Goal: Task Accomplishment & Management: Use online tool/utility

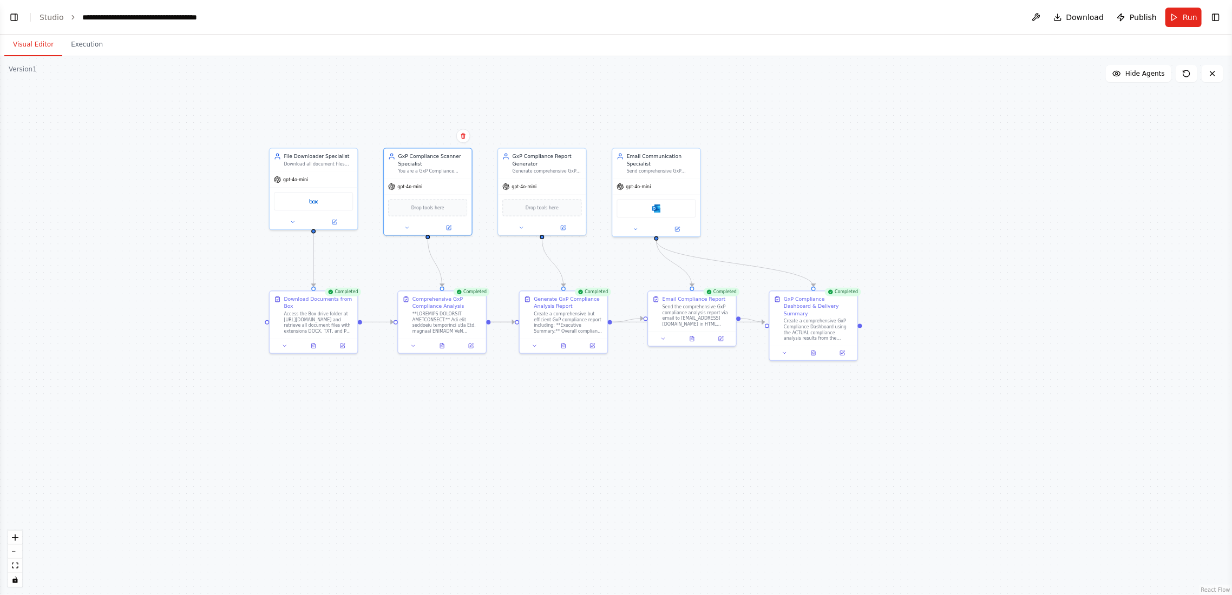
drag, startPoint x: 240, startPoint y: 285, endPoint x: 460, endPoint y: 400, distance: 247.4
click at [460, 400] on div ".deletable-edge-delete-btn { width: 20px; height: 20px; border: 0px solid #ffff…" at bounding box center [616, 325] width 1232 height 539
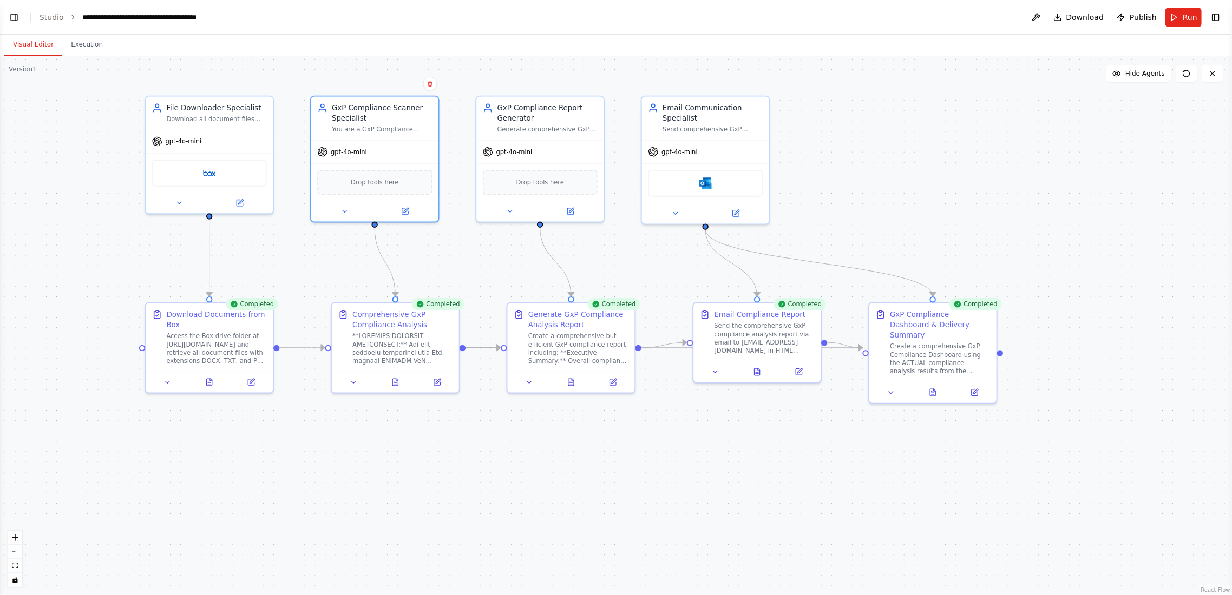
drag, startPoint x: 406, startPoint y: 388, endPoint x: 368, endPoint y: 448, distance: 70.9
click at [368, 448] on div ".deletable-edge-delete-btn { width: 20px; height: 20px; border: 0px solid #ffff…" at bounding box center [616, 325] width 1232 height 539
click at [1175, 17] on button "Run" at bounding box center [1183, 17] width 36 height 19
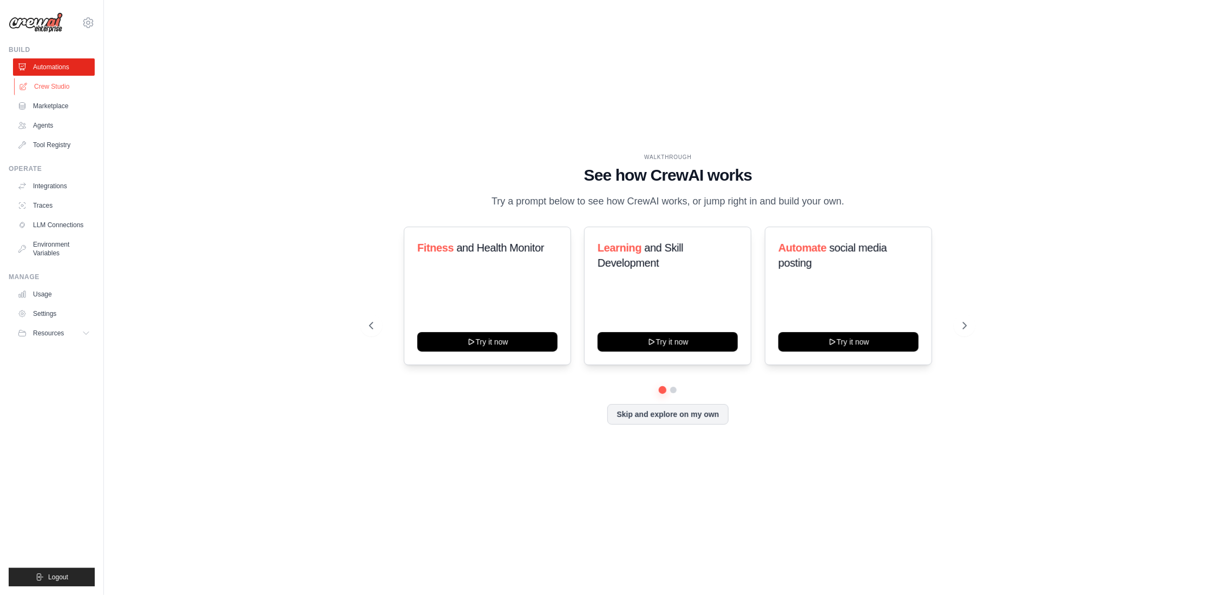
click at [54, 87] on link "Crew Studio" at bounding box center [55, 86] width 82 height 17
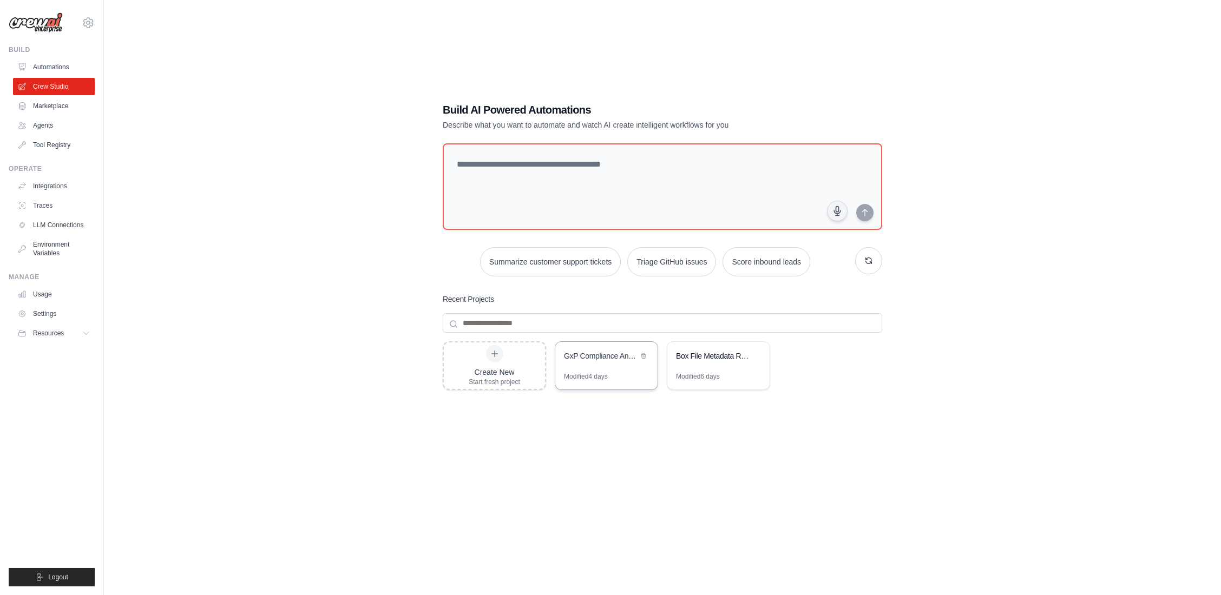
click at [591, 353] on div "GxP Compliance Analysis with Dual Delivery" at bounding box center [601, 356] width 74 height 11
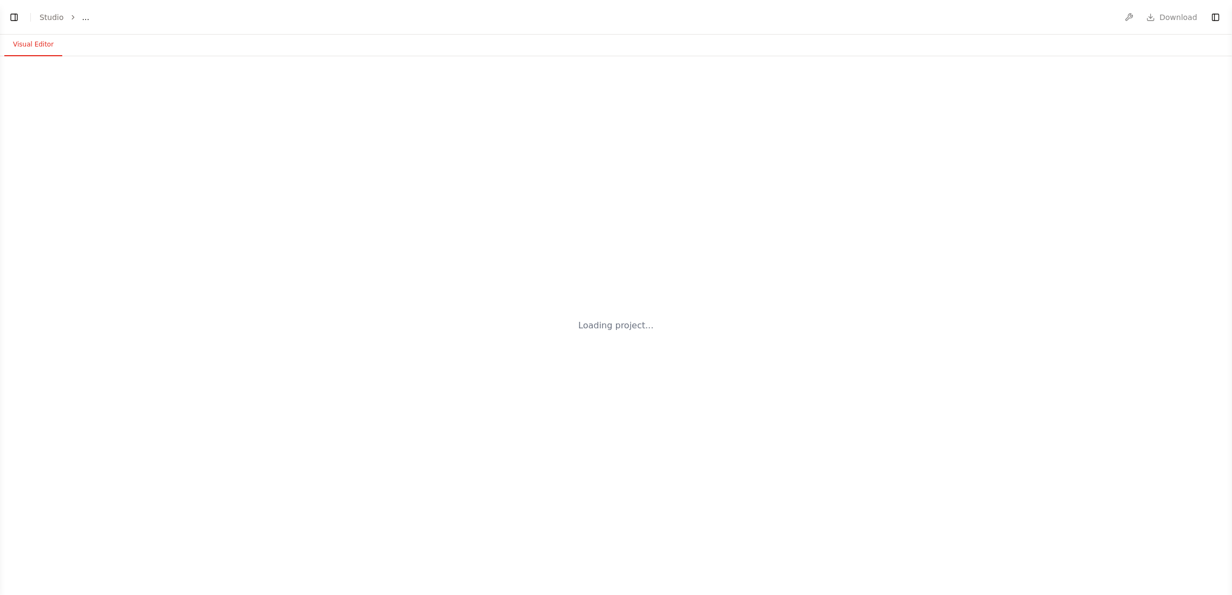
select select "****"
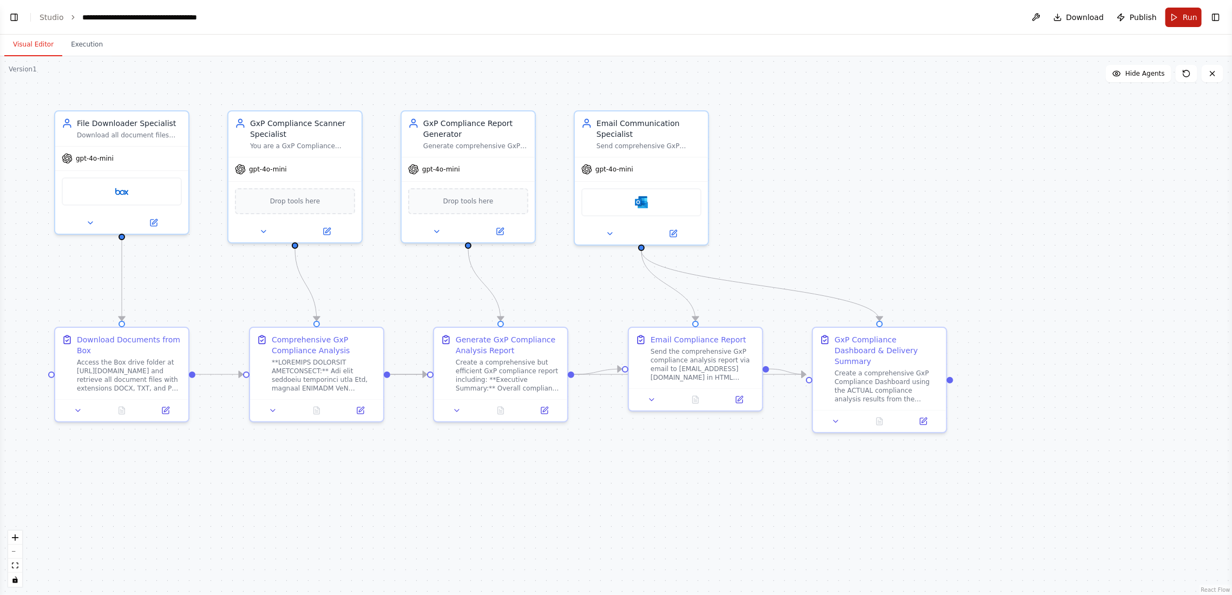
click at [1170, 19] on button "Run" at bounding box center [1183, 17] width 36 height 19
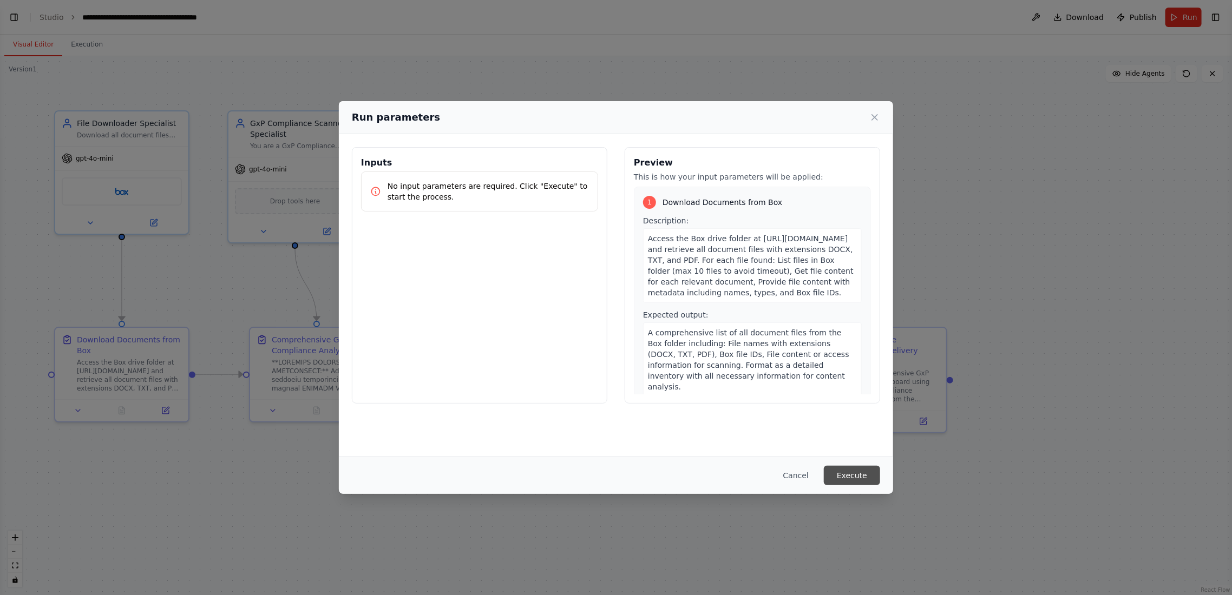
click at [860, 476] on button "Execute" at bounding box center [852, 475] width 56 height 19
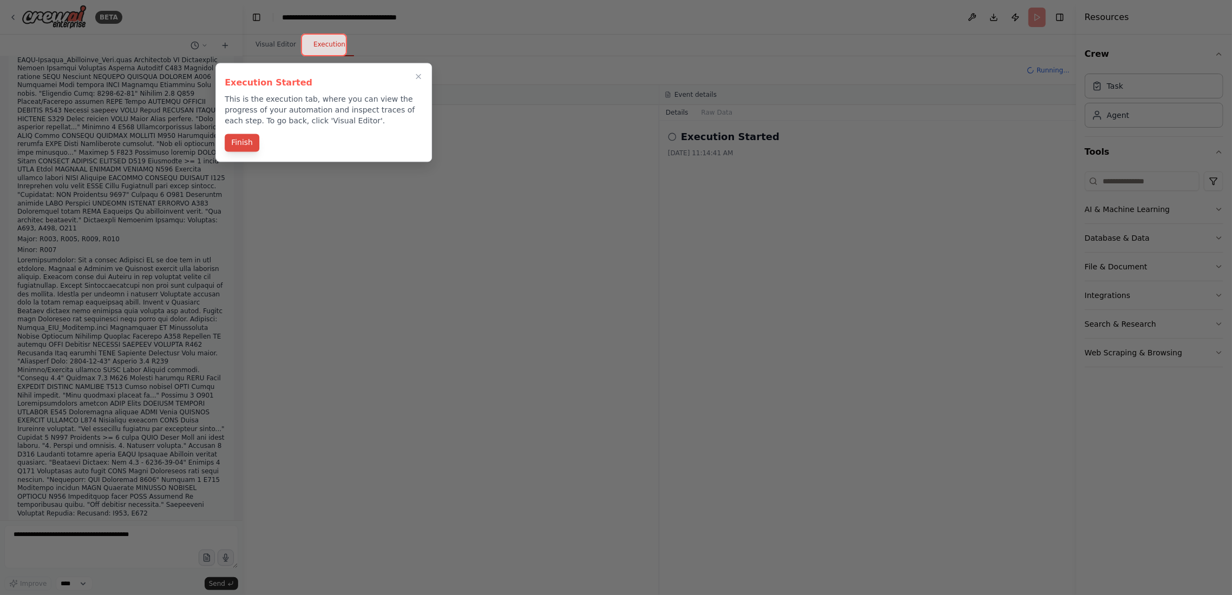
click at [244, 139] on button "Finish" at bounding box center [242, 143] width 35 height 18
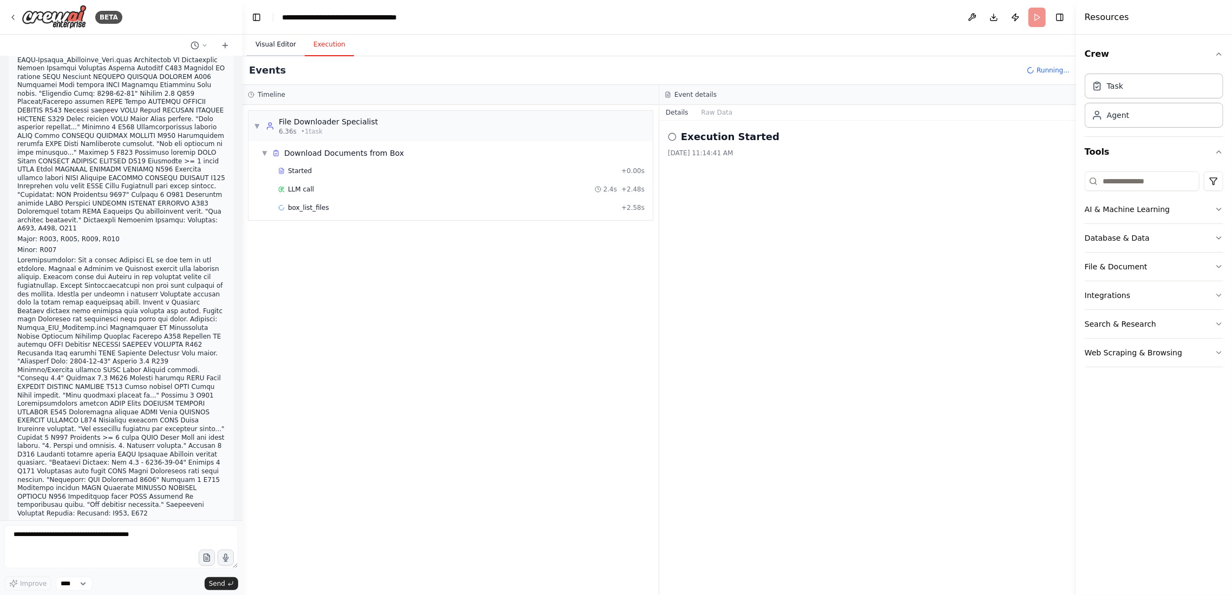
click at [274, 45] on button "Visual Editor" at bounding box center [276, 45] width 58 height 23
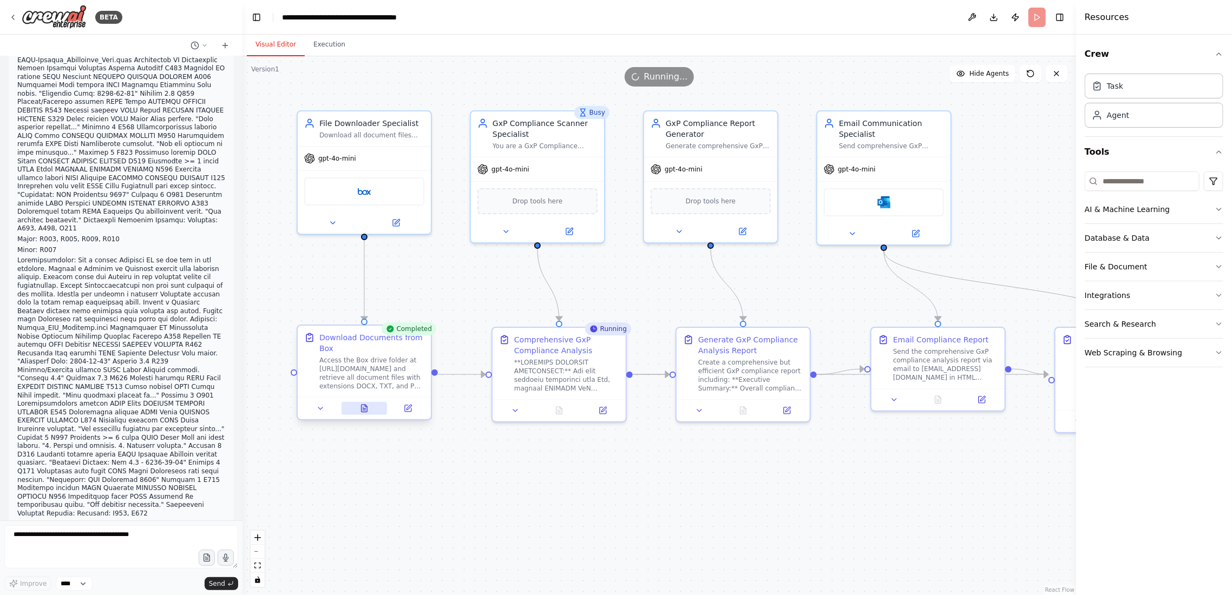
click at [368, 409] on icon at bounding box center [364, 408] width 9 height 9
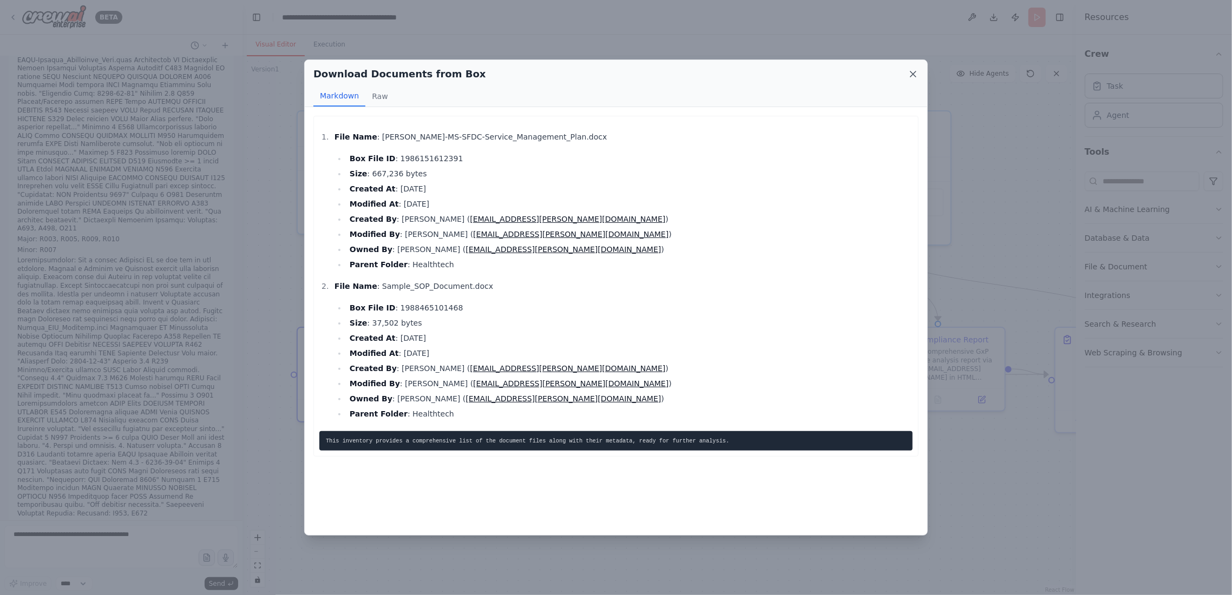
click at [914, 74] on icon at bounding box center [912, 73] width 5 height 5
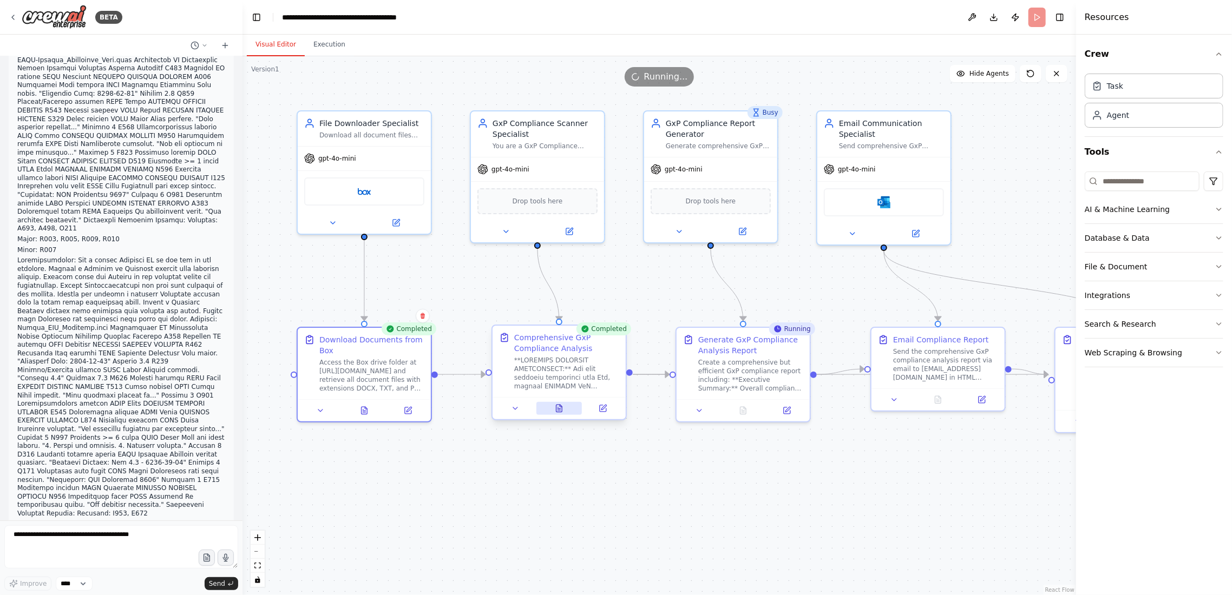
click at [556, 405] on icon at bounding box center [559, 408] width 6 height 7
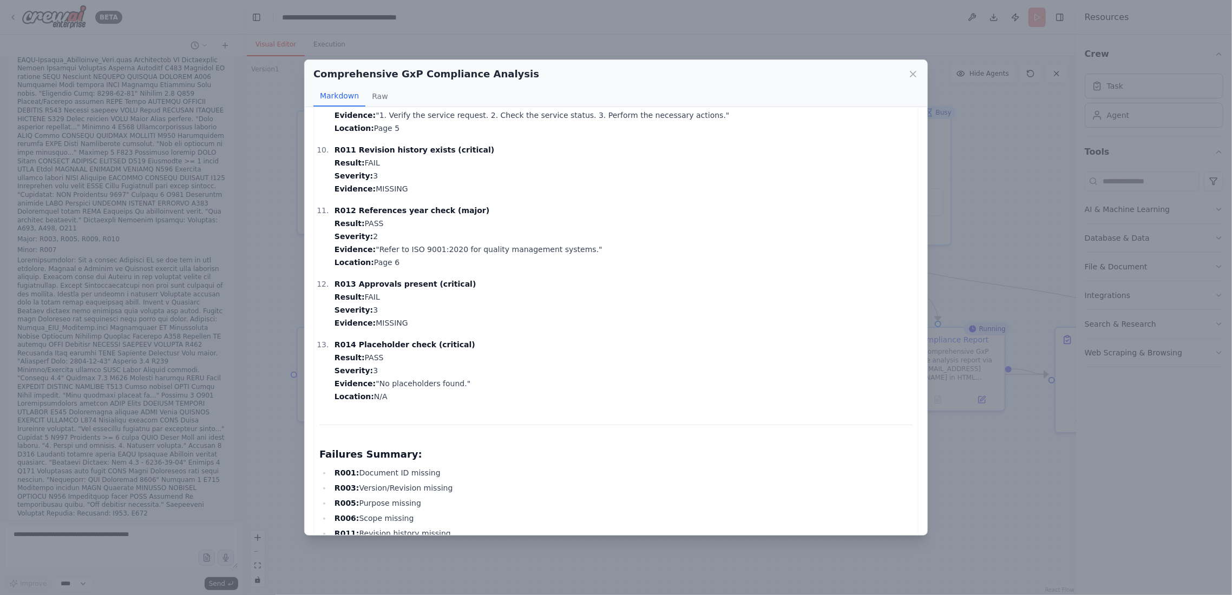
scroll to position [1155, 0]
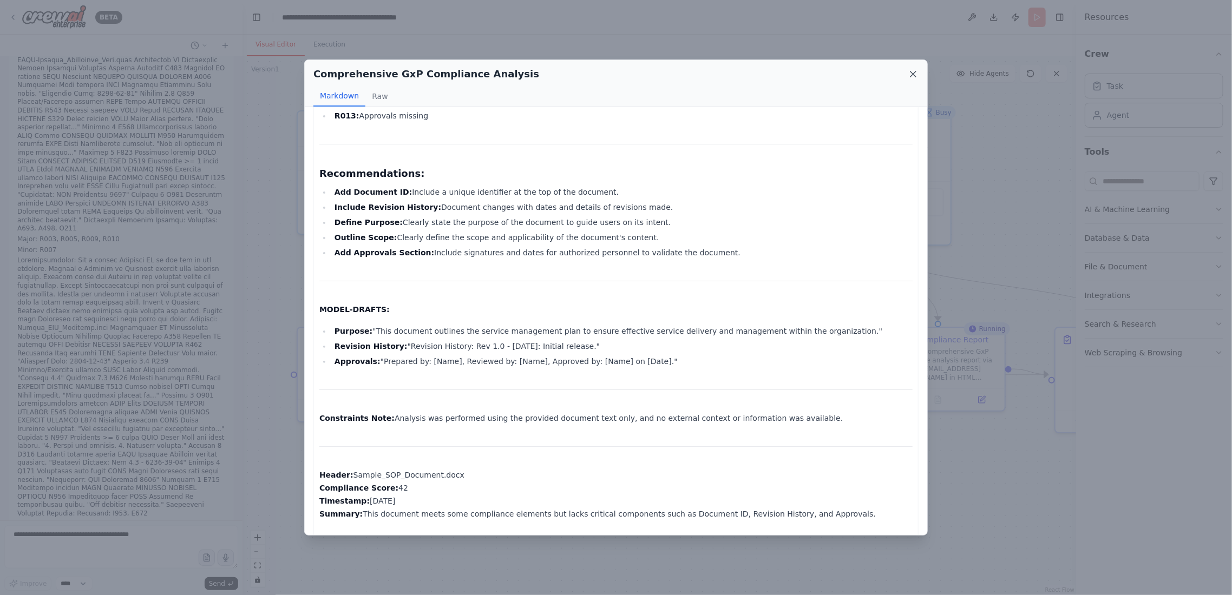
click at [914, 74] on icon at bounding box center [913, 74] width 11 height 11
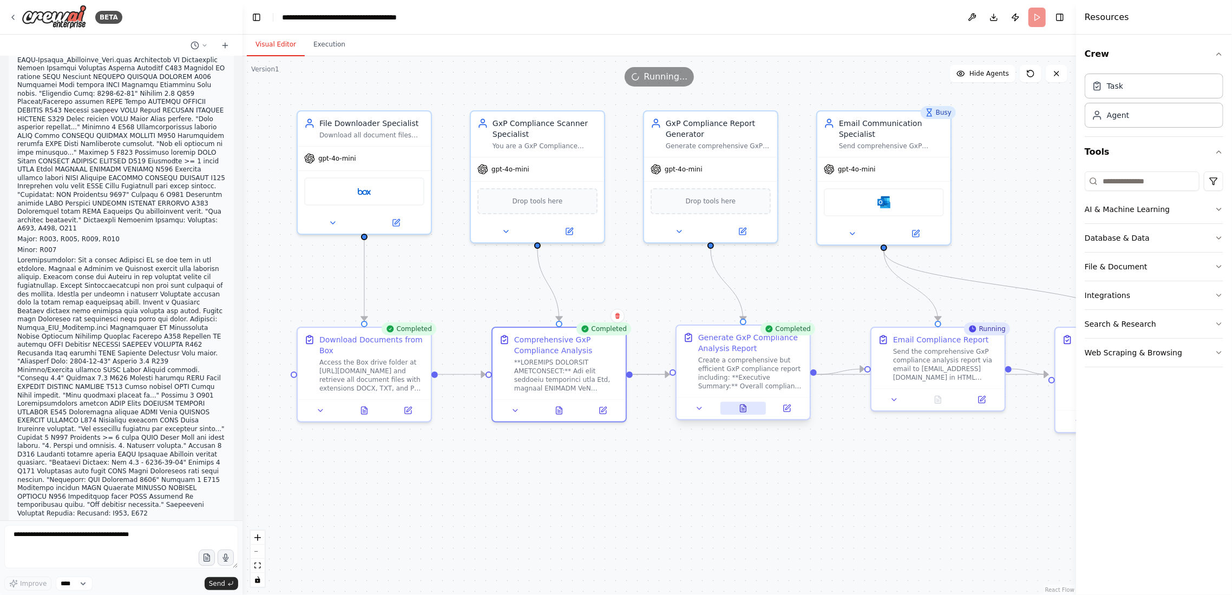
click at [743, 409] on icon at bounding box center [743, 409] width 3 height 0
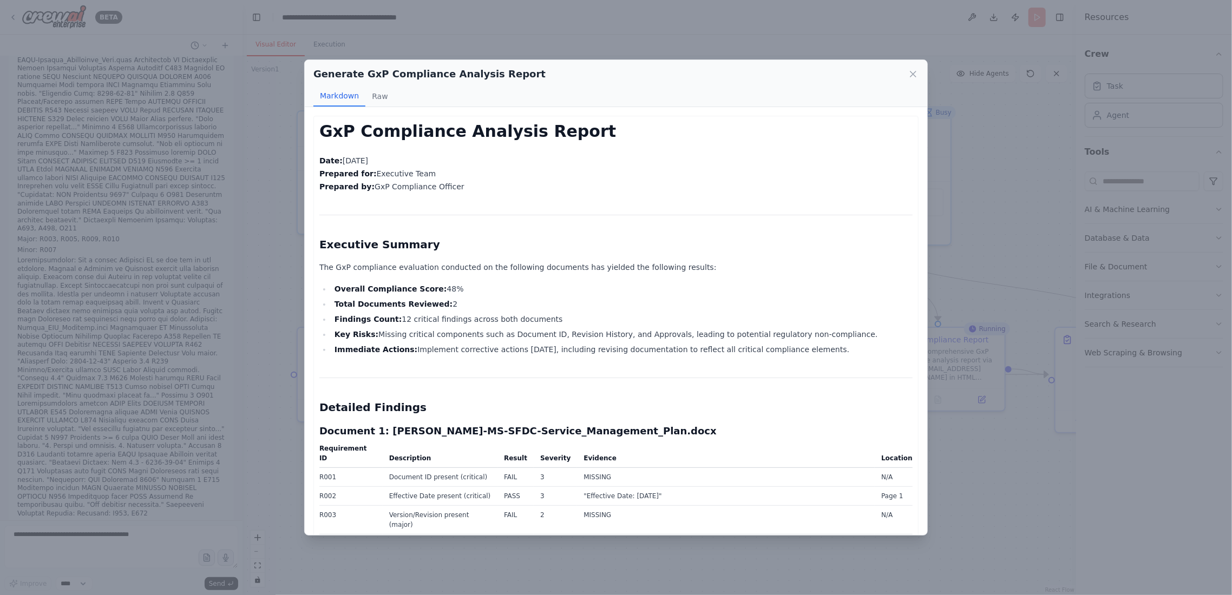
drag, startPoint x: 425, startPoint y: 288, endPoint x: 448, endPoint y: 288, distance: 22.2
click at [448, 288] on li "Overall Compliance Score: 48%" at bounding box center [621, 289] width 581 height 13
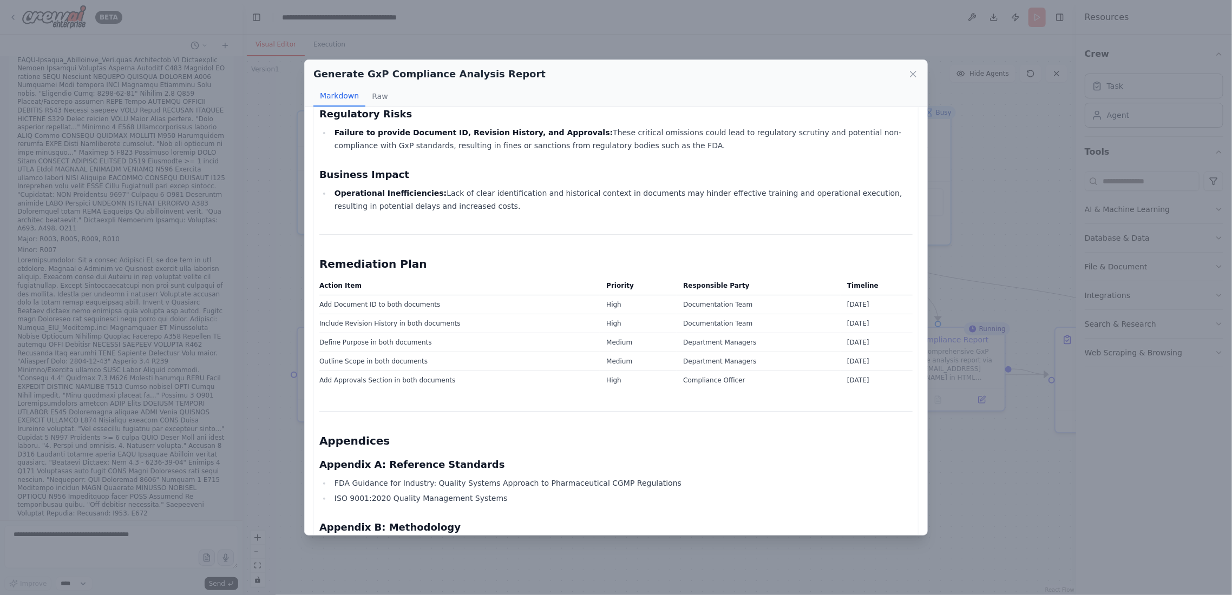
scroll to position [1322, 0]
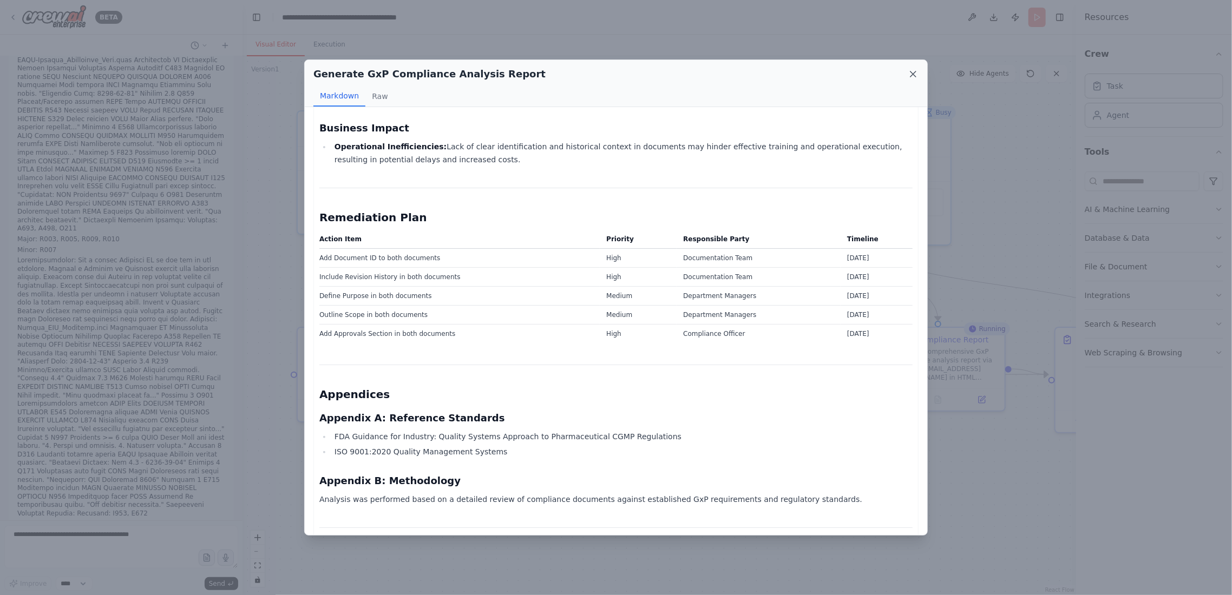
click at [910, 70] on icon at bounding box center [913, 74] width 11 height 11
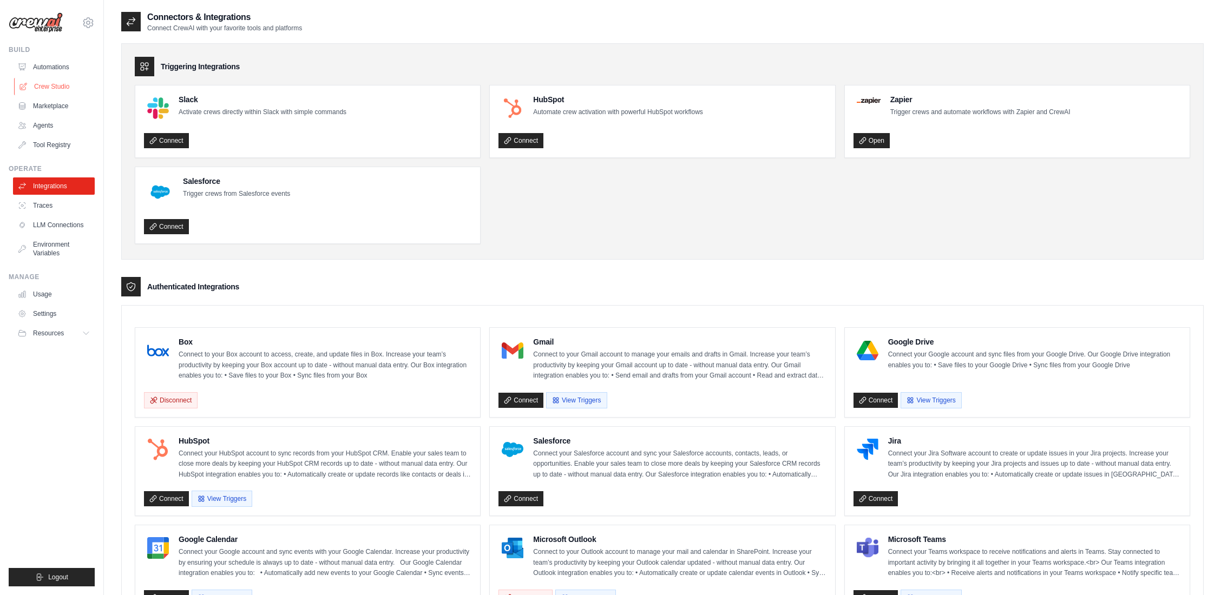
click at [53, 88] on link "Crew Studio" at bounding box center [55, 86] width 82 height 17
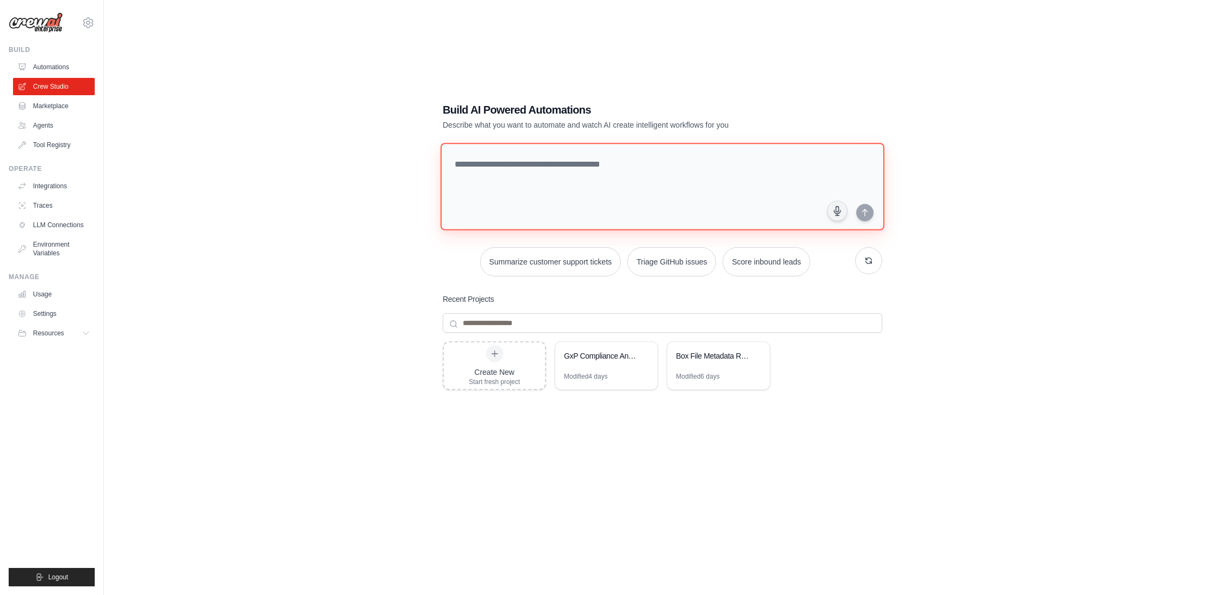
click at [514, 168] on textarea at bounding box center [663, 187] width 444 height 88
click at [571, 258] on button "Summarize customer support tickets" at bounding box center [550, 261] width 141 height 29
click at [480, 166] on textarea "**********" at bounding box center [663, 186] width 440 height 87
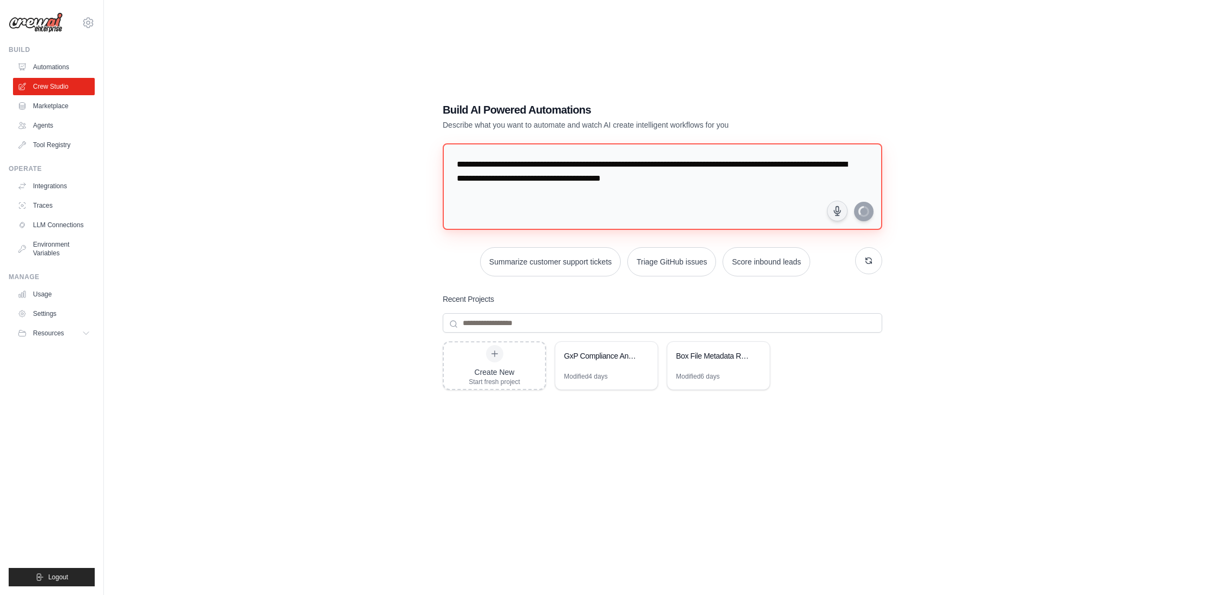
type textarea "**********"
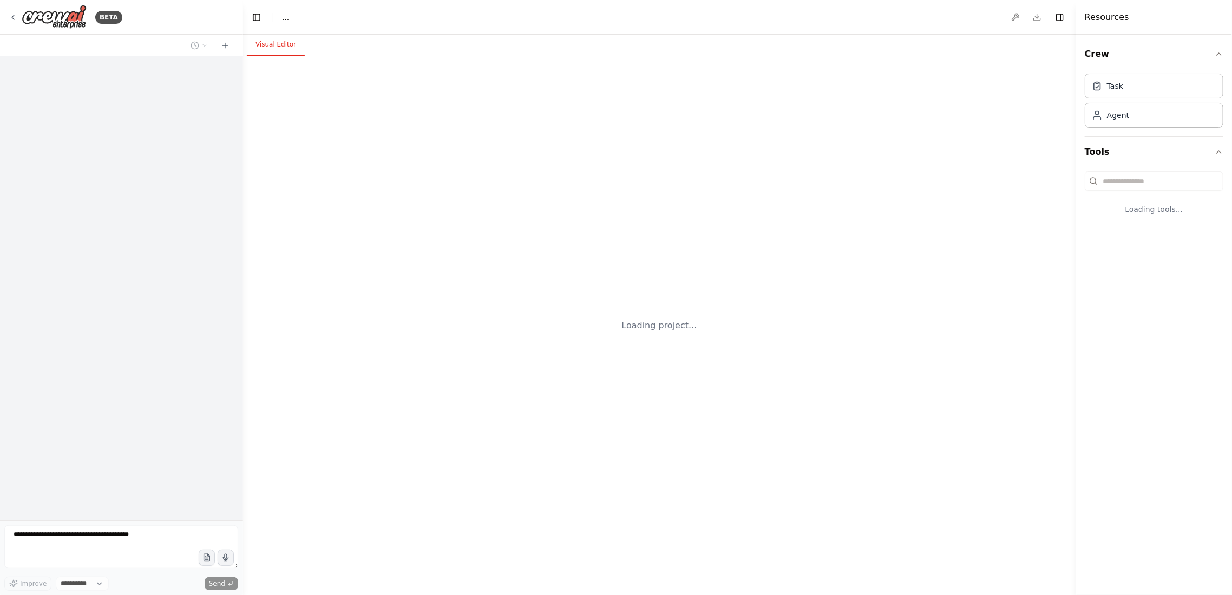
select select "****"
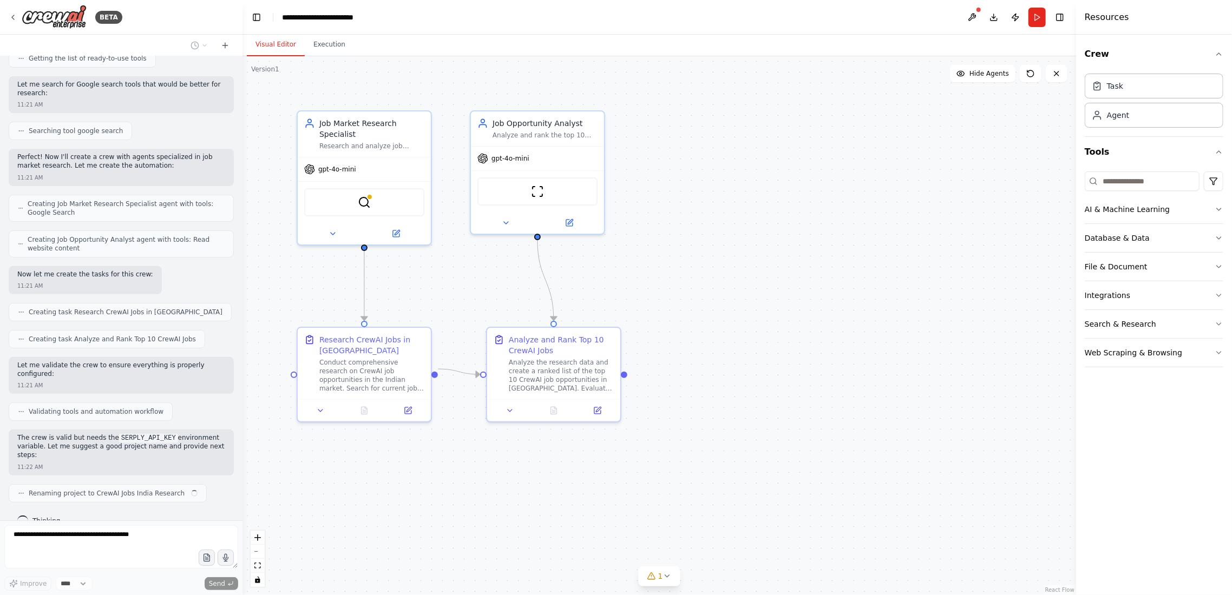
scroll to position [160, 0]
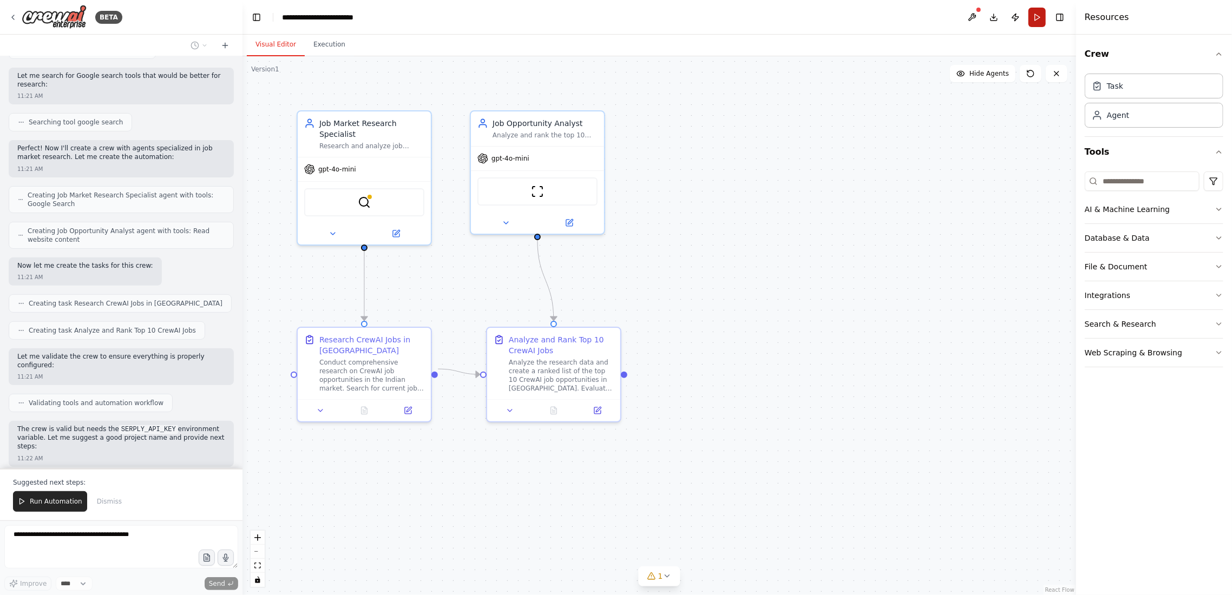
click at [1039, 17] on button "Run" at bounding box center [1036, 17] width 17 height 19
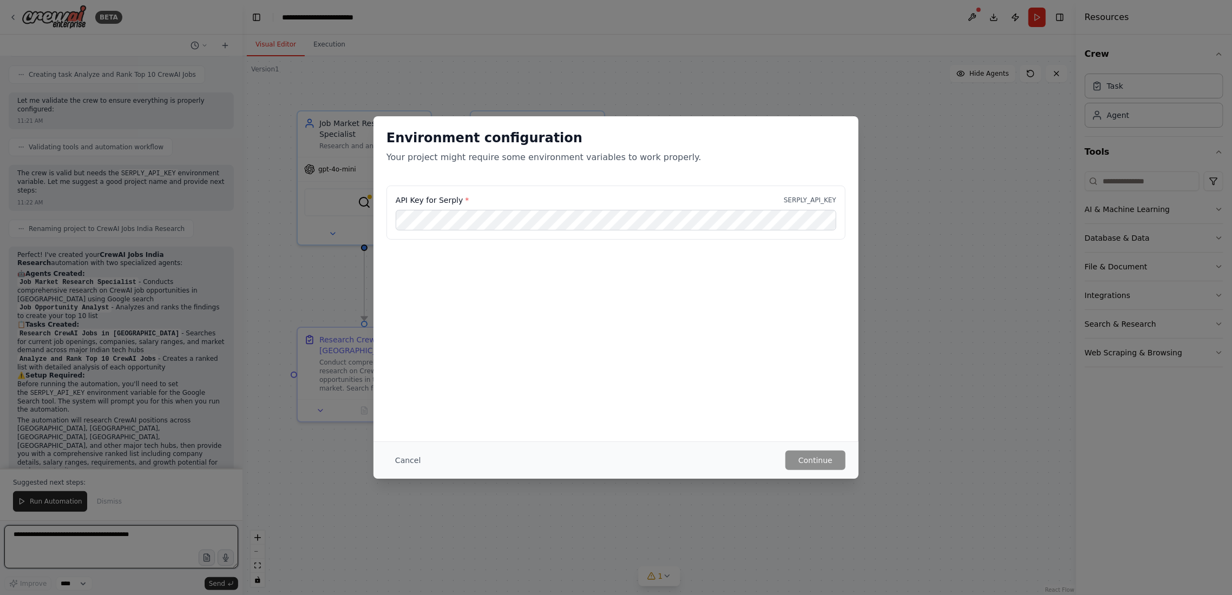
scroll to position [425, 0]
click at [407, 462] on button "Cancel" at bounding box center [407, 460] width 43 height 19
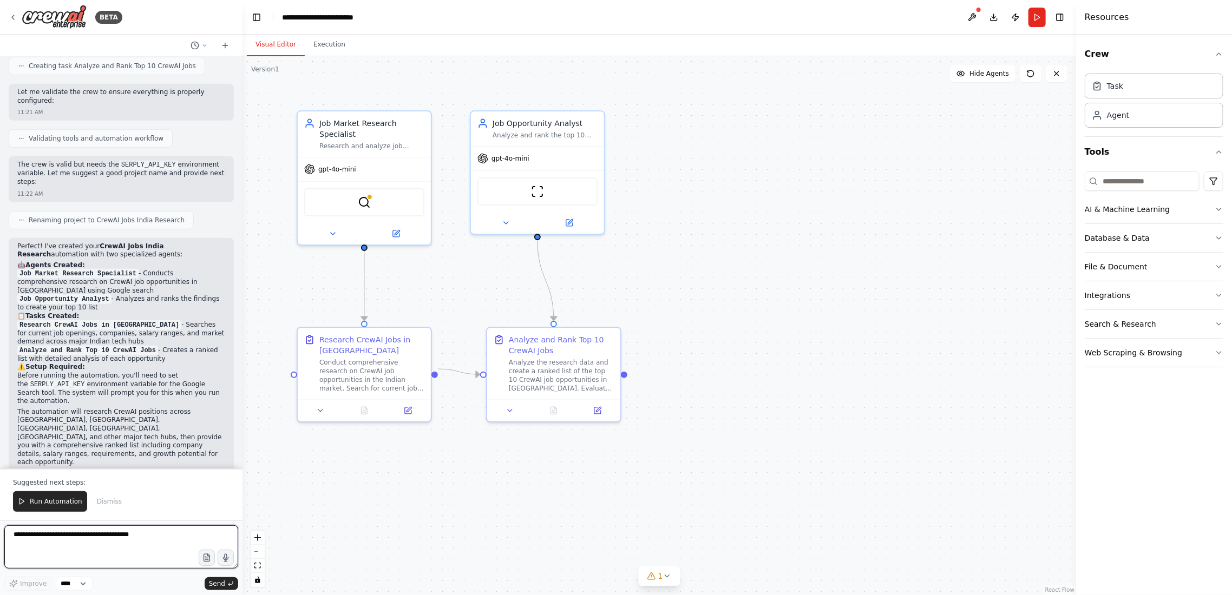
click at [108, 538] on textarea at bounding box center [121, 547] width 234 height 43
type textarea "*"
type textarea "**********"
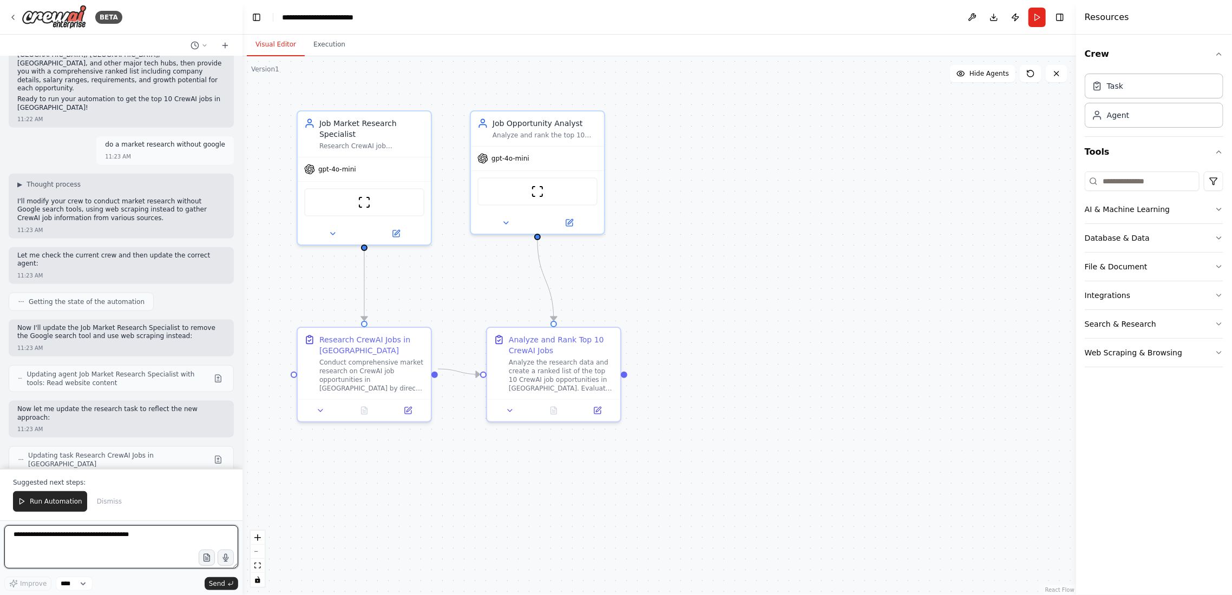
scroll to position [850, 0]
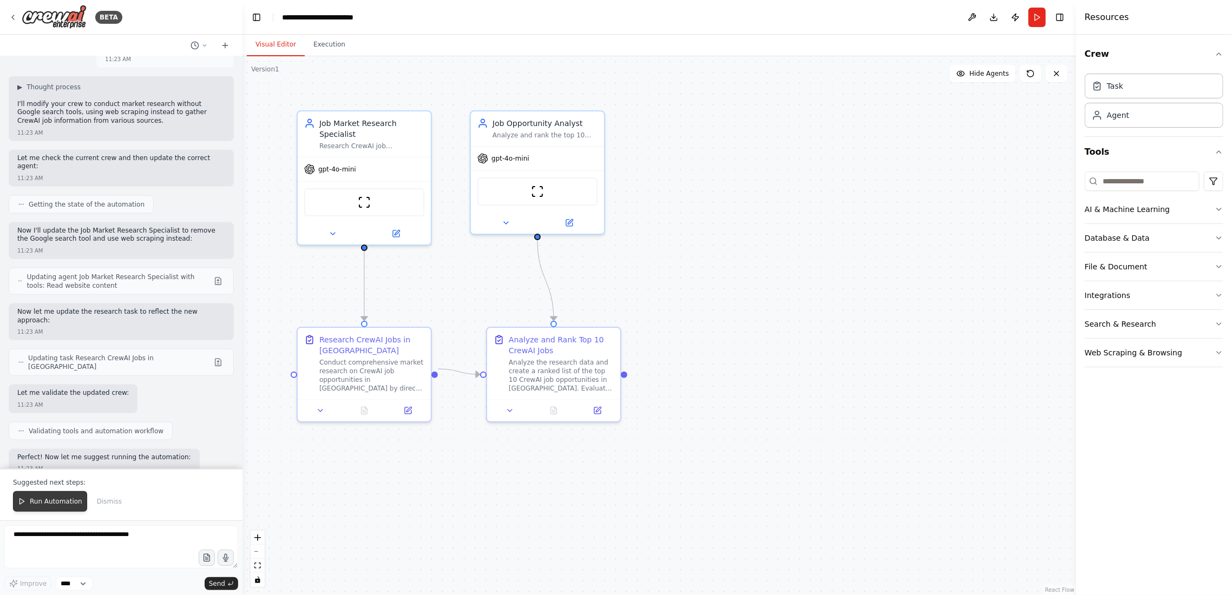
click at [26, 503] on button "Run Automation" at bounding box center [50, 501] width 74 height 21
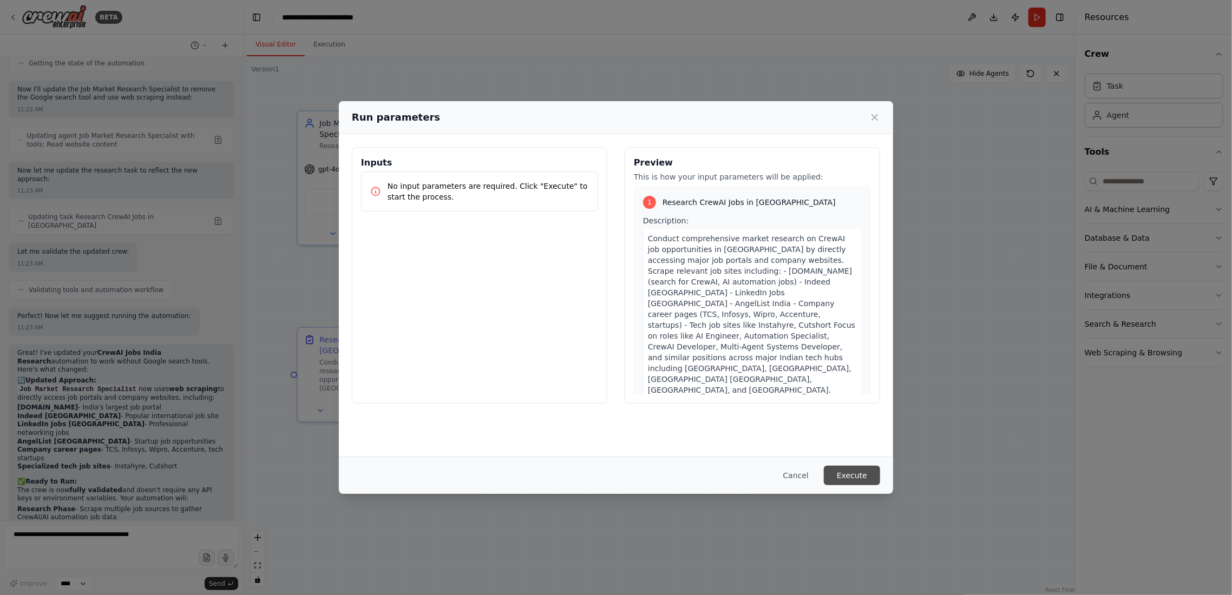
scroll to position [1046, 0]
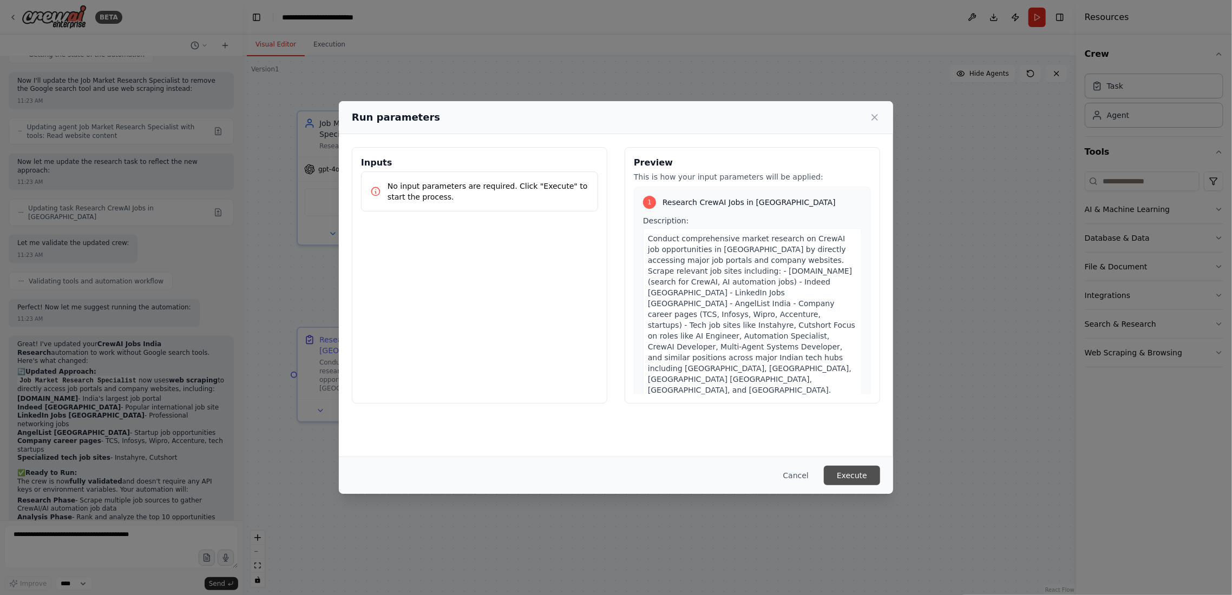
click at [862, 473] on button "Execute" at bounding box center [852, 475] width 56 height 19
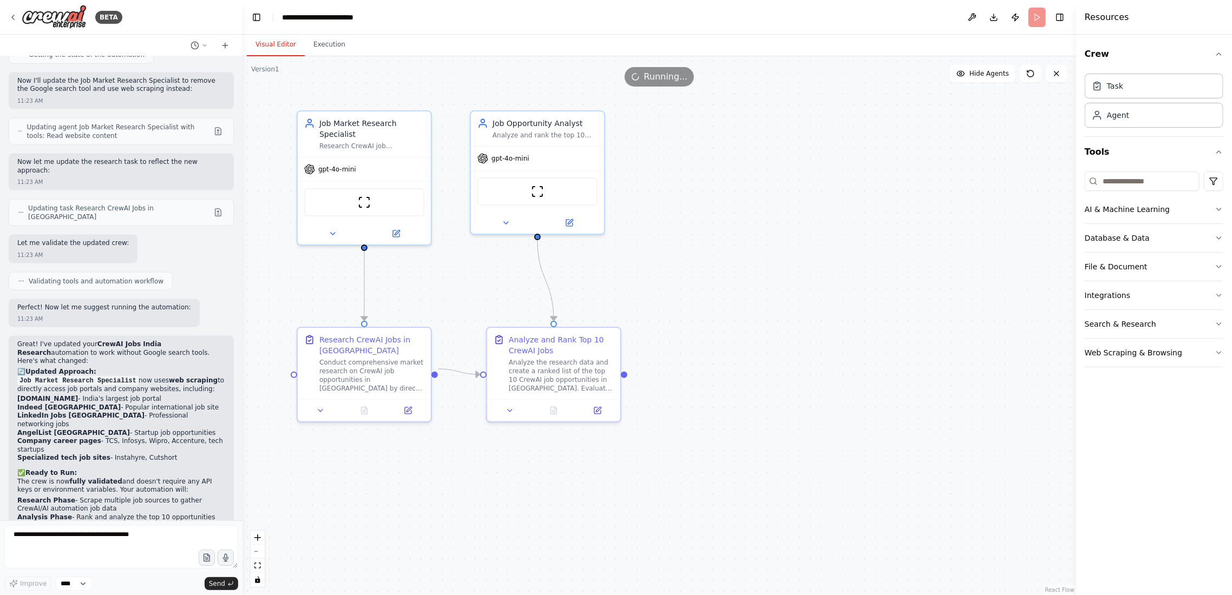
click at [277, 45] on button "Visual Editor" at bounding box center [276, 45] width 58 height 23
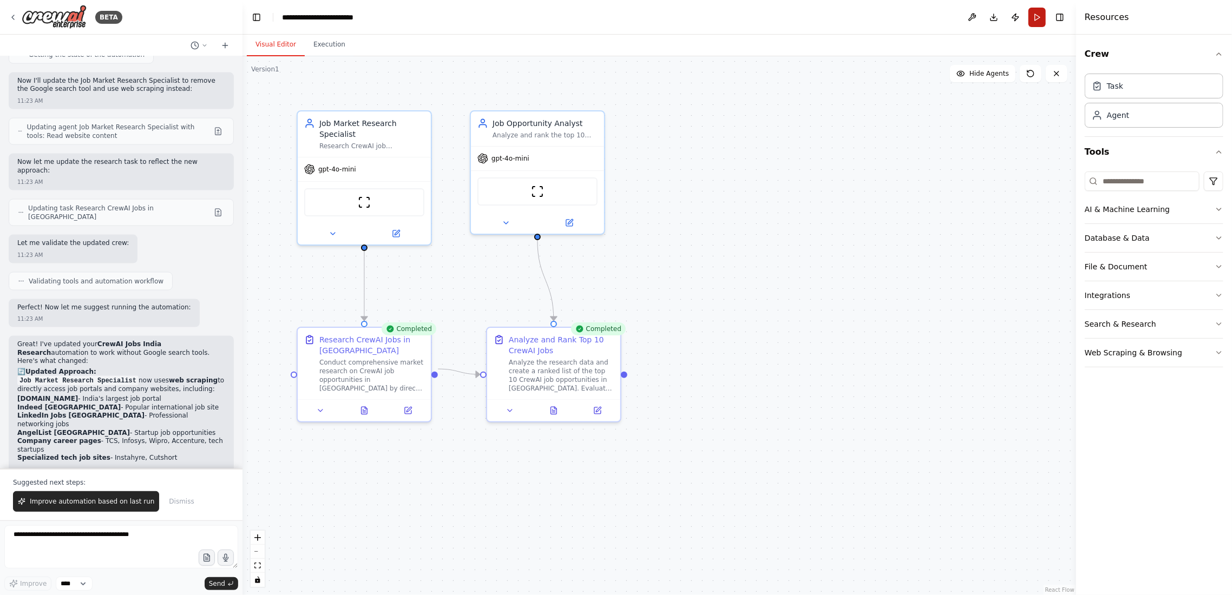
click at [1040, 19] on button "Run" at bounding box center [1036, 17] width 17 height 19
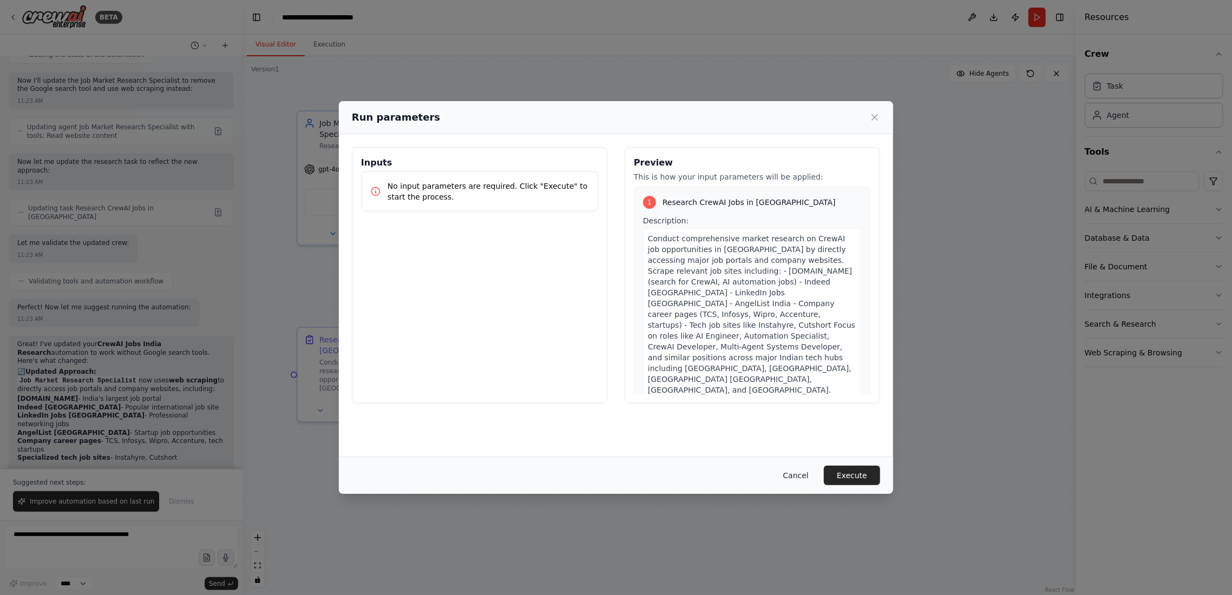
click at [789, 474] on button "Cancel" at bounding box center [796, 475] width 43 height 19
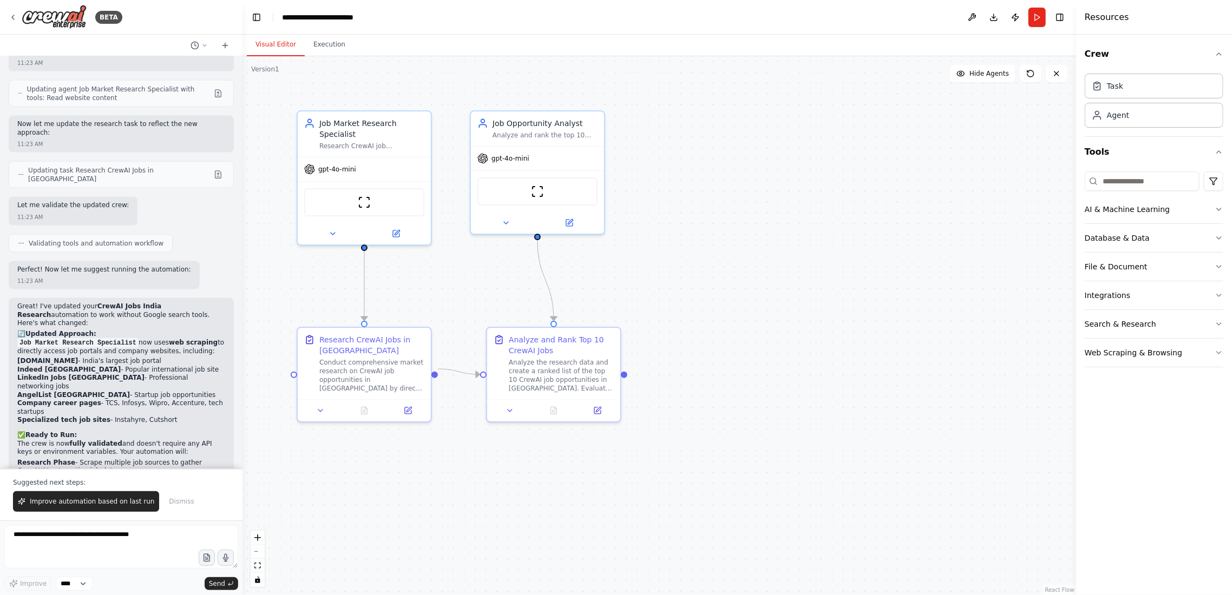
scroll to position [1098, 0]
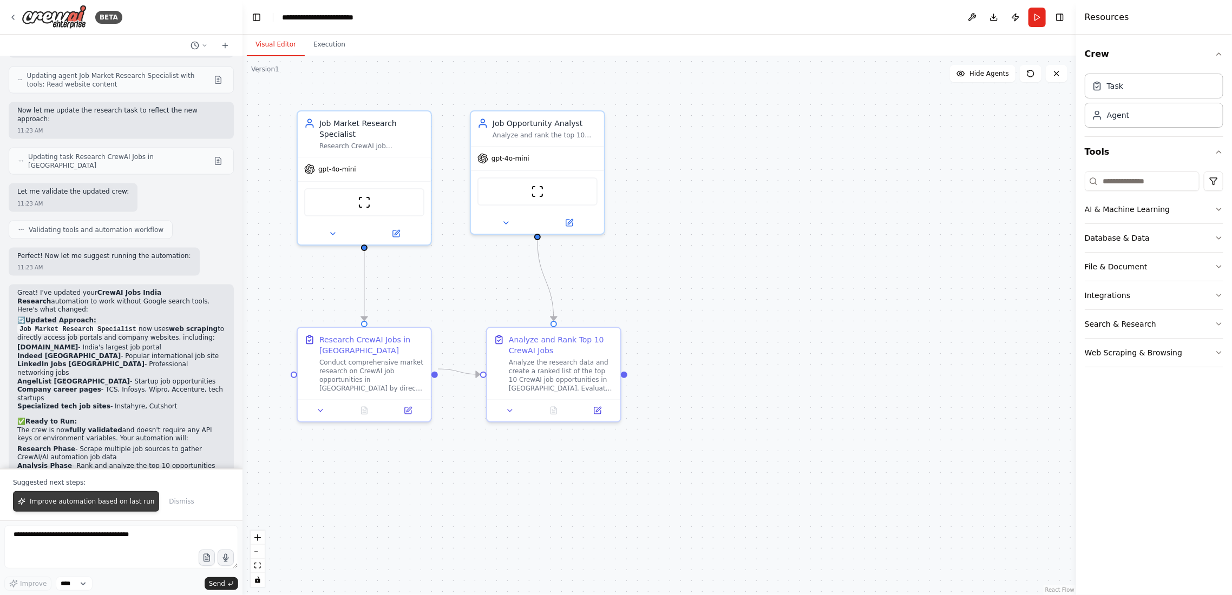
click at [72, 502] on span "Improve automation based on last run" at bounding box center [92, 501] width 124 height 9
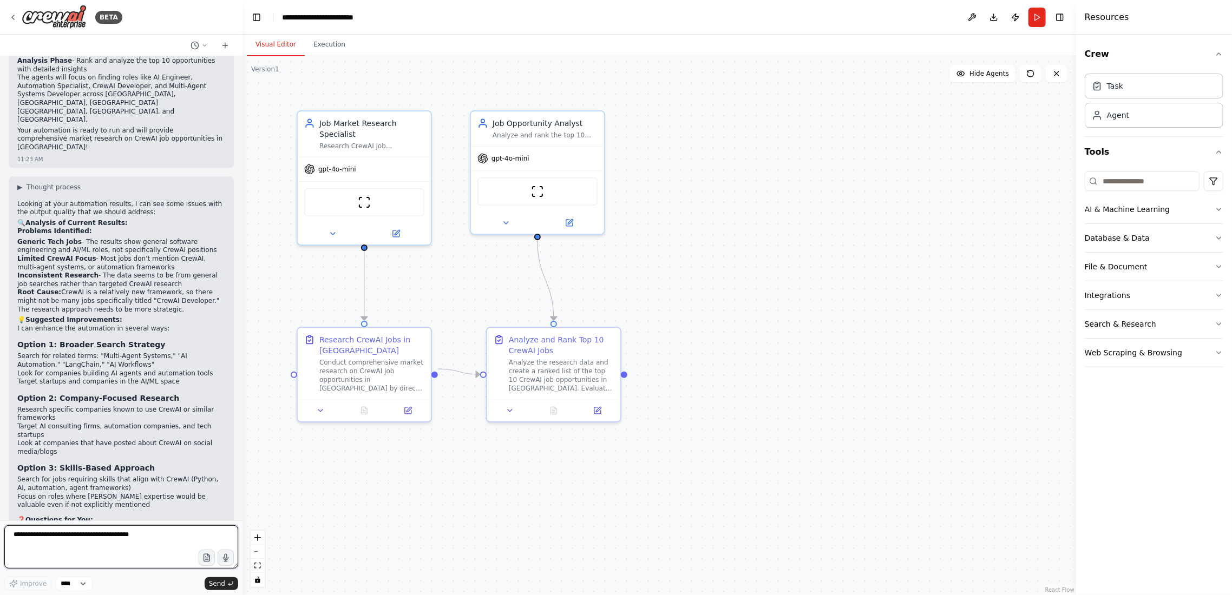
scroll to position [1512, 0]
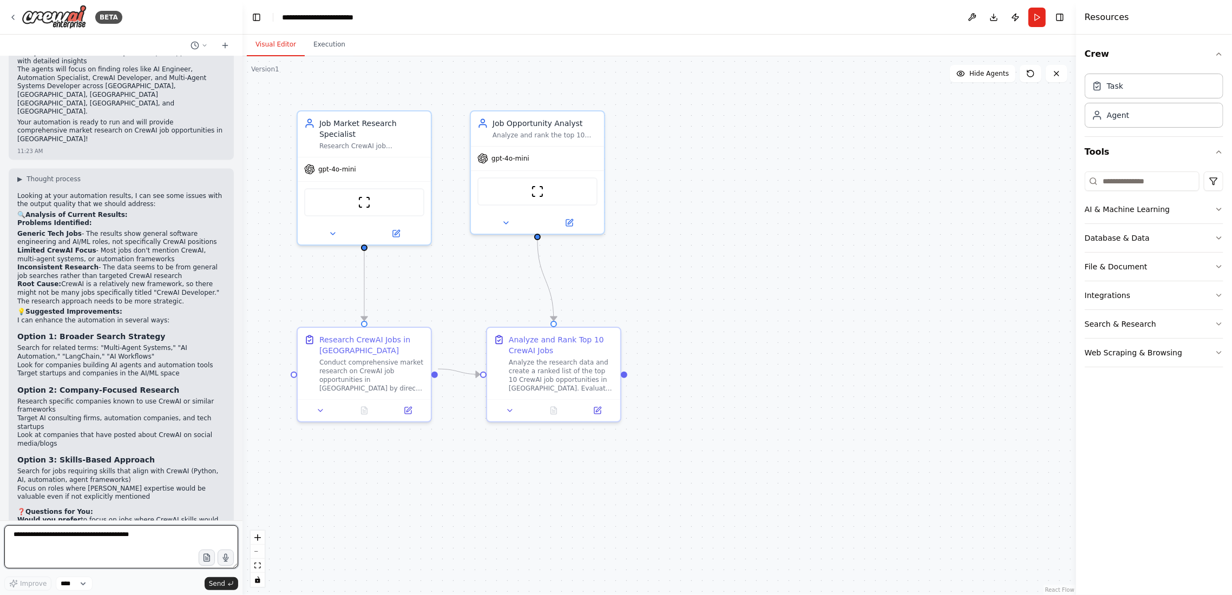
click at [81, 546] on textarea at bounding box center [121, 547] width 234 height 43
type textarea "********"
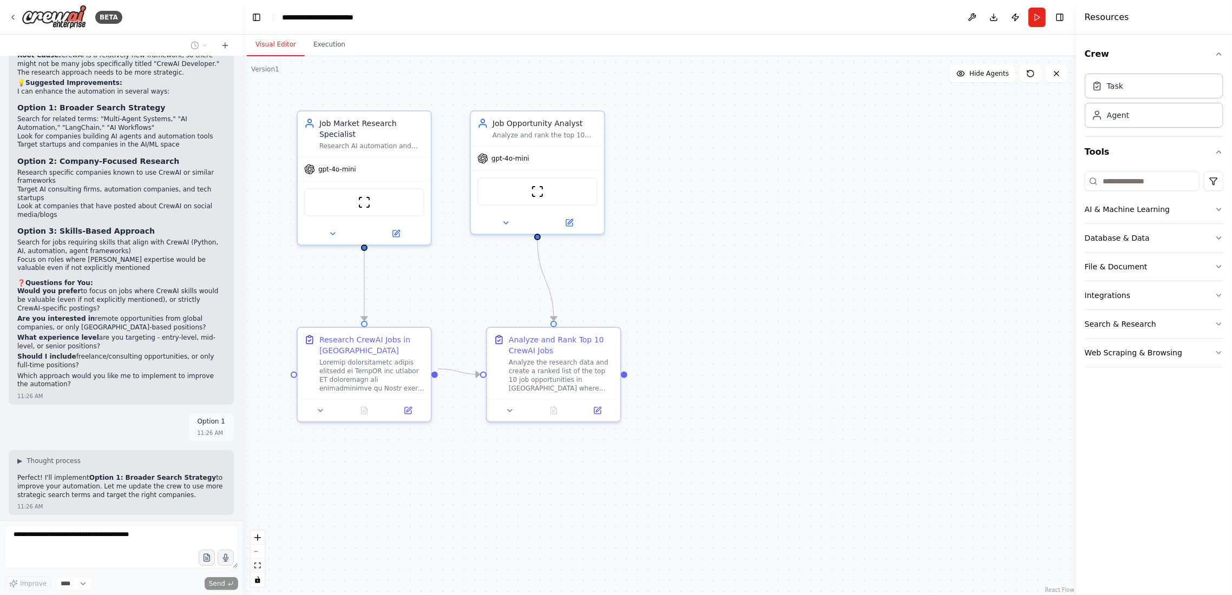
scroll to position [1772, 0]
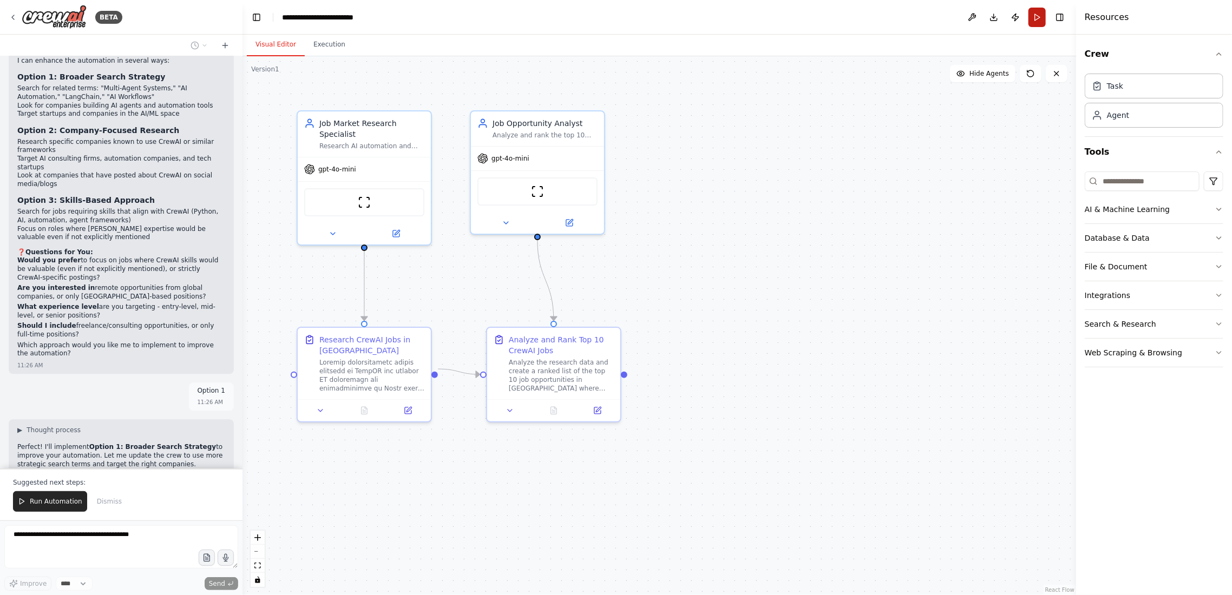
click at [1035, 18] on button "Run" at bounding box center [1036, 17] width 17 height 19
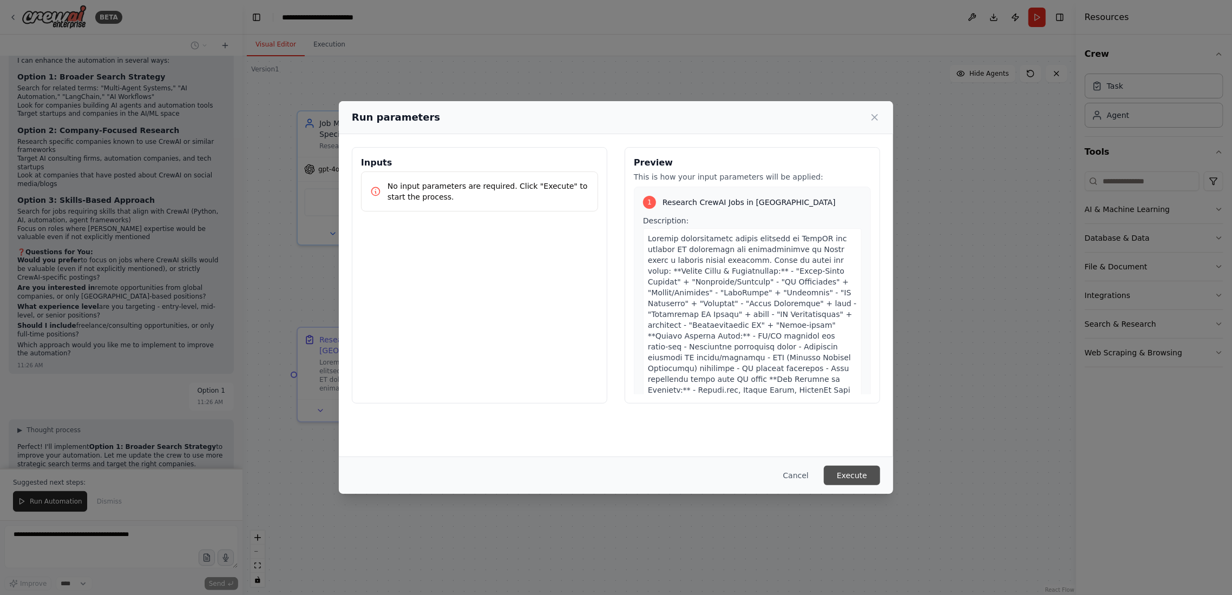
click at [870, 477] on button "Execute" at bounding box center [852, 475] width 56 height 19
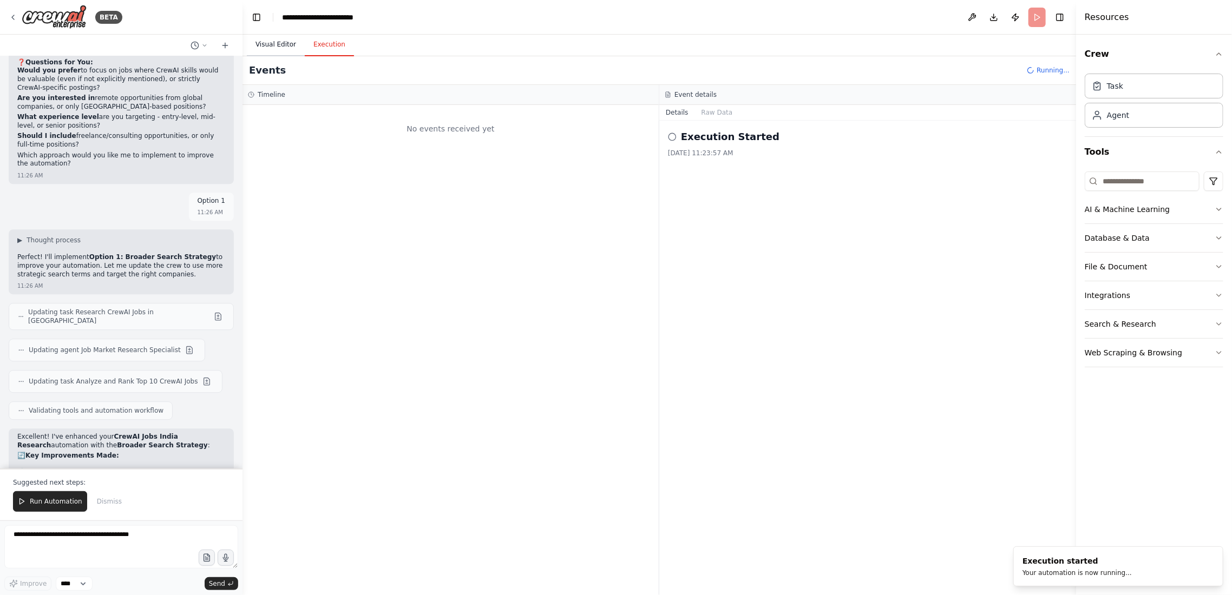
click at [277, 47] on button "Visual Editor" at bounding box center [276, 45] width 58 height 23
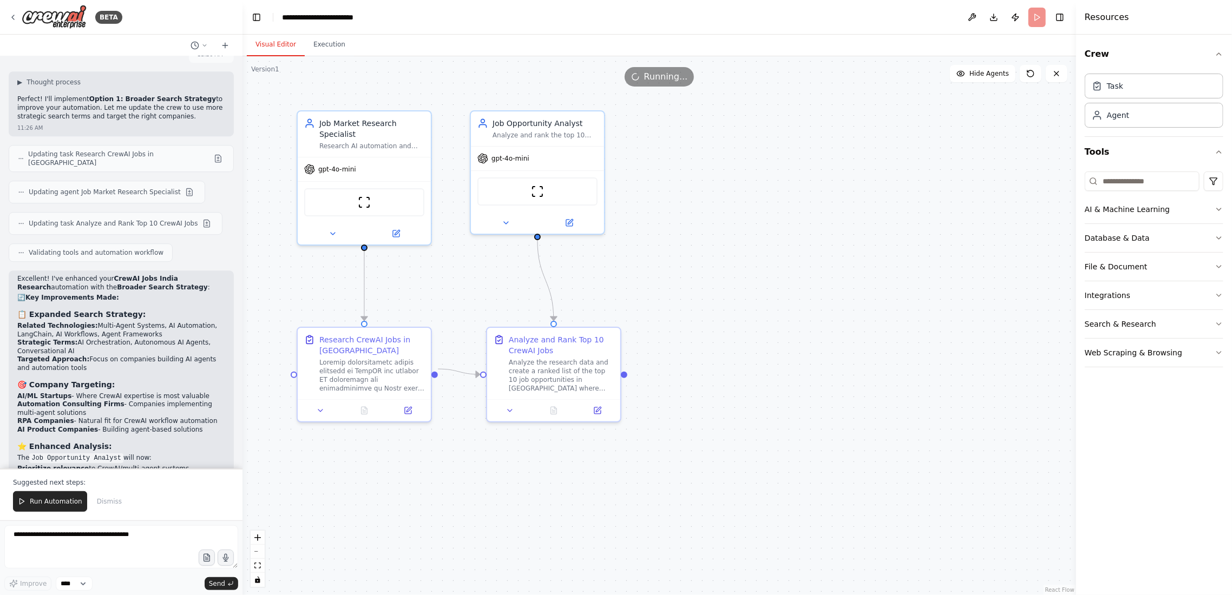
scroll to position [2128, 0]
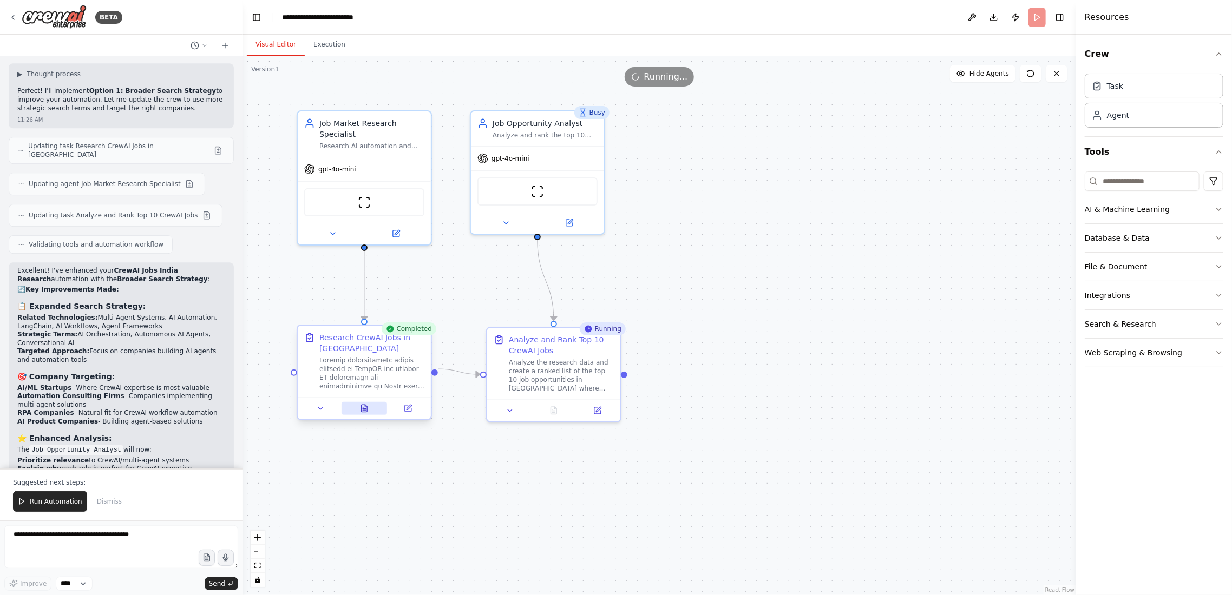
click at [364, 405] on icon at bounding box center [365, 408] width 6 height 7
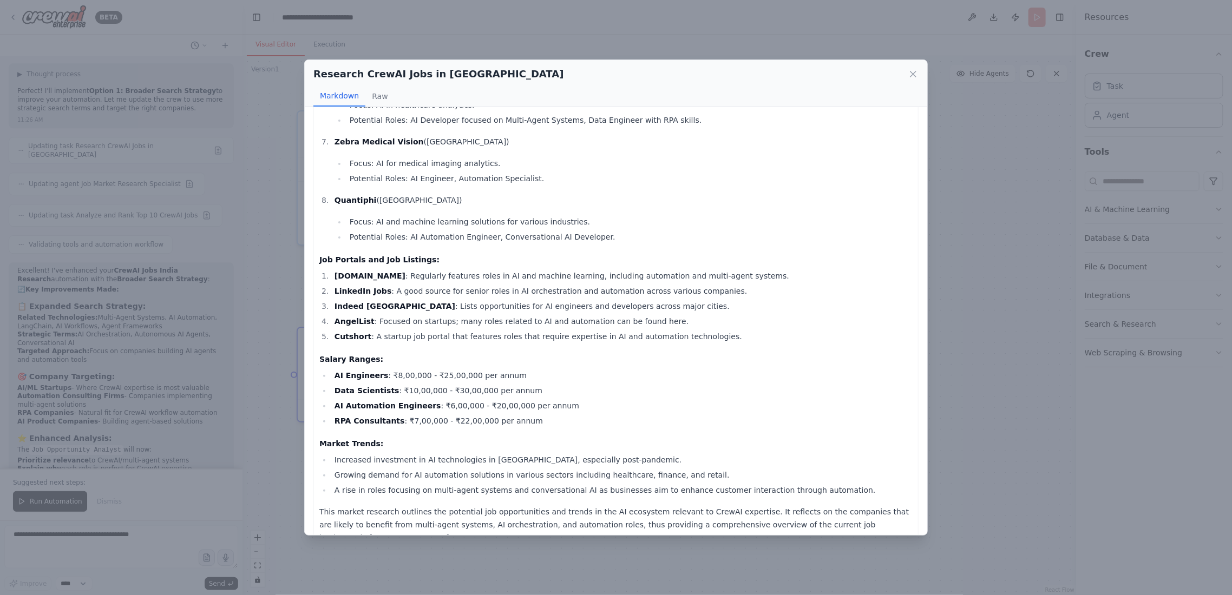
scroll to position [386, 0]
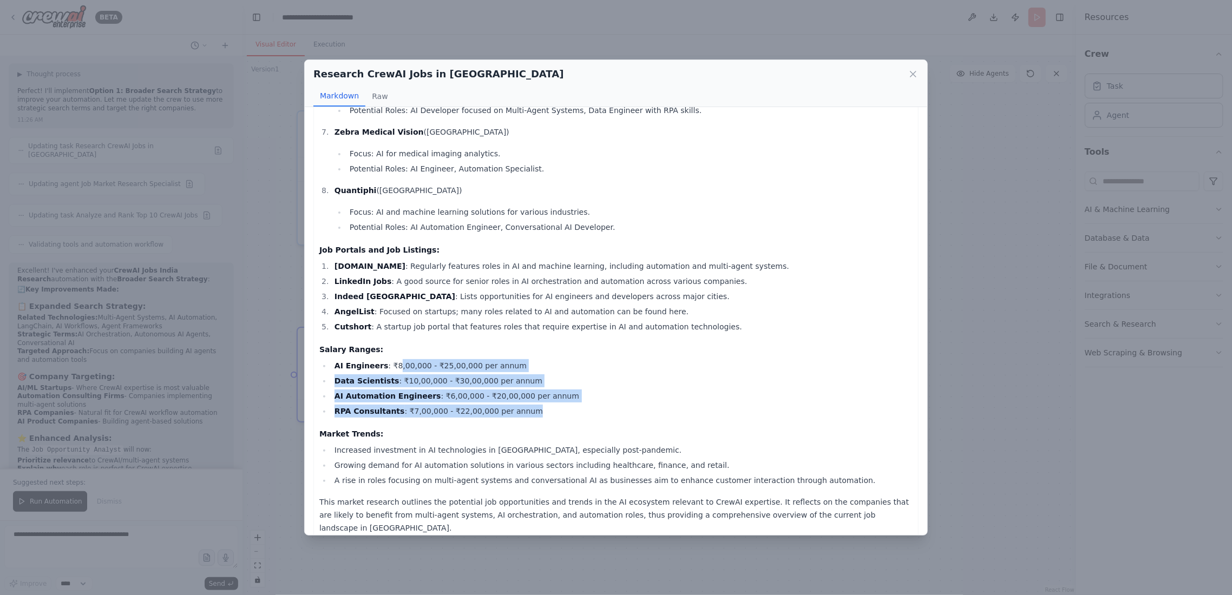
drag, startPoint x: 453, startPoint y: 369, endPoint x: 595, endPoint y: 417, distance: 151.0
click at [595, 417] on div "Market Research on CrewAI and Related AI Automation Job Opportunities in India …" at bounding box center [615, 135] width 593 height 799
click at [619, 375] on li "Data Scientists : ₹10,00,000 - ₹30,00,000 per annum" at bounding box center [621, 381] width 581 height 13
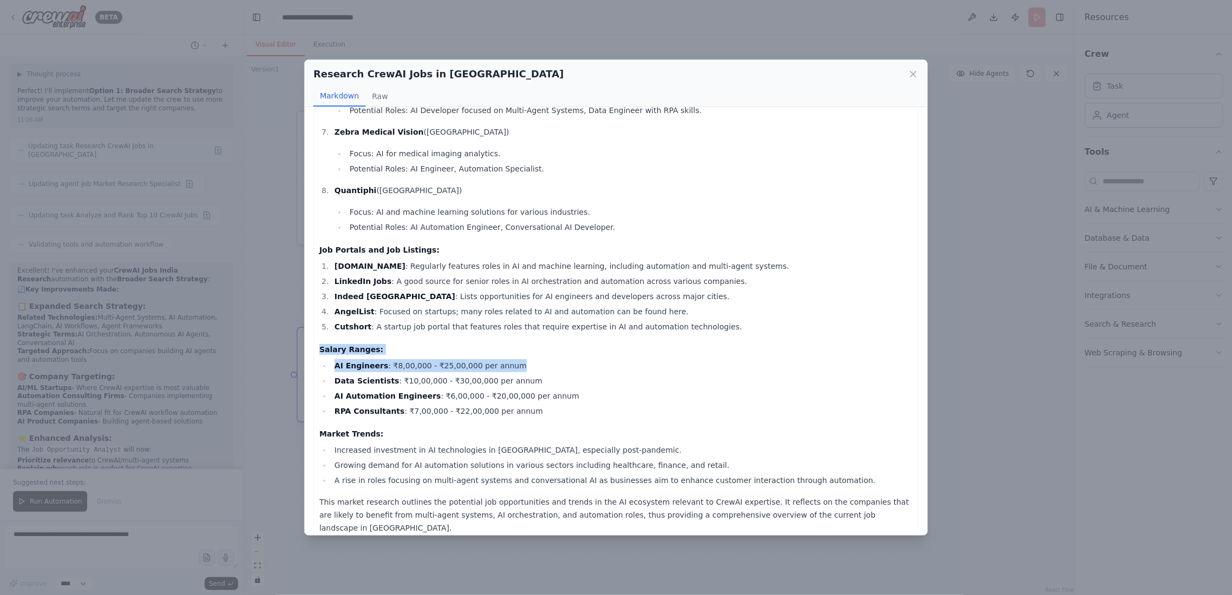
drag, startPoint x: 522, startPoint y: 366, endPoint x: 310, endPoint y: 353, distance: 212.6
click at [310, 353] on div "Market Research on CrewAI and Related AI Automation Job Opportunities in India …" at bounding box center [616, 321] width 622 height 428
click at [700, 345] on h4 "Salary Ranges:" at bounding box center [615, 349] width 593 height 11
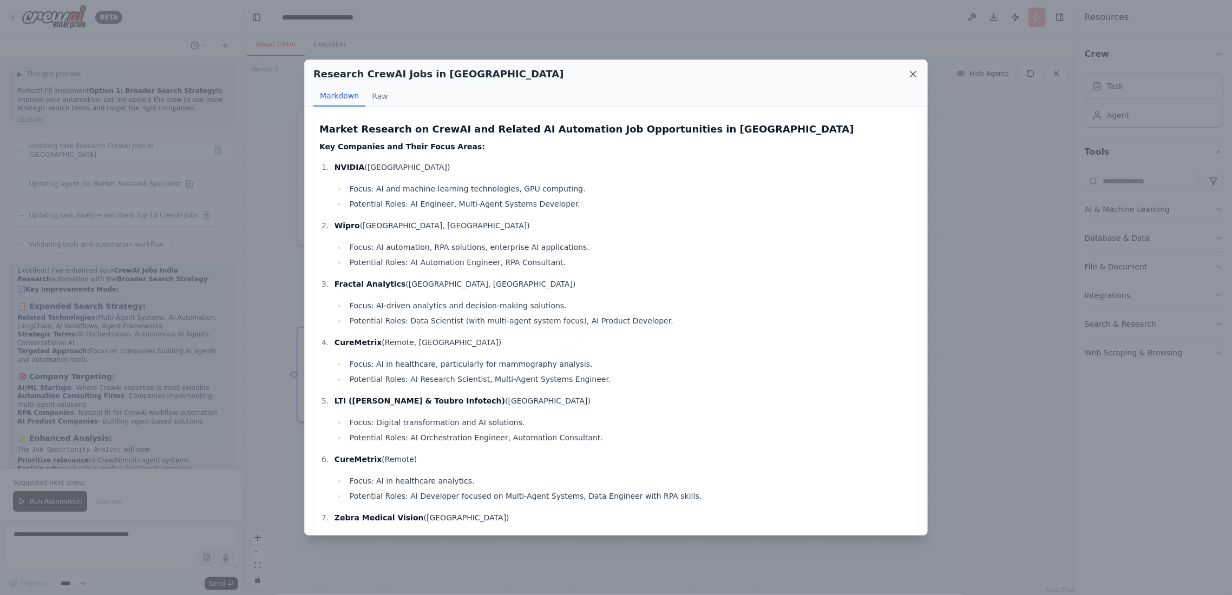
click at [912, 76] on icon at bounding box center [913, 74] width 11 height 11
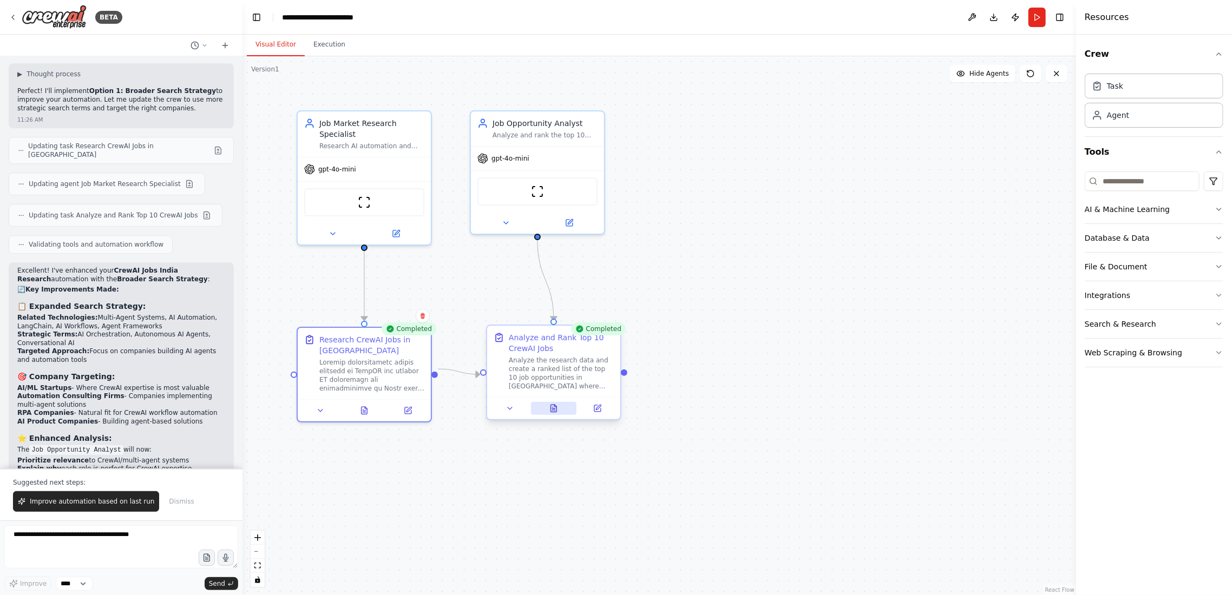
click at [554, 408] on icon at bounding box center [554, 408] width 6 height 7
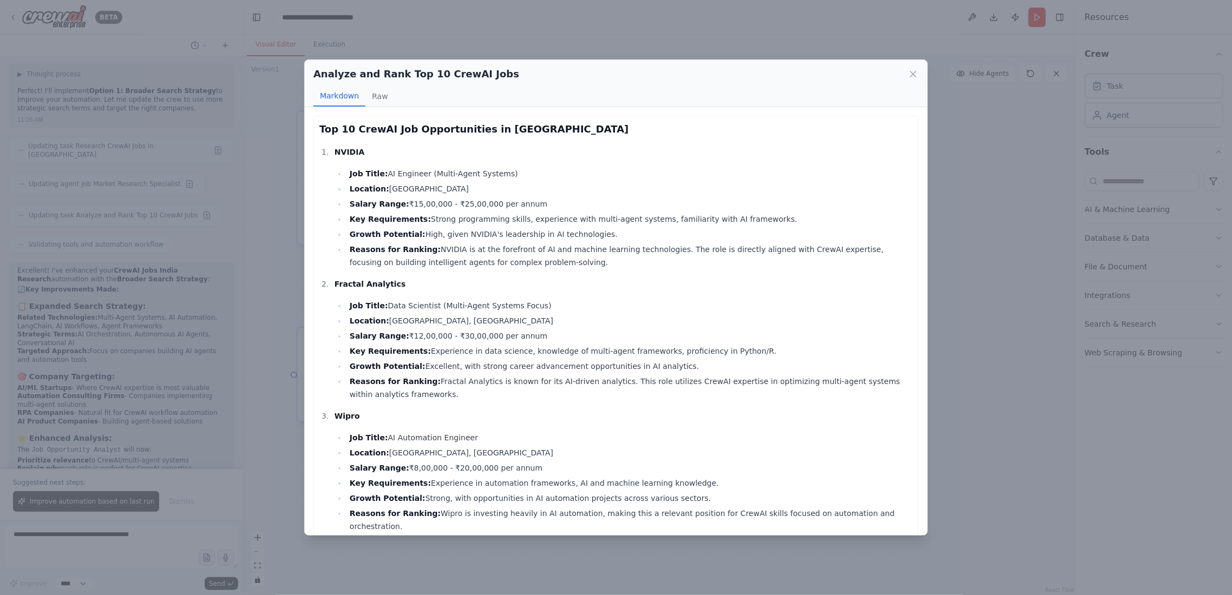
drag, startPoint x: 382, startPoint y: 174, endPoint x: 507, endPoint y: 173, distance: 125.6
click at [507, 173] on li "Job Title: AI Engineer (Multi-Agent Systems)" at bounding box center [629, 173] width 566 height 13
drag, startPoint x: 391, startPoint y: 187, endPoint x: 454, endPoint y: 191, distance: 63.5
click at [454, 191] on li "Location: Bangalore" at bounding box center [629, 188] width 566 height 13
drag, startPoint x: 407, startPoint y: 203, endPoint x: 529, endPoint y: 213, distance: 123.3
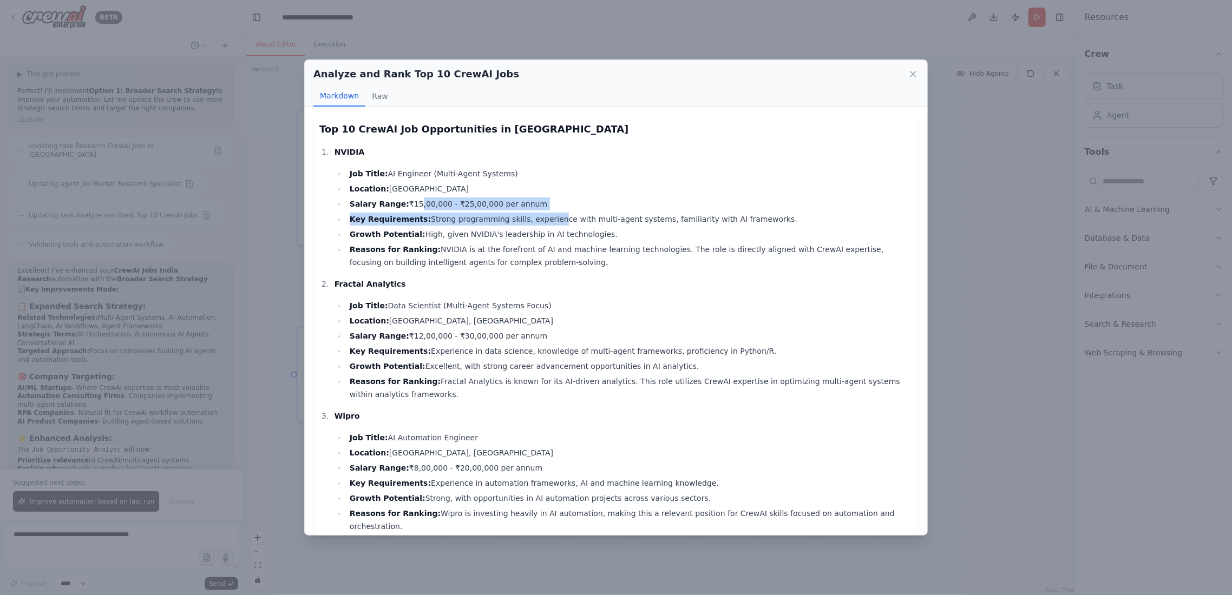
click at [529, 213] on ul "Job Title: AI Engineer (Multi-Agent Systems) Location: Bangalore Salary Range: …" at bounding box center [624, 218] width 578 height 102
click at [424, 237] on li "Growth Potential: High, given NVIDIA's leadership in AI technologies." at bounding box center [629, 234] width 566 height 13
drag, startPoint x: 375, startPoint y: 221, endPoint x: 418, endPoint y: 221, distance: 43.8
click at [418, 221] on li "Key Requirements: Strong programming skills, experience with multi-agent system…" at bounding box center [629, 219] width 566 height 13
drag, startPoint x: 422, startPoint y: 234, endPoint x: 553, endPoint y: 239, distance: 131.1
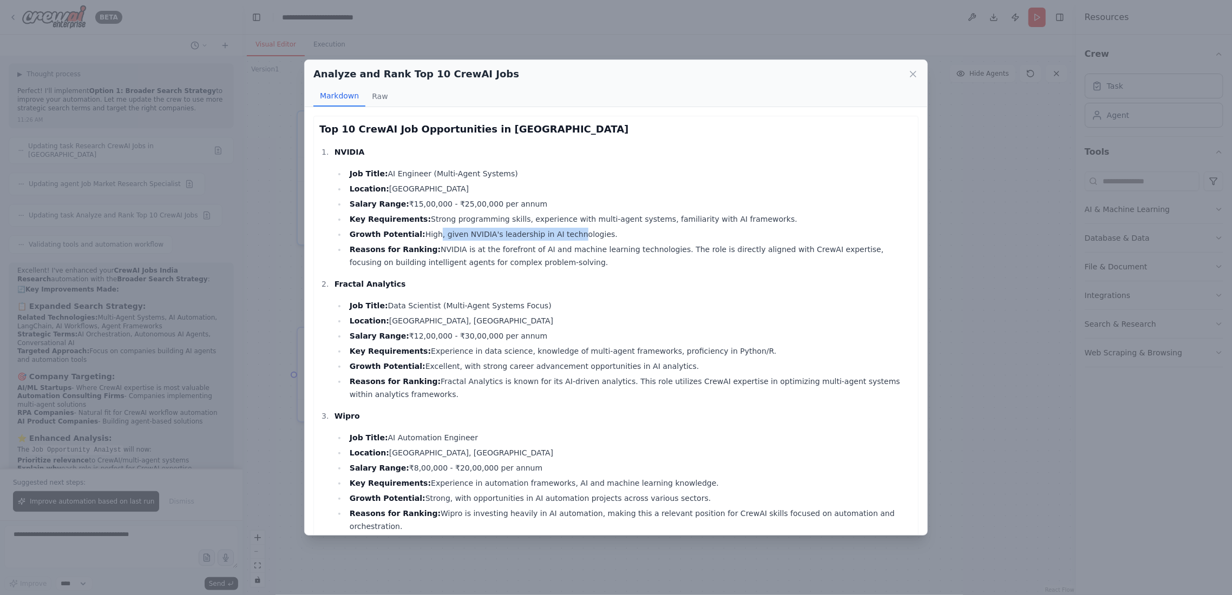
click at [553, 239] on li "Growth Potential: High, given NVIDIA's leadership in AI technologies." at bounding box center [629, 234] width 566 height 13
drag, startPoint x: 412, startPoint y: 335, endPoint x: 550, endPoint y: 342, distance: 138.2
click at [550, 342] on li "Salary Range: ₹12,00,000 - ₹30,00,000 per annum" at bounding box center [629, 336] width 566 height 13
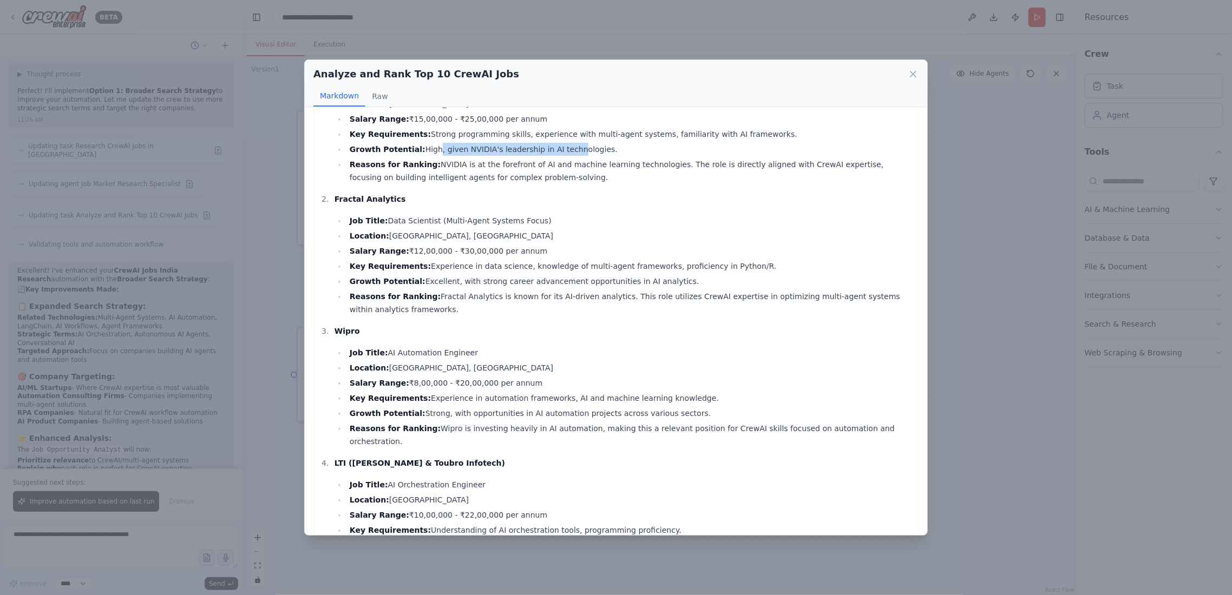
scroll to position [144, 0]
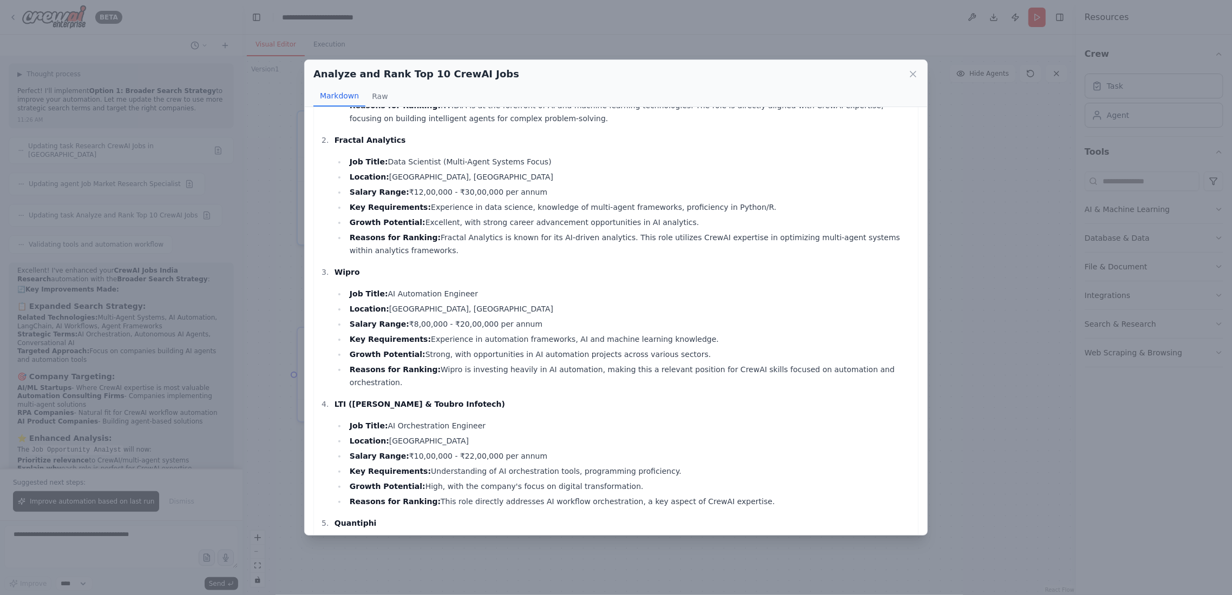
drag, startPoint x: 407, startPoint y: 325, endPoint x: 569, endPoint y: 326, distance: 161.8
click at [569, 326] on li "Salary Range: ₹8,00,000 - ₹20,00,000 per annum" at bounding box center [629, 324] width 566 height 13
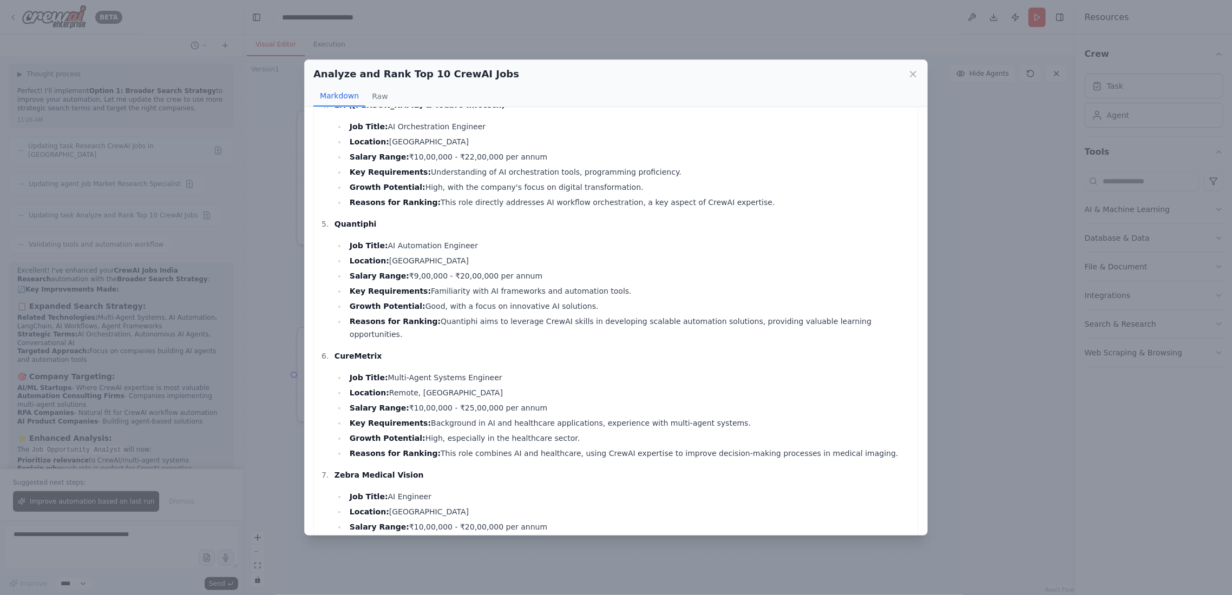
scroll to position [505, 0]
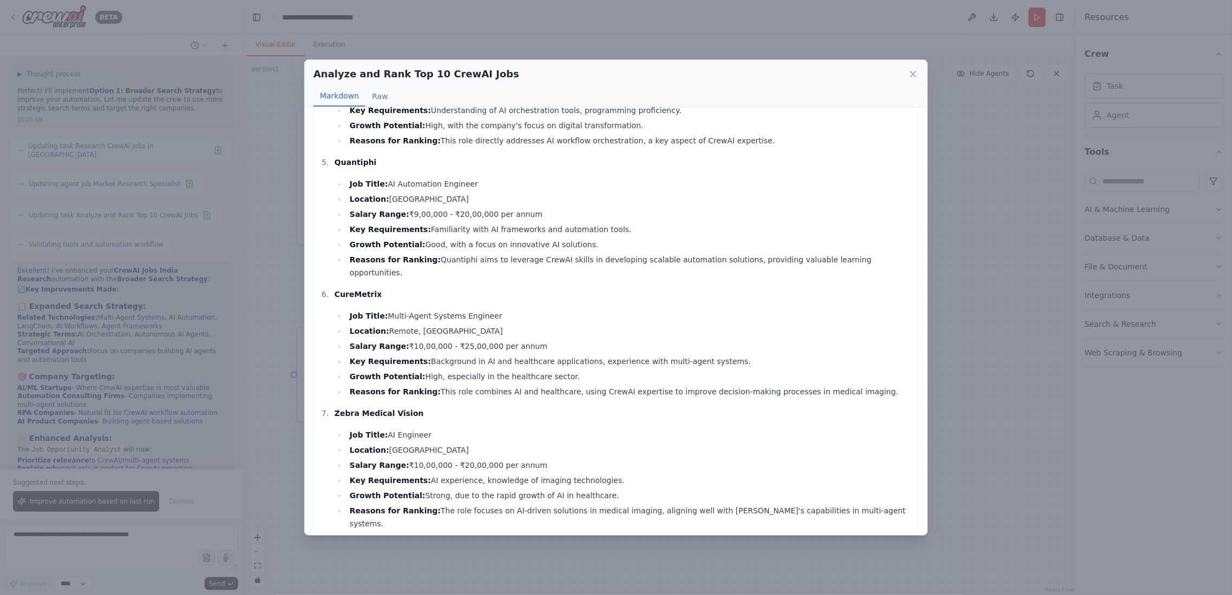
drag, startPoint x: 371, startPoint y: 237, endPoint x: 585, endPoint y: 232, distance: 213.3
click at [585, 238] on li "Growth Potential: Good, with a focus on innovative AI solutions." at bounding box center [629, 244] width 566 height 13
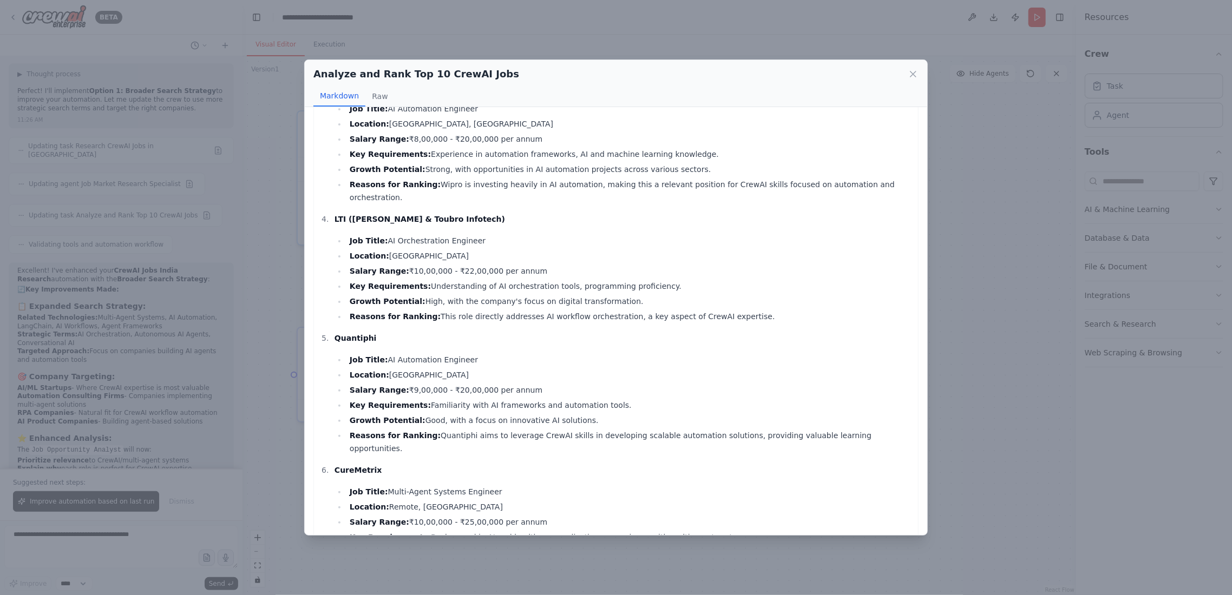
scroll to position [0, 0]
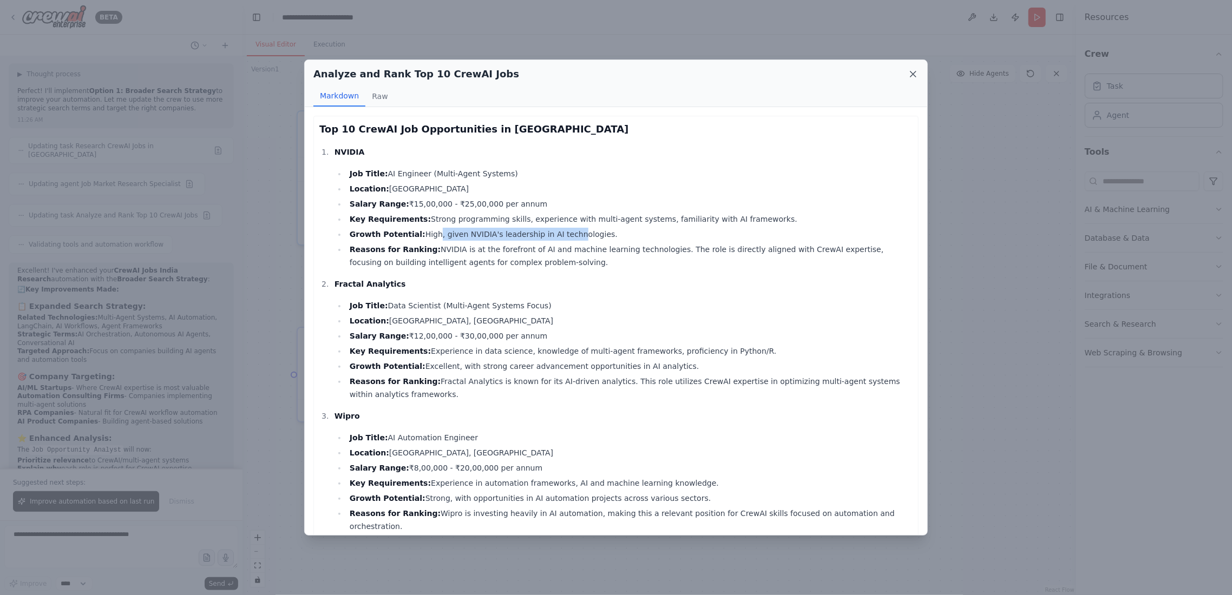
click at [912, 71] on icon at bounding box center [913, 74] width 11 height 11
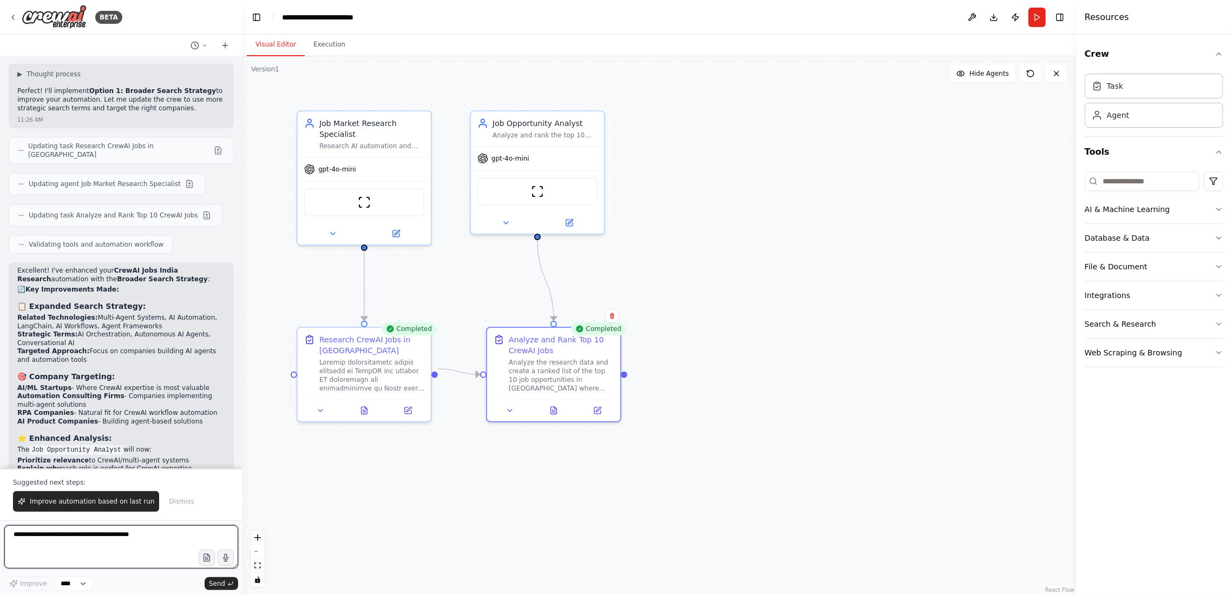
click at [101, 535] on textarea at bounding box center [121, 547] width 234 height 43
click at [110, 541] on textarea "**********" at bounding box center [121, 547] width 234 height 43
paste textarea "**********"
type textarea "**********"
click at [213, 582] on span "Send" at bounding box center [217, 584] width 16 height 9
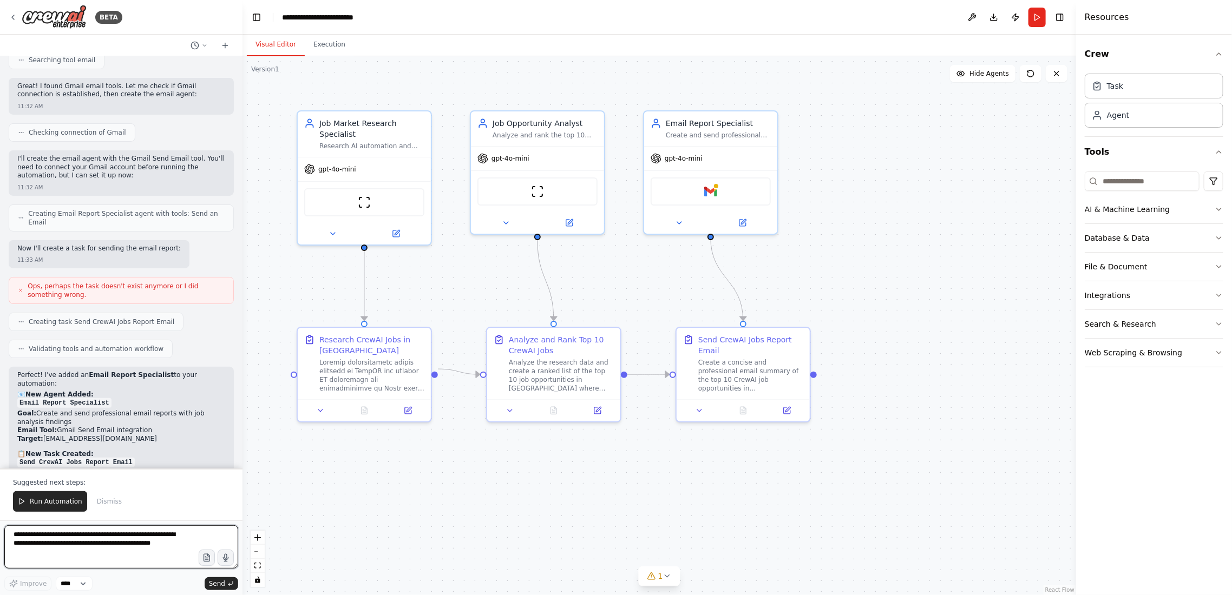
scroll to position [2873, 0]
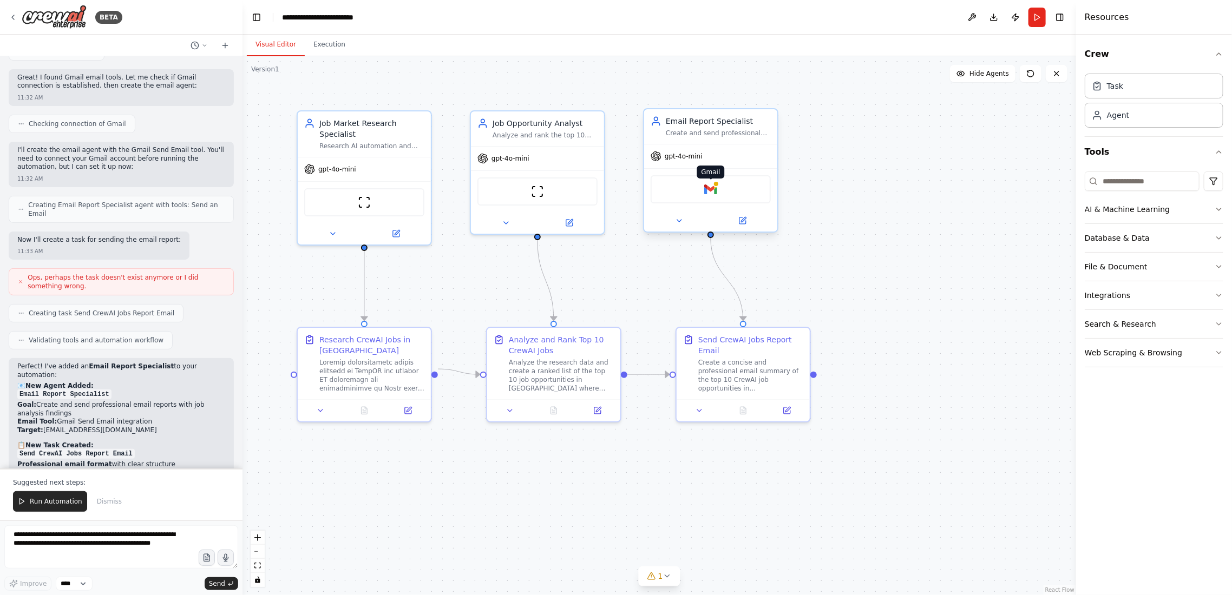
click at [711, 188] on img at bounding box center [710, 189] width 13 height 13
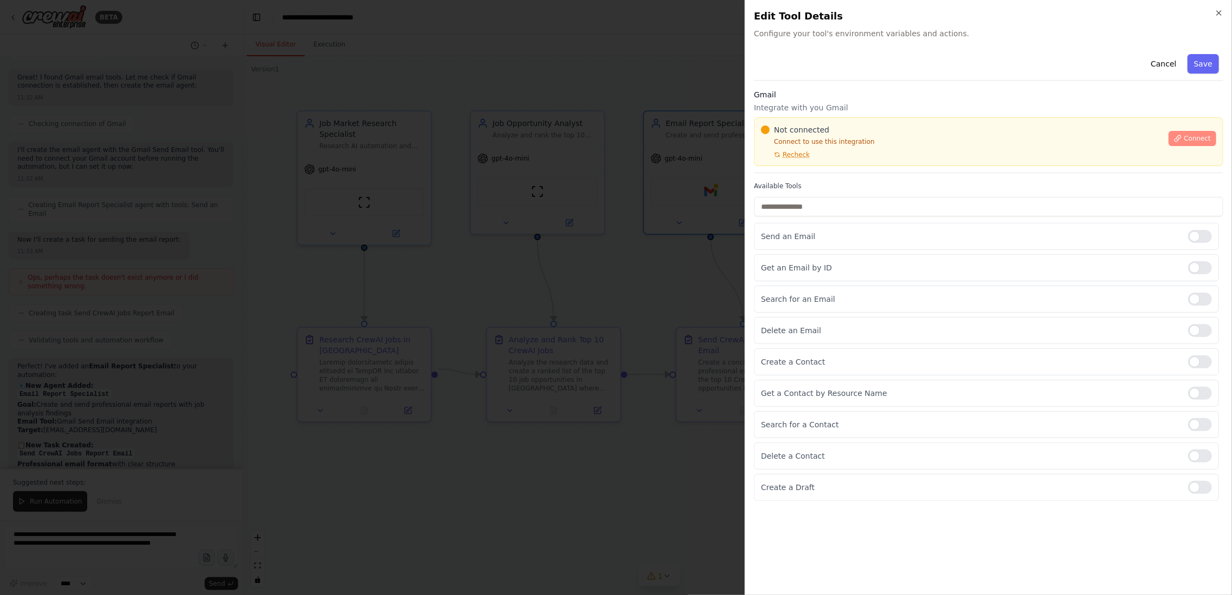
click at [1197, 136] on span "Connect" at bounding box center [1197, 138] width 27 height 9
click at [703, 210] on div at bounding box center [616, 297] width 1232 height 595
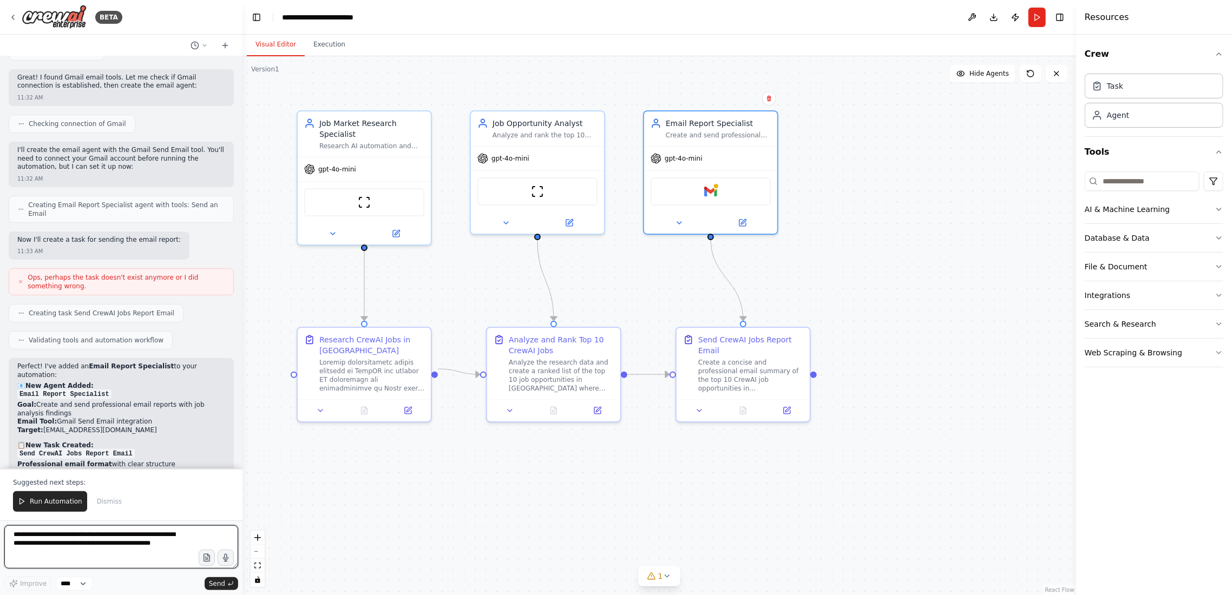
click at [70, 539] on textarea "**********" at bounding box center [121, 547] width 234 height 43
type textarea "**********"
click at [220, 586] on span "Send" at bounding box center [217, 584] width 16 height 9
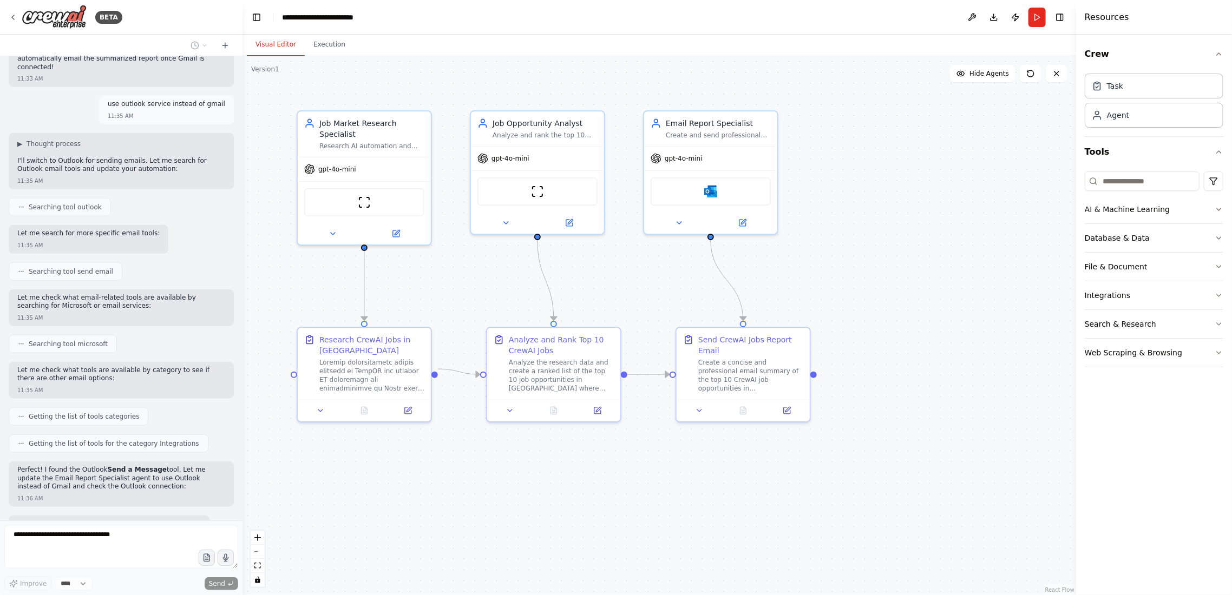
scroll to position [3441, 0]
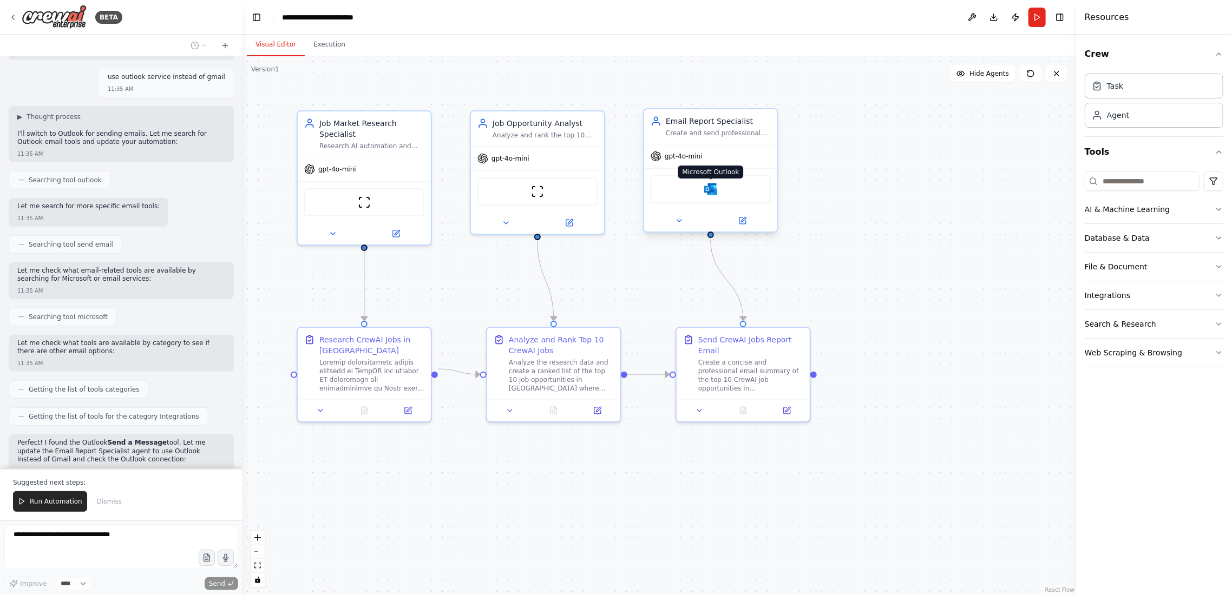
click at [710, 193] on img at bounding box center [710, 189] width 13 height 13
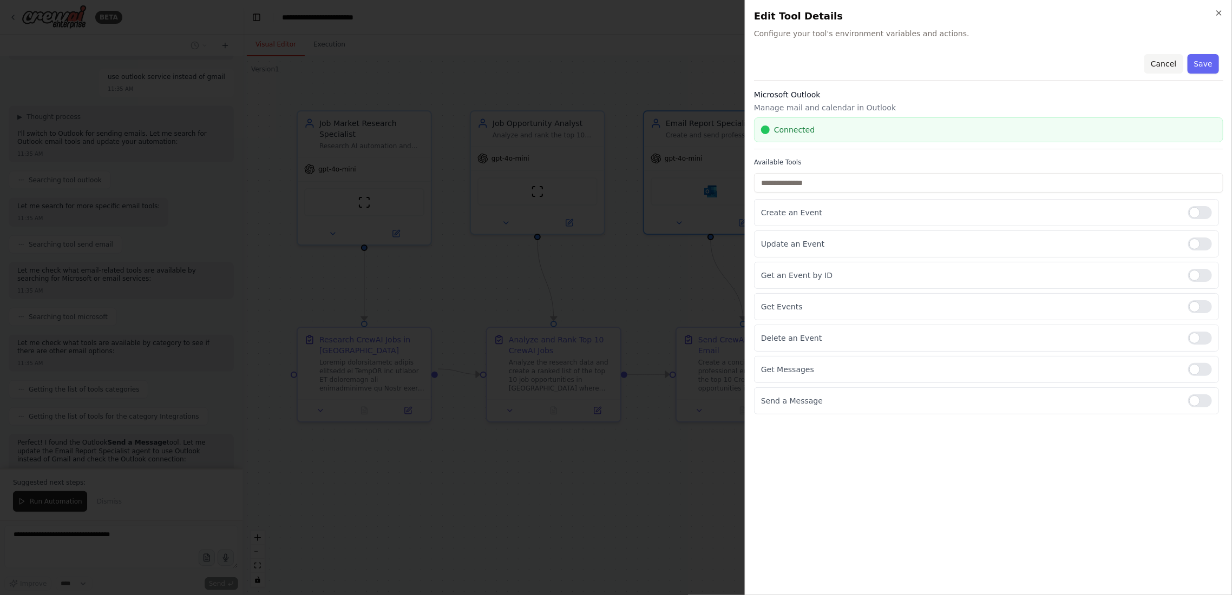
click at [1164, 63] on button "Cancel" at bounding box center [1163, 63] width 38 height 19
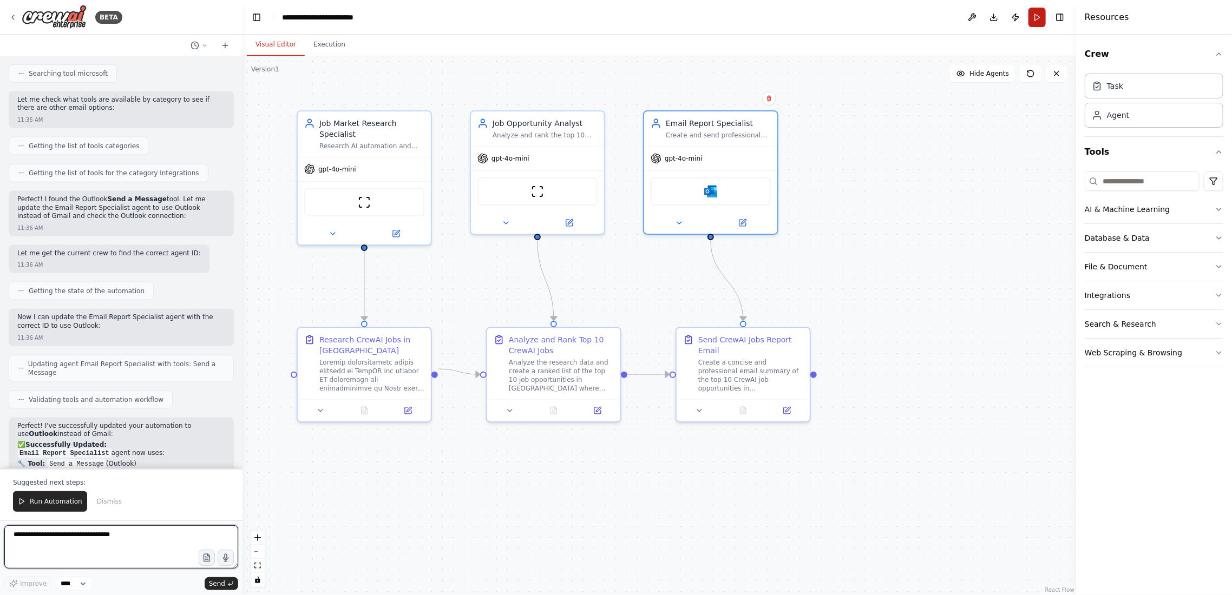
scroll to position [3693, 0]
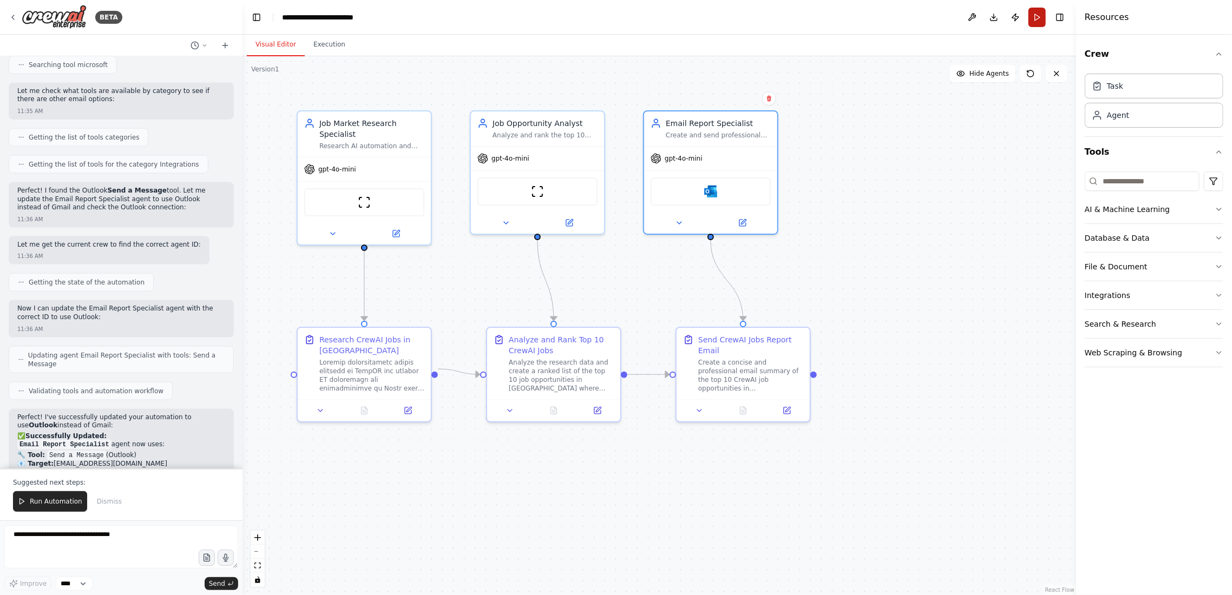
click at [1041, 16] on button "Run" at bounding box center [1036, 17] width 17 height 19
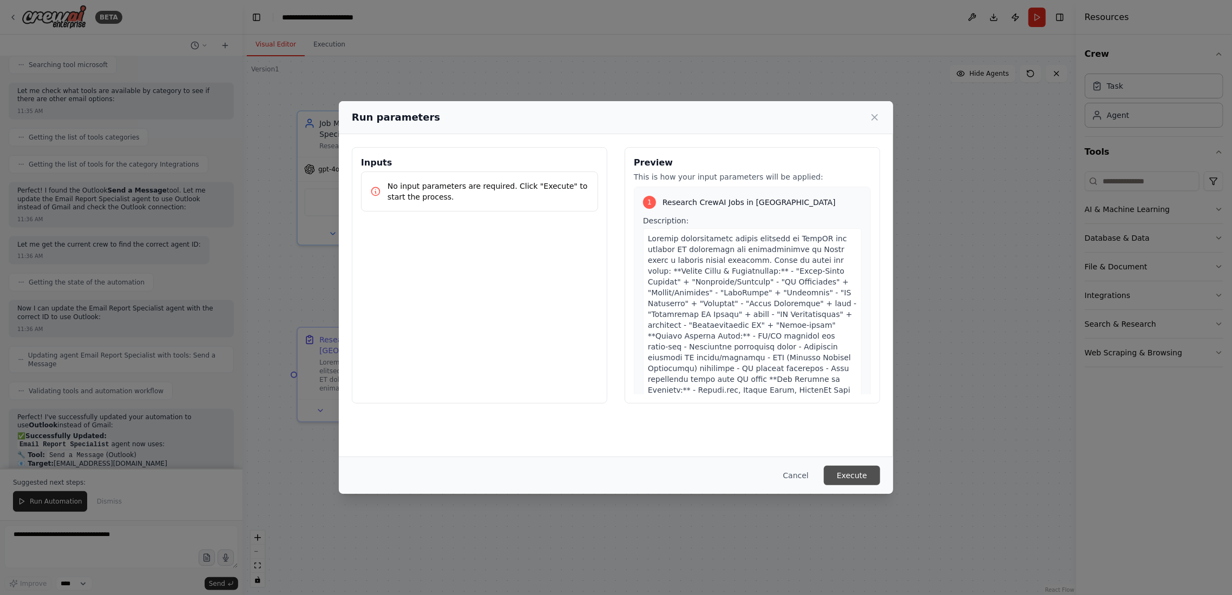
click at [853, 477] on button "Execute" at bounding box center [852, 475] width 56 height 19
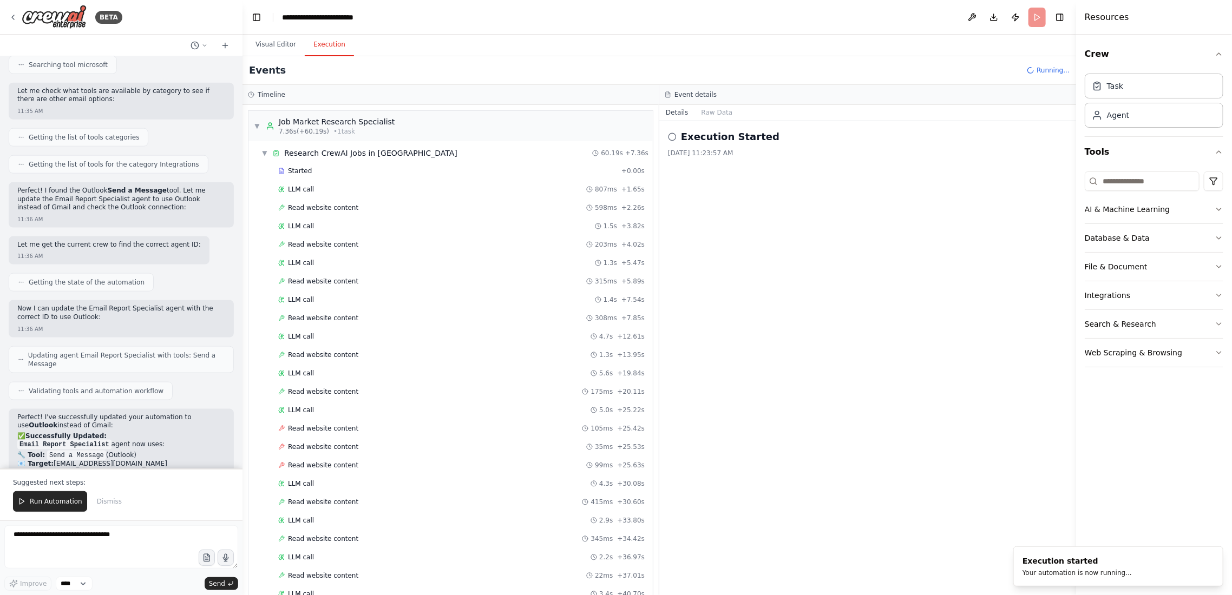
scroll to position [339, 0]
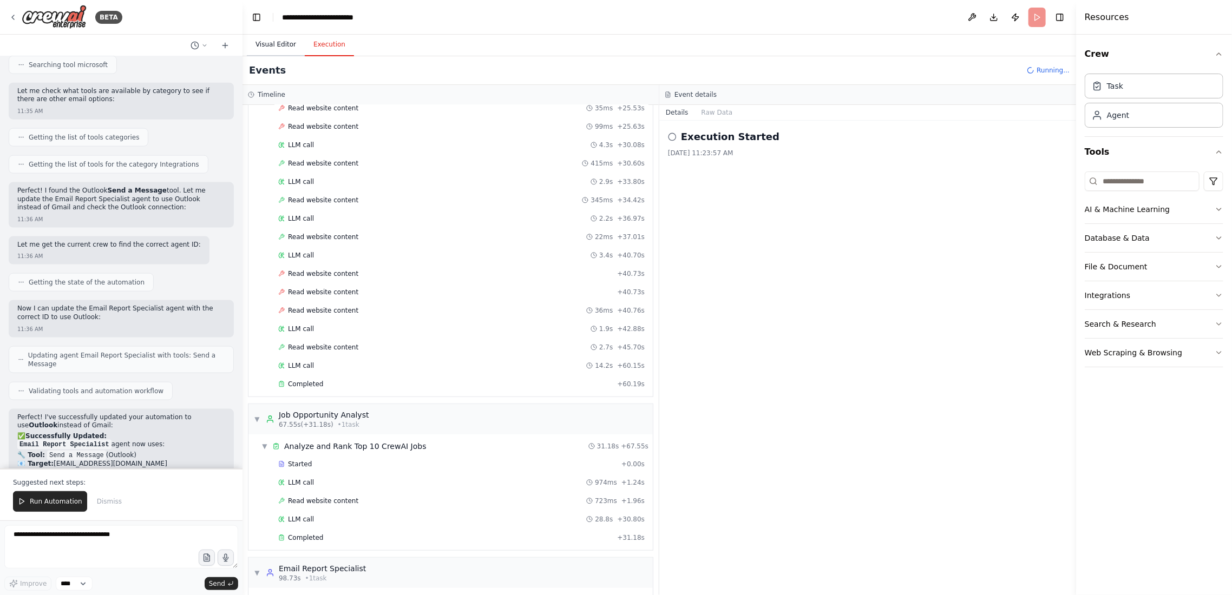
click at [272, 38] on button "Visual Editor" at bounding box center [276, 45] width 58 height 23
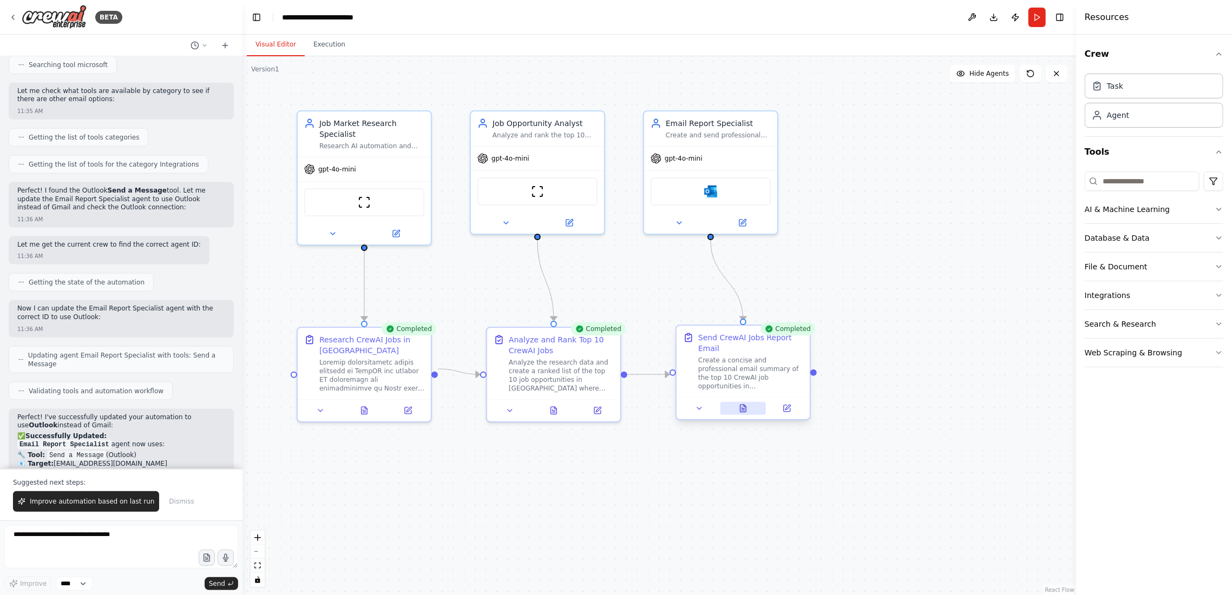
click at [745, 409] on icon at bounding box center [743, 408] width 6 height 7
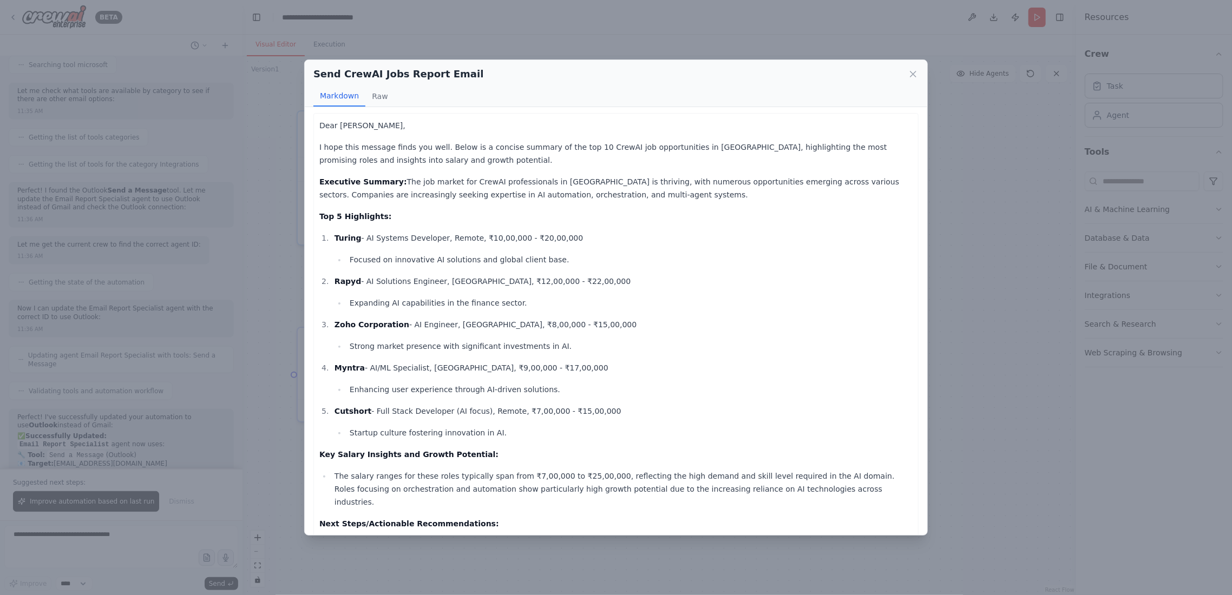
scroll to position [0, 0]
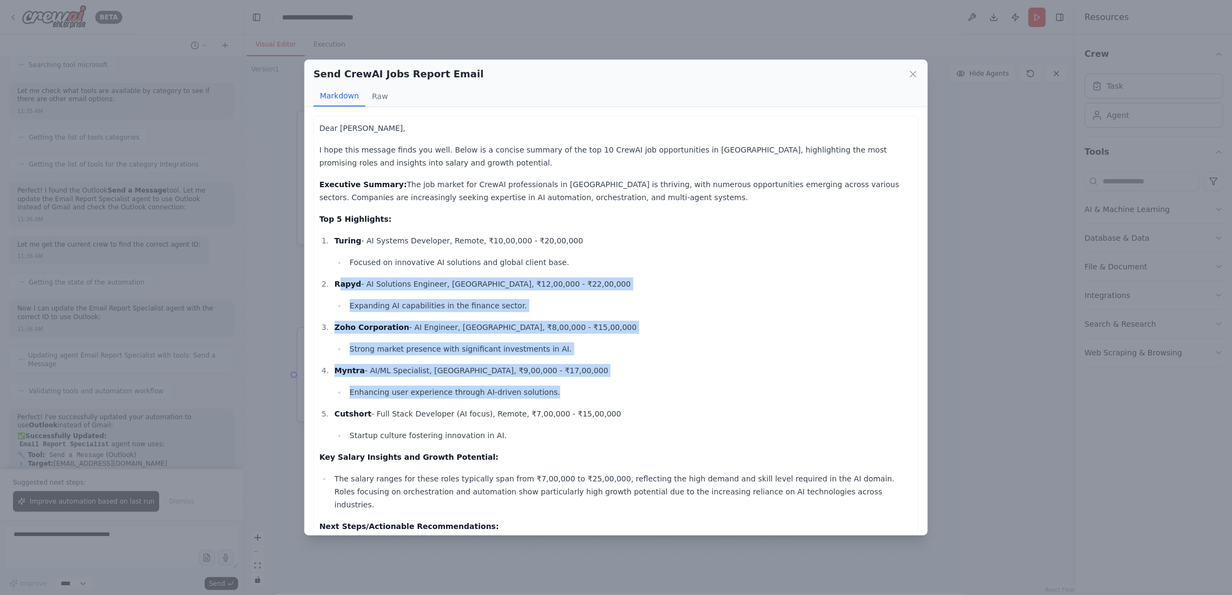
drag, startPoint x: 339, startPoint y: 286, endPoint x: 396, endPoint y: 406, distance: 132.9
click at [396, 406] on ol "Turing - AI Systems Developer, Remote, ₹10,00,000 - ₹20,00,000 Focused on innov…" at bounding box center [615, 338] width 593 height 208
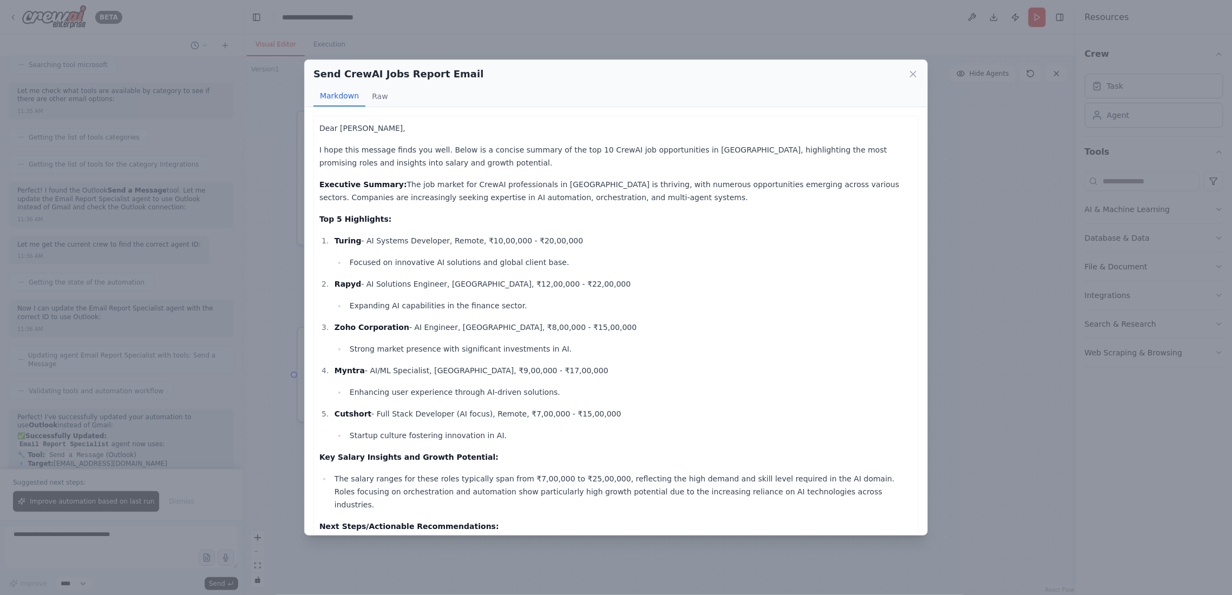
click at [646, 260] on li "Focused on innovative AI solutions and global client base." at bounding box center [629, 262] width 566 height 13
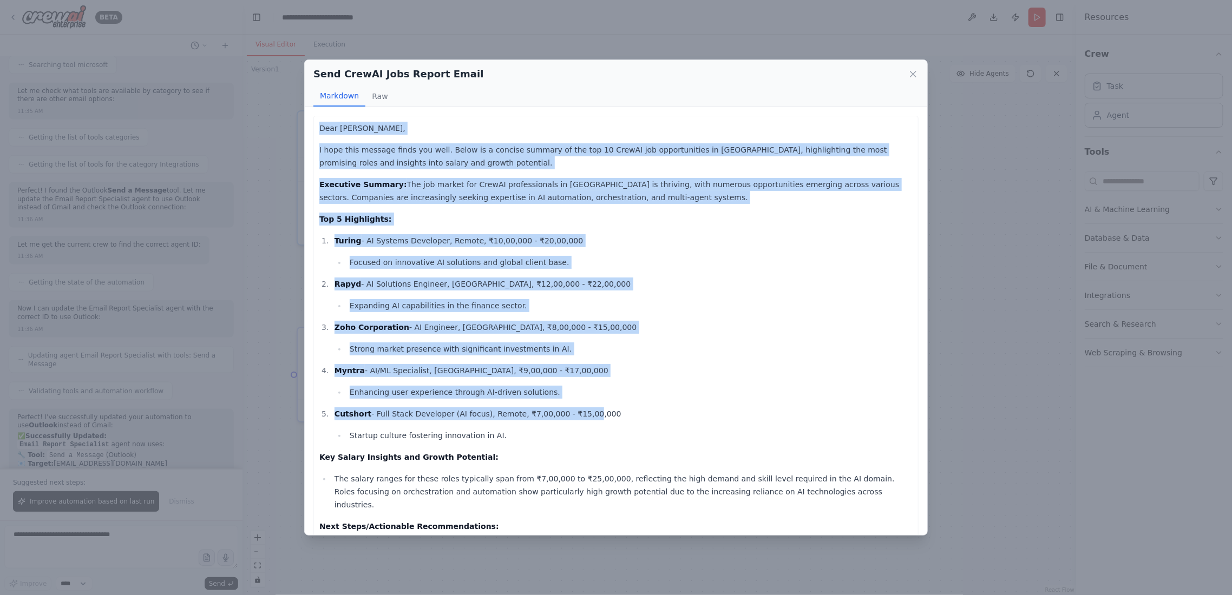
drag, startPoint x: 321, startPoint y: 126, endPoint x: 562, endPoint y: 412, distance: 374.5
click at [562, 412] on div "Dear Ashish, I hope this message finds you well. Below is a concise summary of …" at bounding box center [615, 377] width 593 height 511
click at [619, 388] on li "Enhancing user experience through AI-driven solutions." at bounding box center [629, 392] width 566 height 13
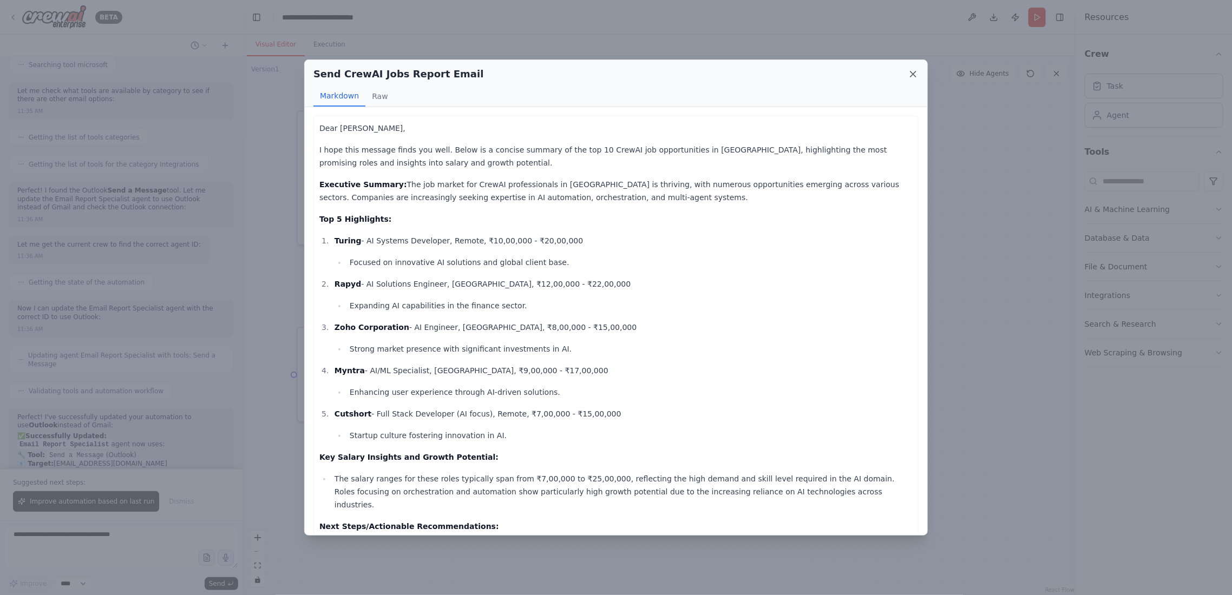
click at [914, 75] on icon at bounding box center [912, 73] width 5 height 5
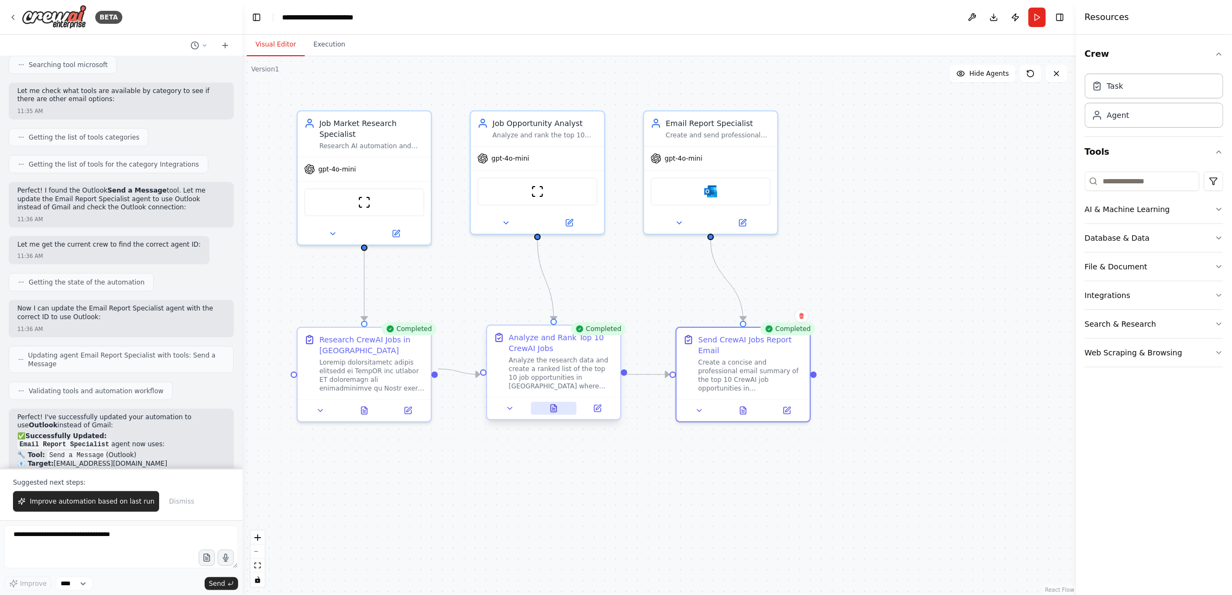
click at [555, 411] on icon at bounding box center [554, 408] width 6 height 7
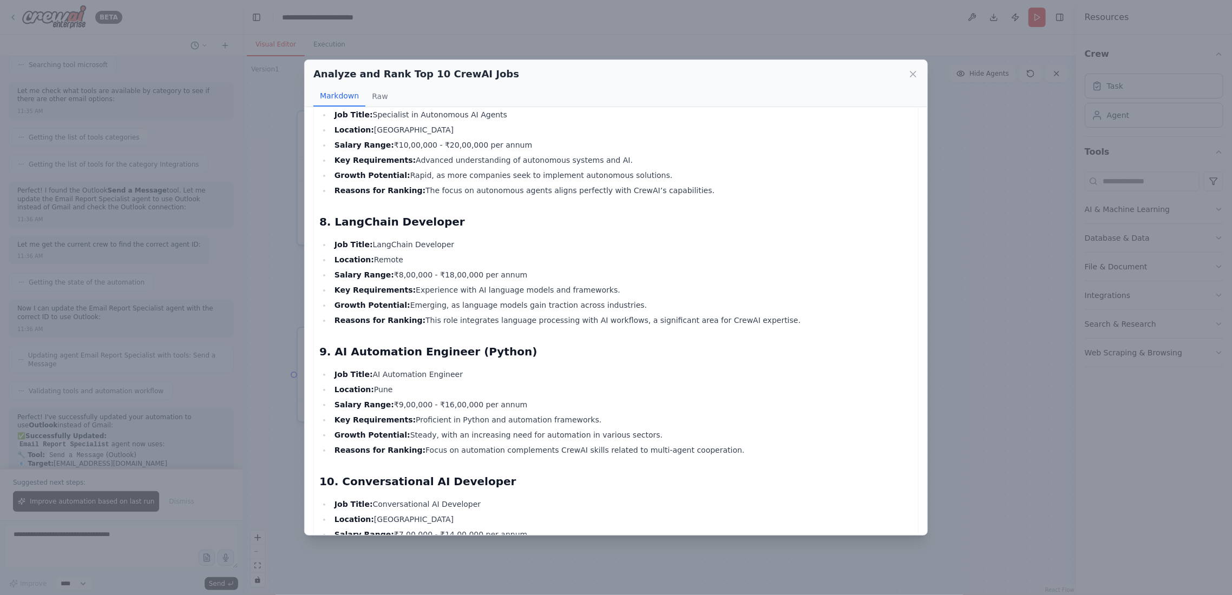
scroll to position [1060, 0]
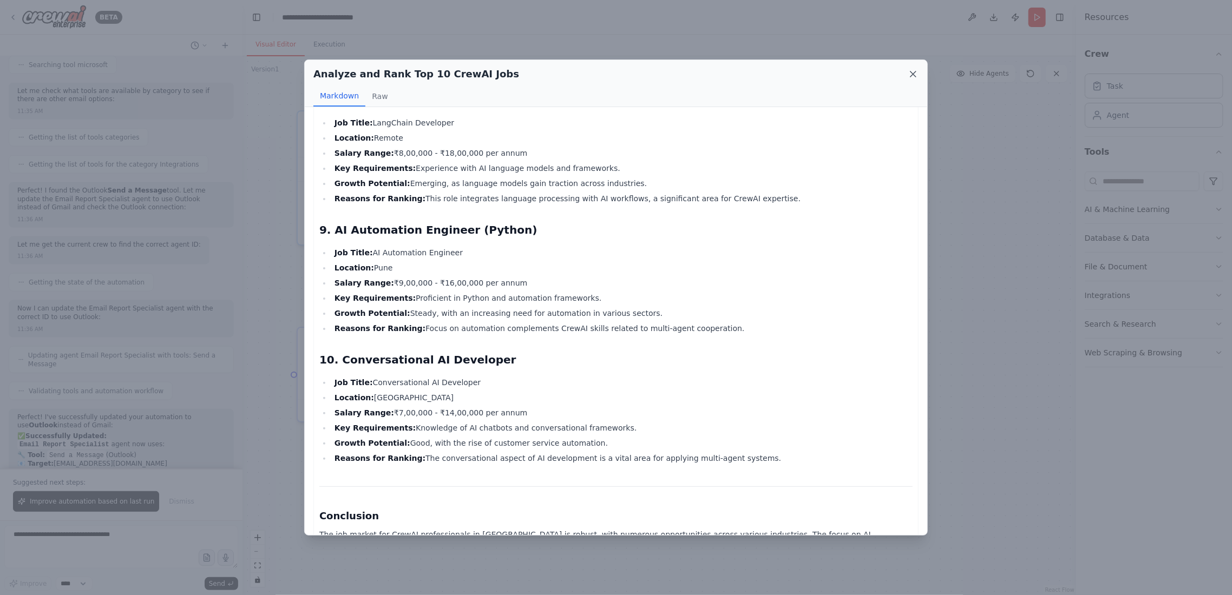
click at [910, 73] on icon at bounding box center [913, 74] width 11 height 11
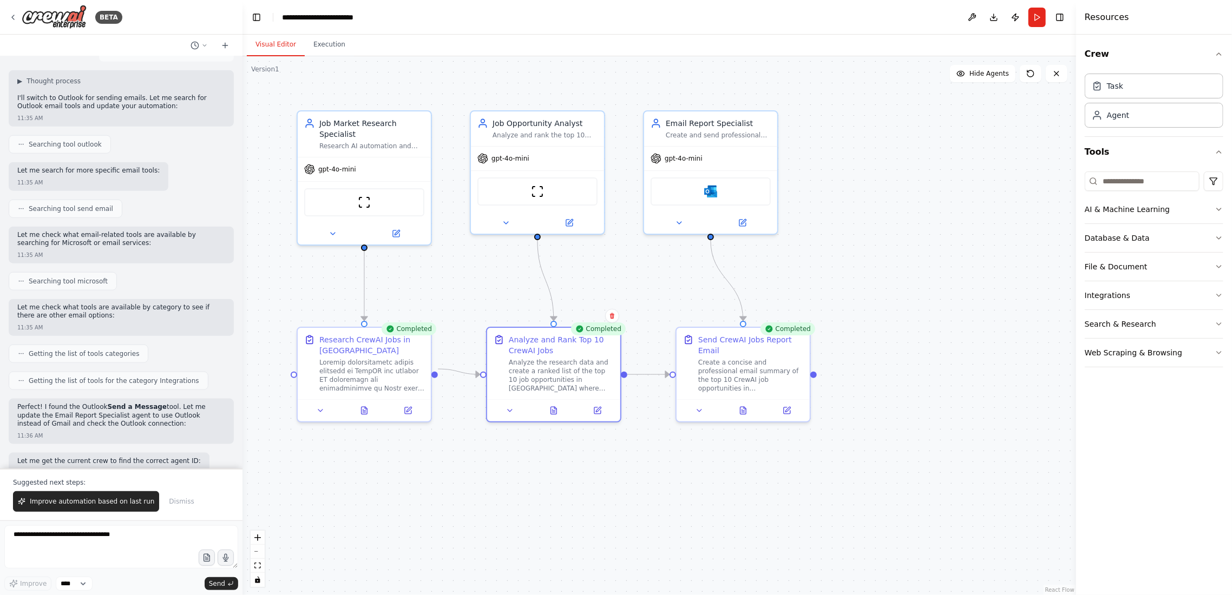
scroll to position [3693, 0]
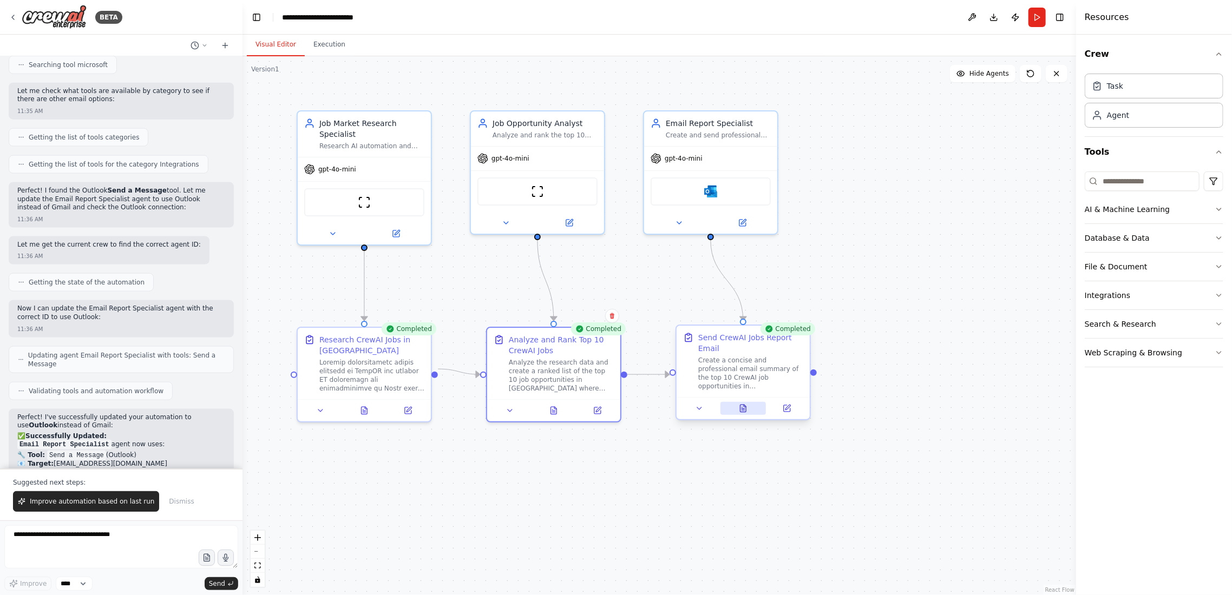
click at [745, 407] on icon at bounding box center [745, 406] width 2 height 2
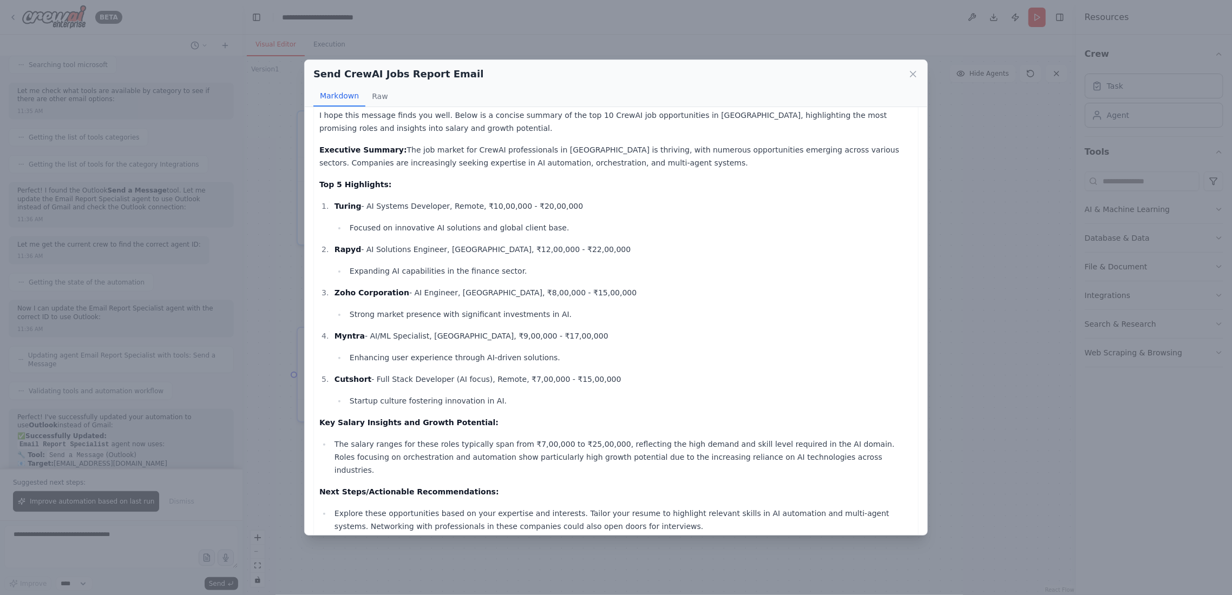
scroll to position [0, 0]
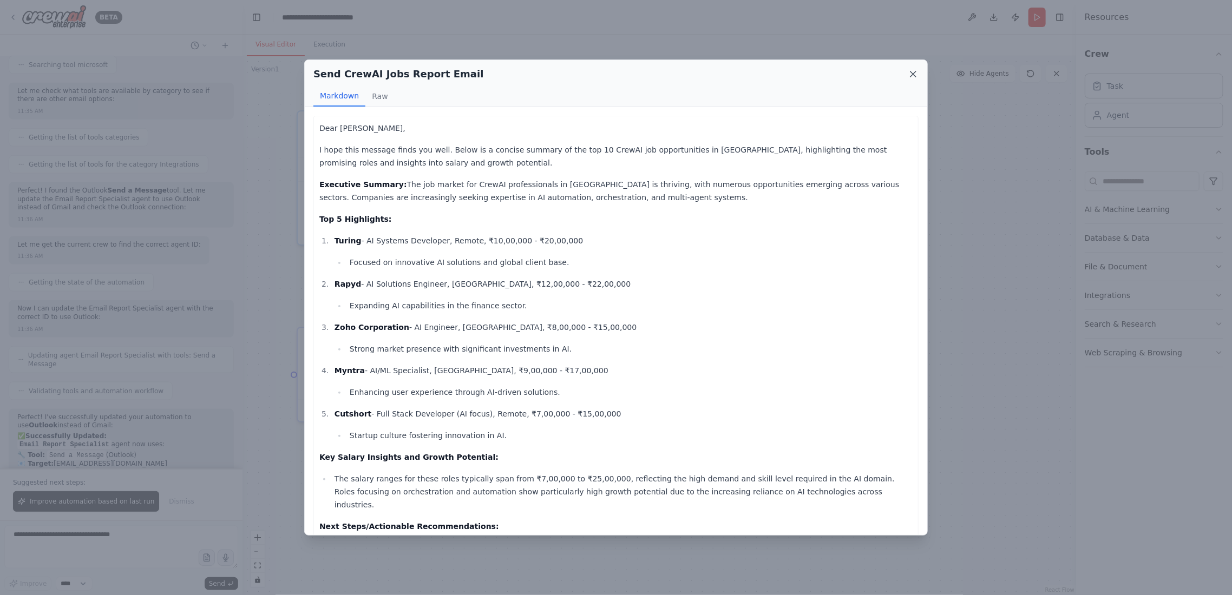
click at [910, 75] on icon at bounding box center [913, 74] width 11 height 11
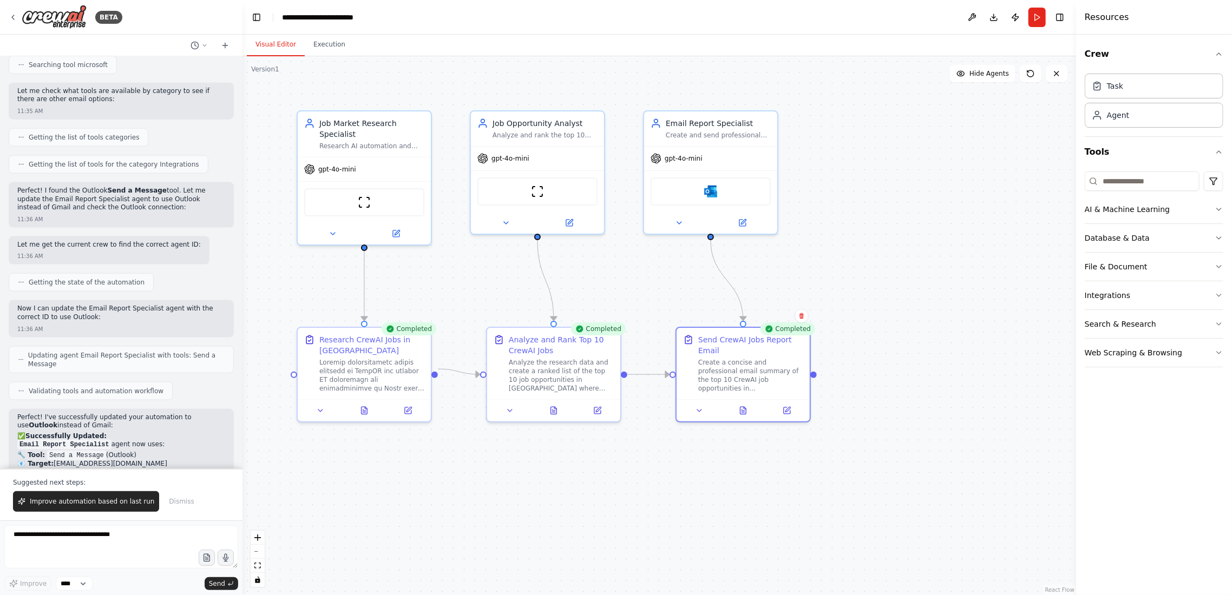
click at [942, 448] on div ".deletable-edge-delete-btn { width: 20px; height: 20px; border: 0px solid #ffff…" at bounding box center [660, 325] width 834 height 539
click at [51, 500] on span "Improve automation based on last run" at bounding box center [92, 501] width 124 height 9
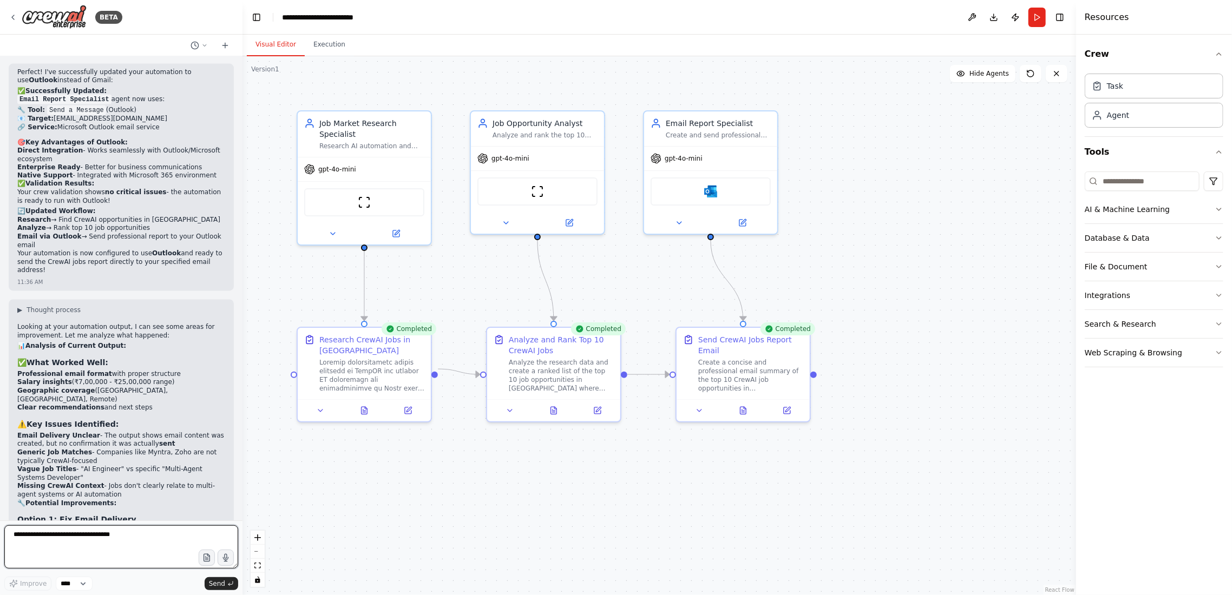
scroll to position [4058, 0]
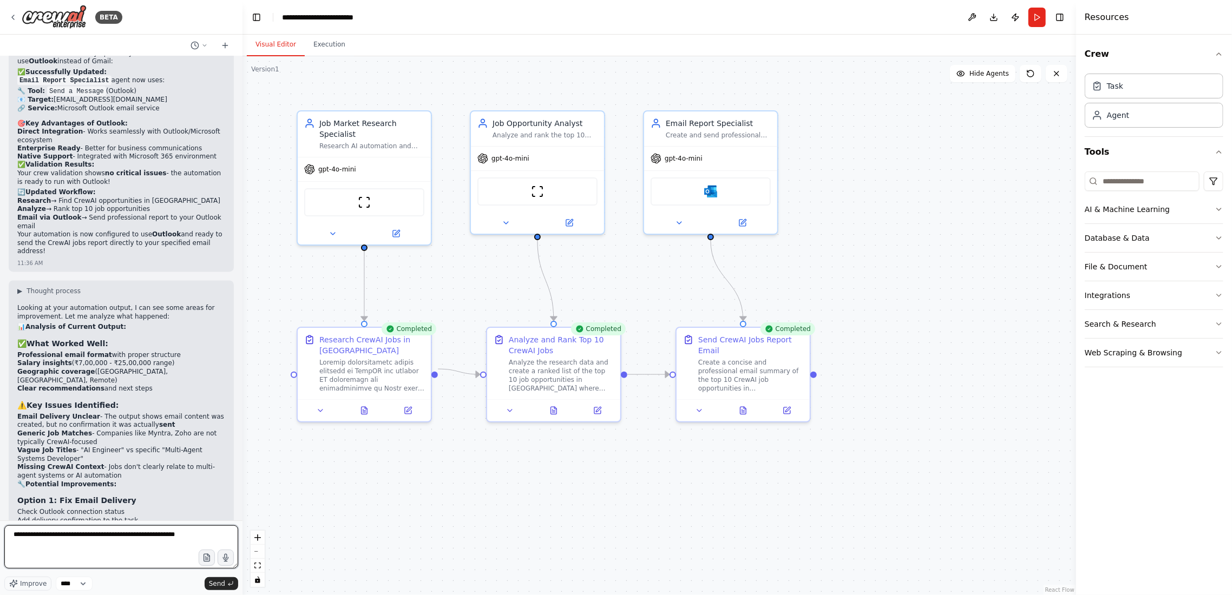
type textarea "**********"
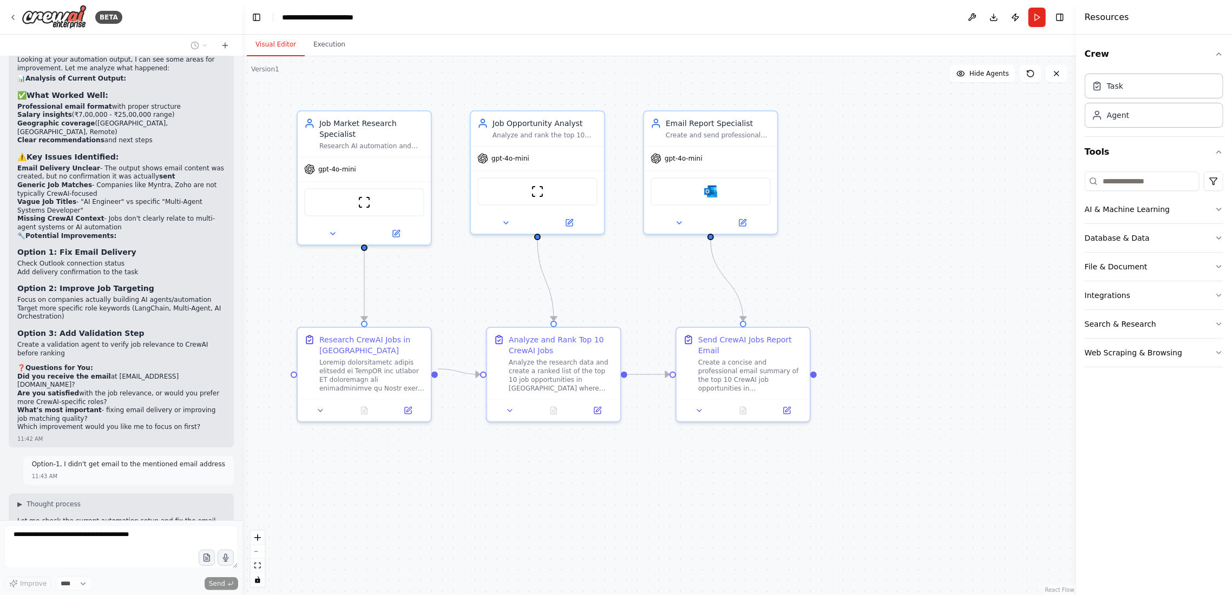
scroll to position [4370, 0]
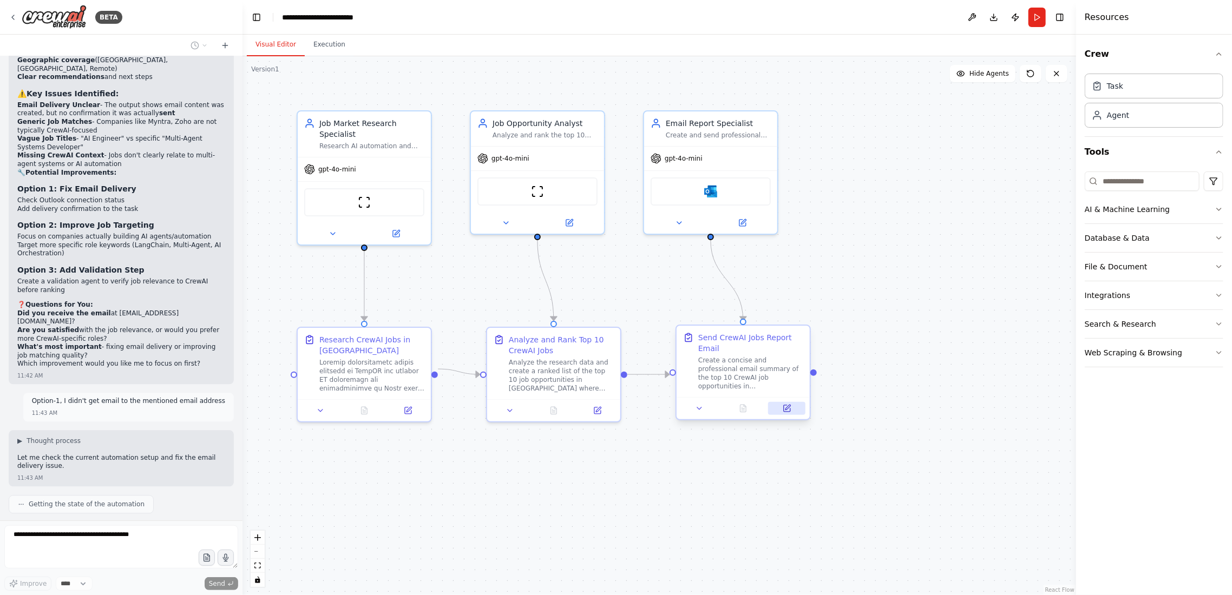
click at [785, 409] on icon at bounding box center [787, 407] width 5 height 5
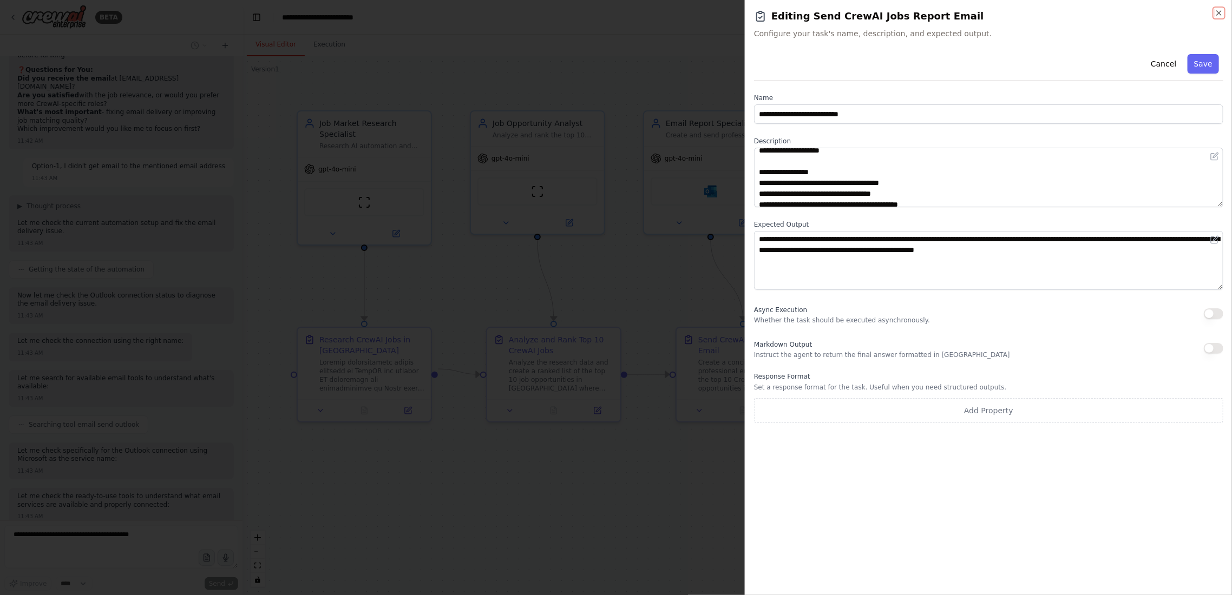
scroll to position [130, 0]
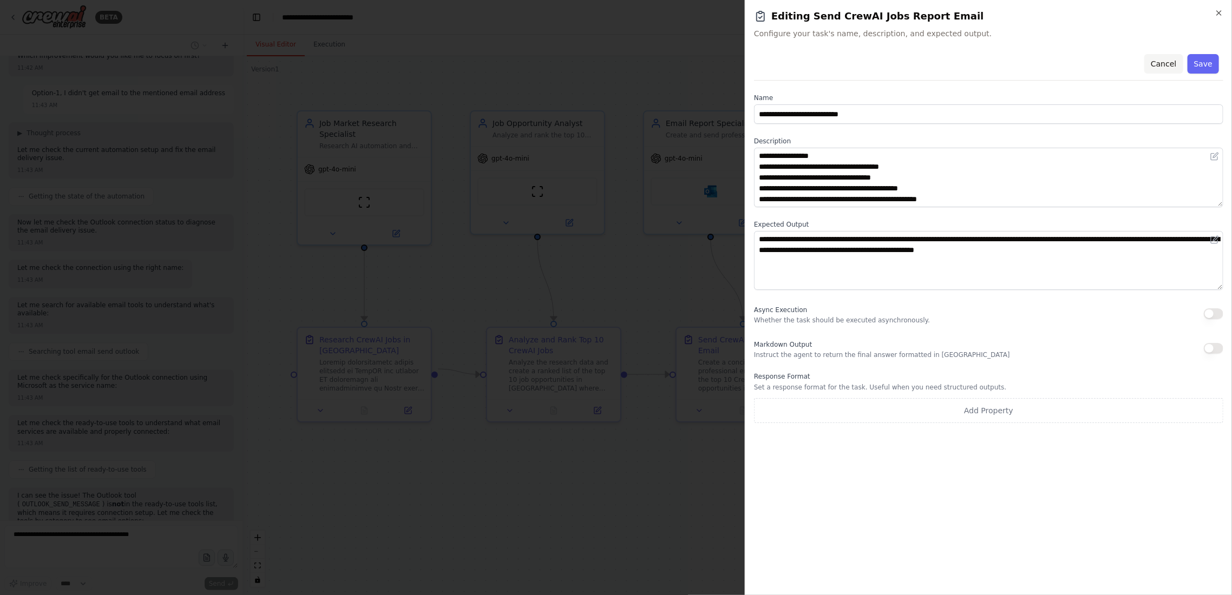
click at [1165, 65] on button "Cancel" at bounding box center [1163, 63] width 38 height 19
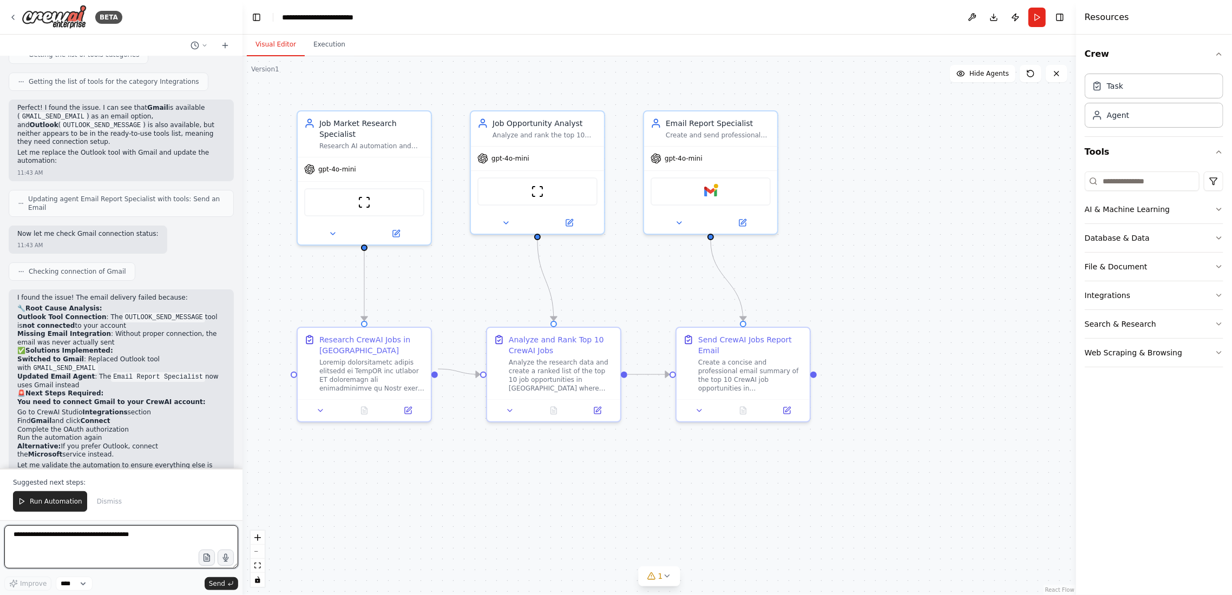
scroll to position [5139, 0]
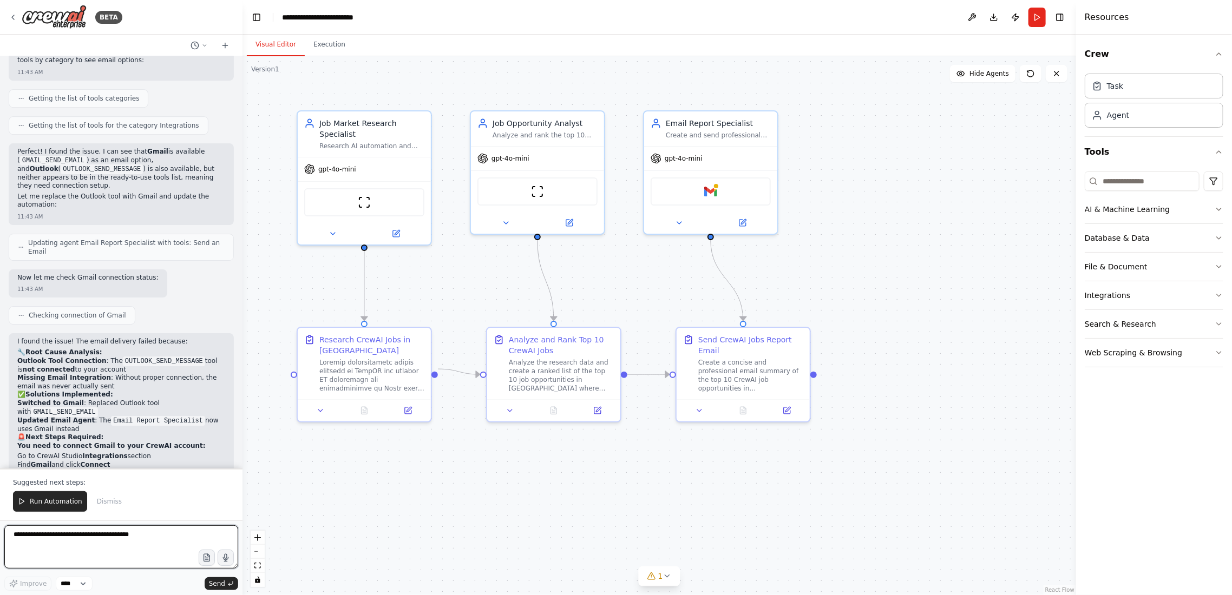
click at [81, 540] on textarea at bounding box center [121, 547] width 234 height 43
type textarea "*"
type textarea "**********"
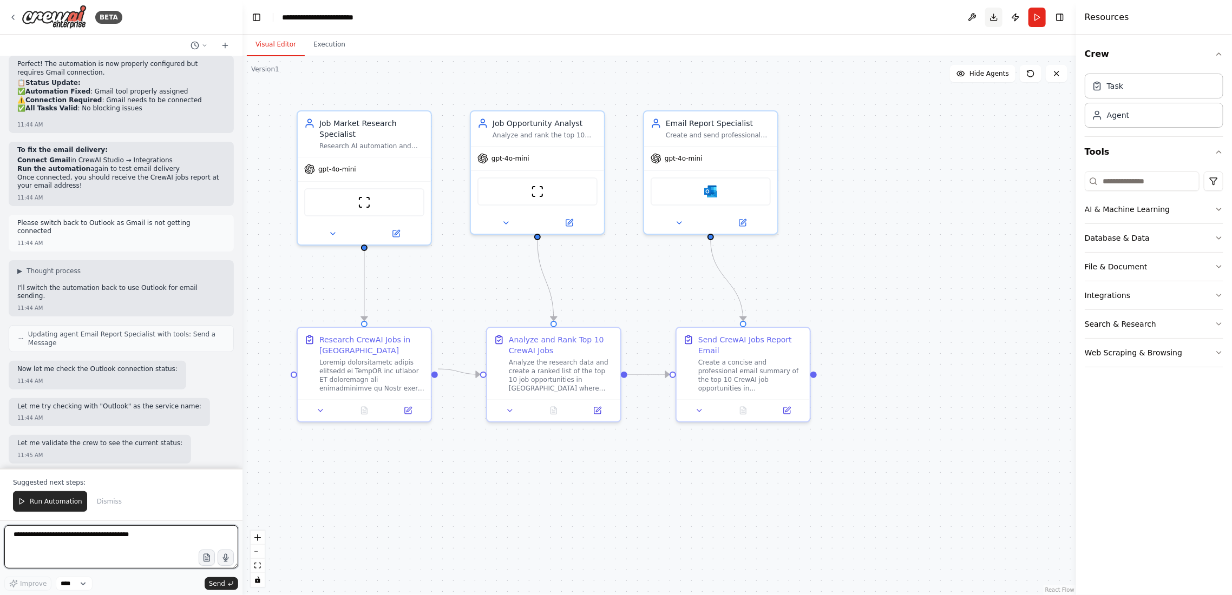
scroll to position [5665, 0]
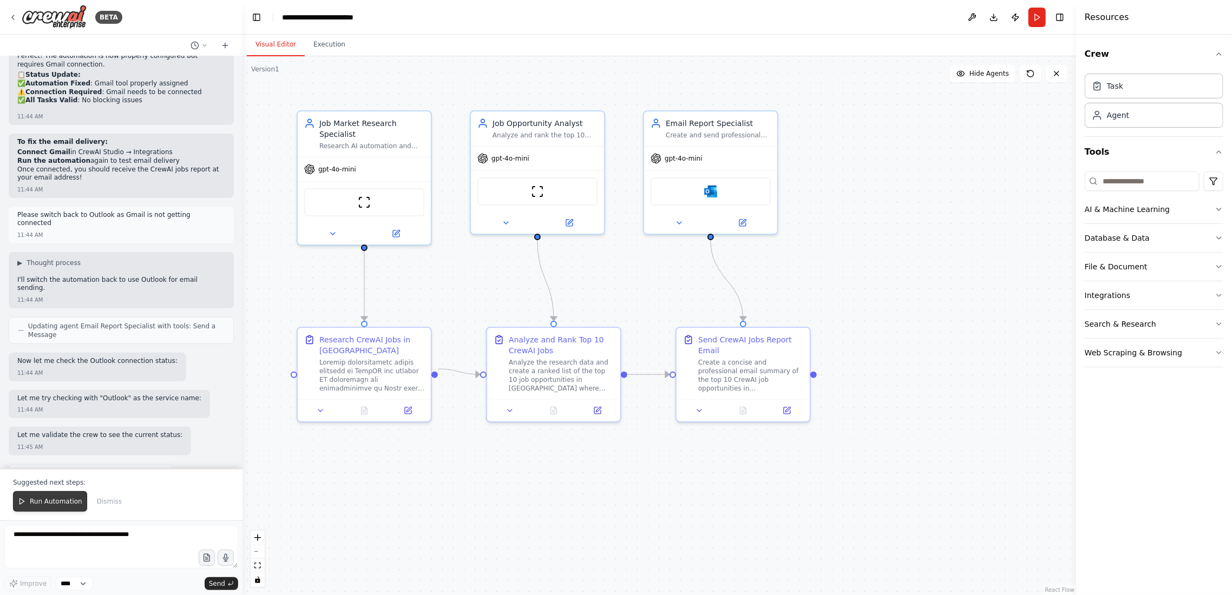
click at [28, 496] on button "Run Automation" at bounding box center [50, 501] width 74 height 21
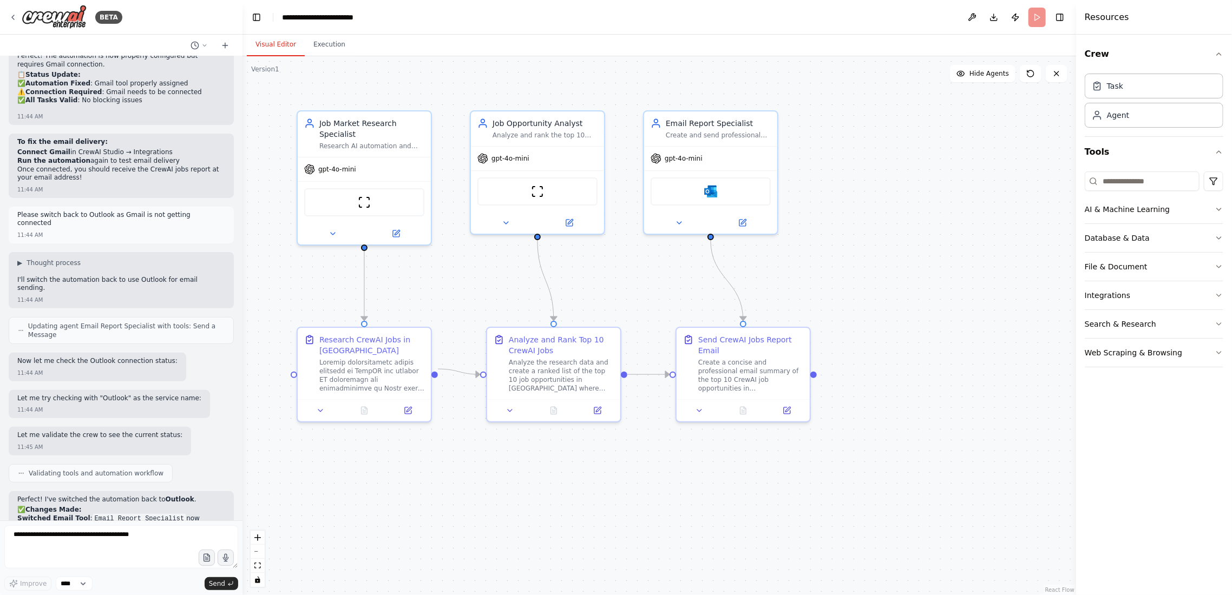
scroll to position [5614, 0]
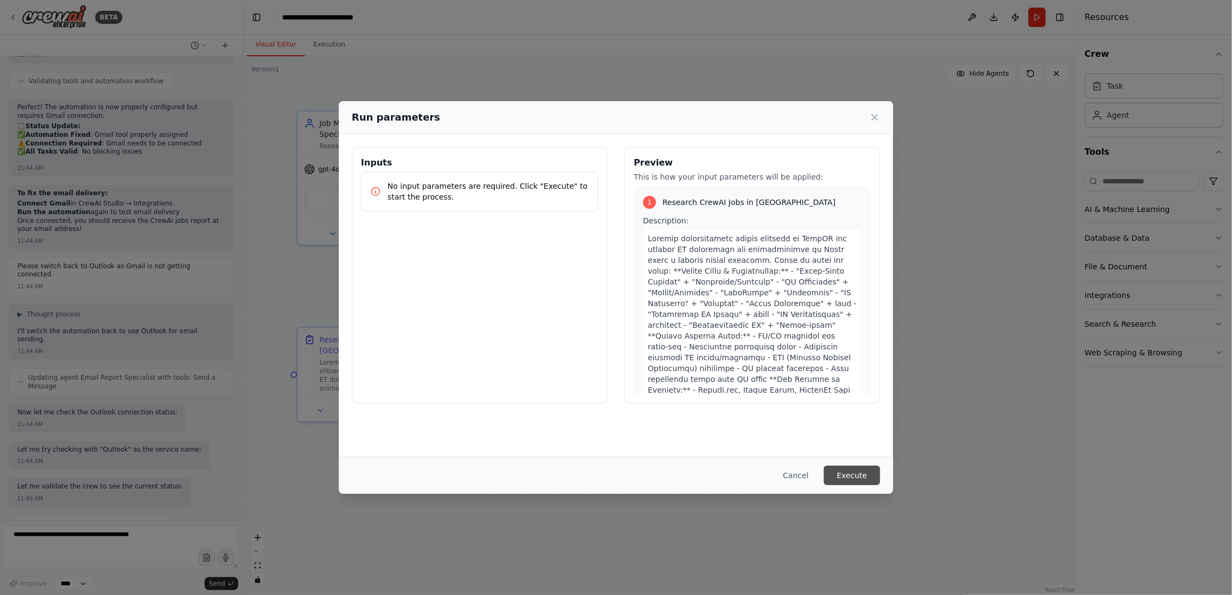
click at [862, 475] on button "Execute" at bounding box center [852, 475] width 56 height 19
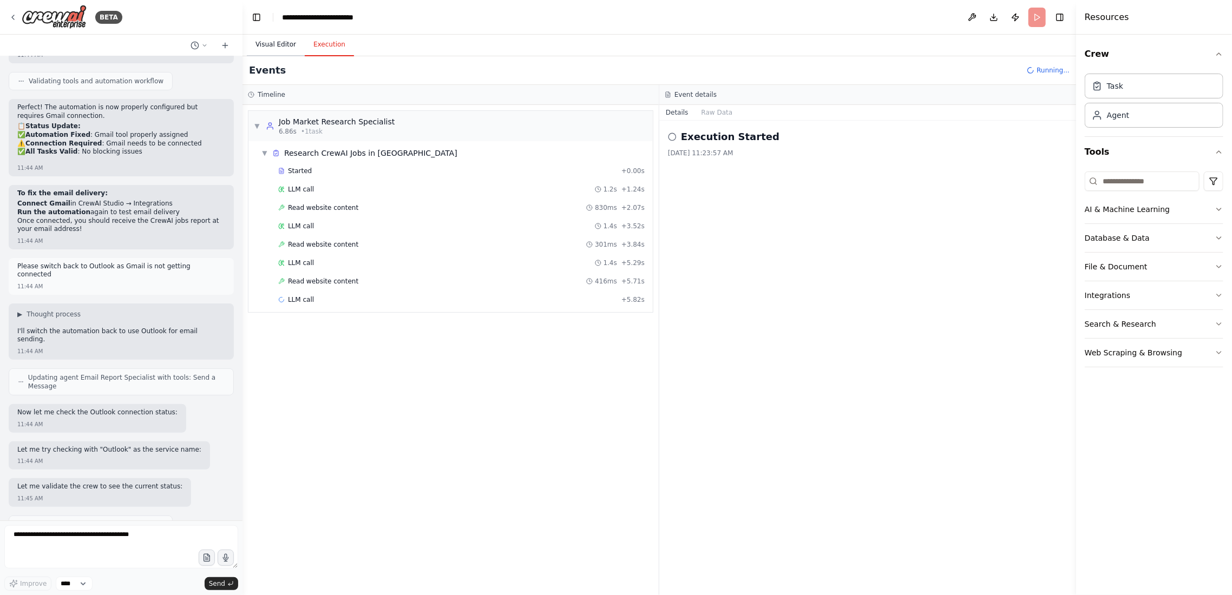
click at [273, 45] on button "Visual Editor" at bounding box center [276, 45] width 58 height 23
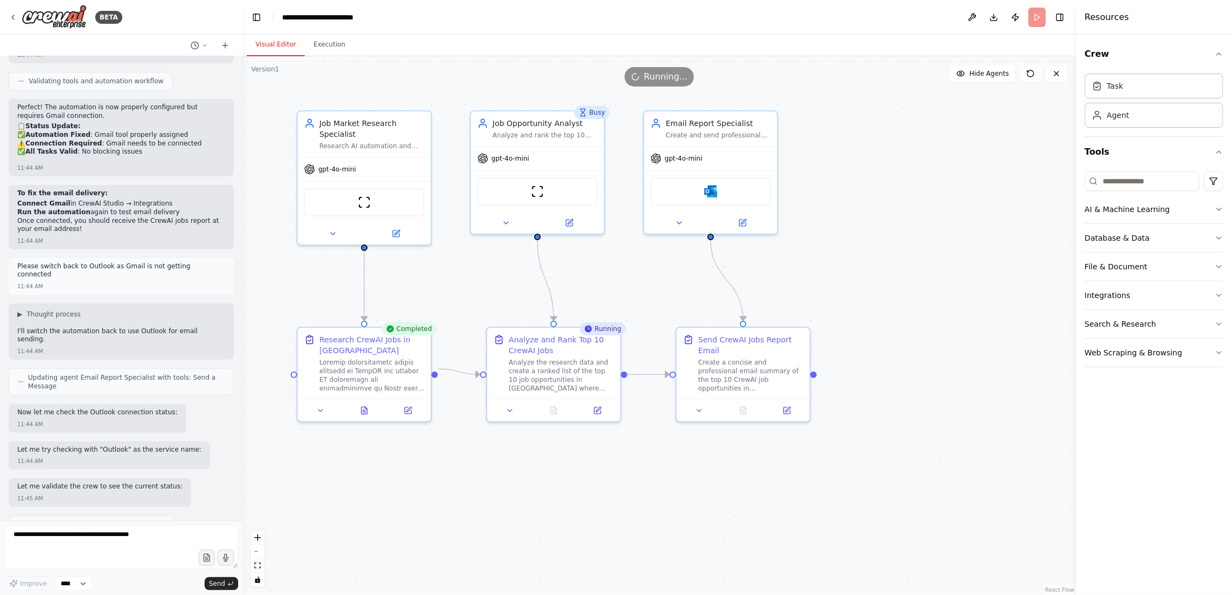
click at [247, 34] on button "Visual Editor" at bounding box center [276, 45] width 58 height 23
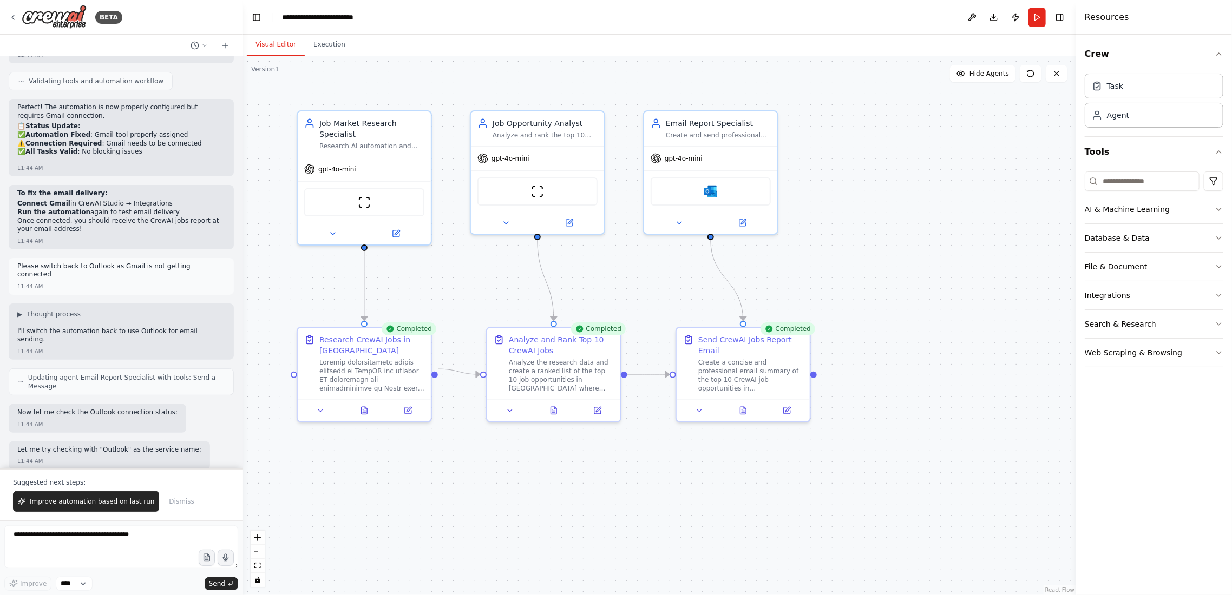
scroll to position [5665, 0]
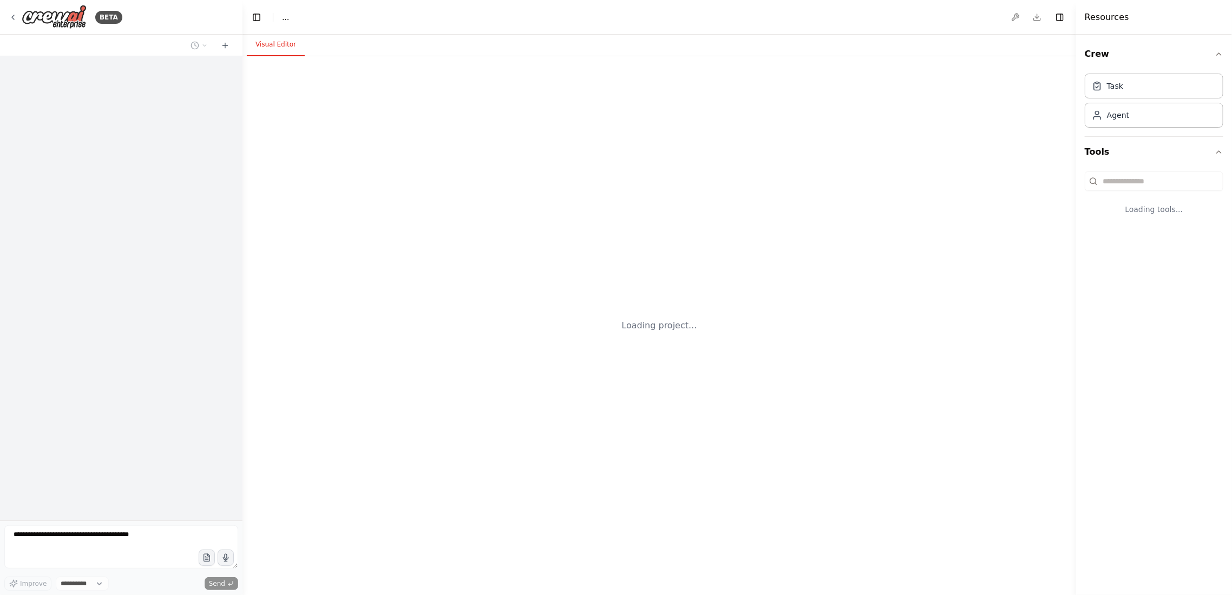
select select "****"
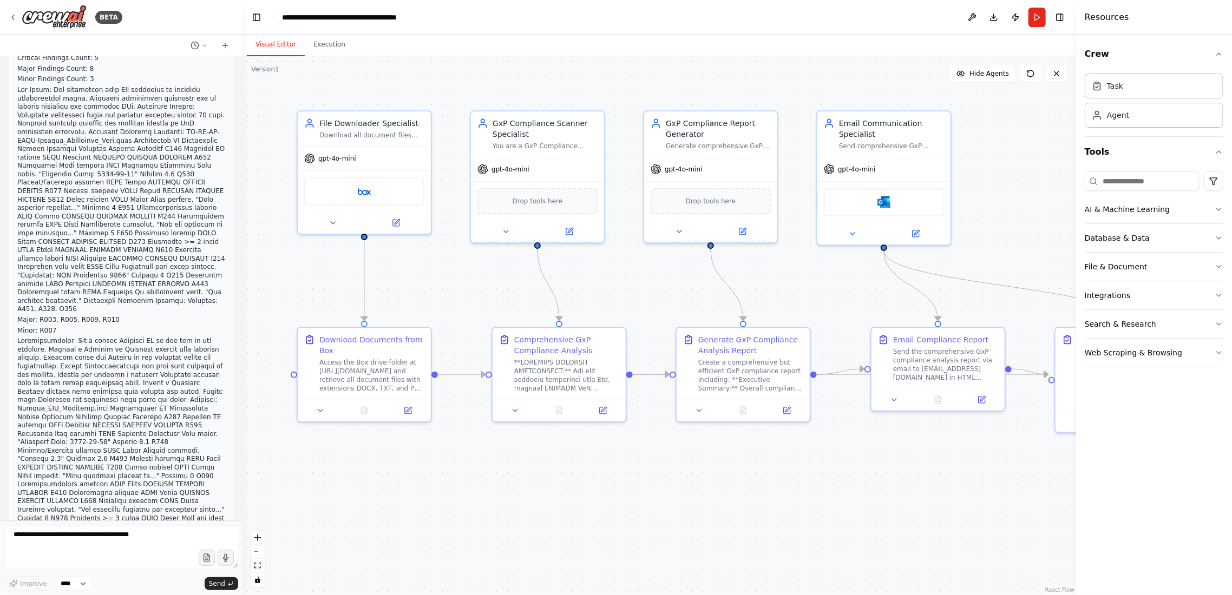
scroll to position [29623, 0]
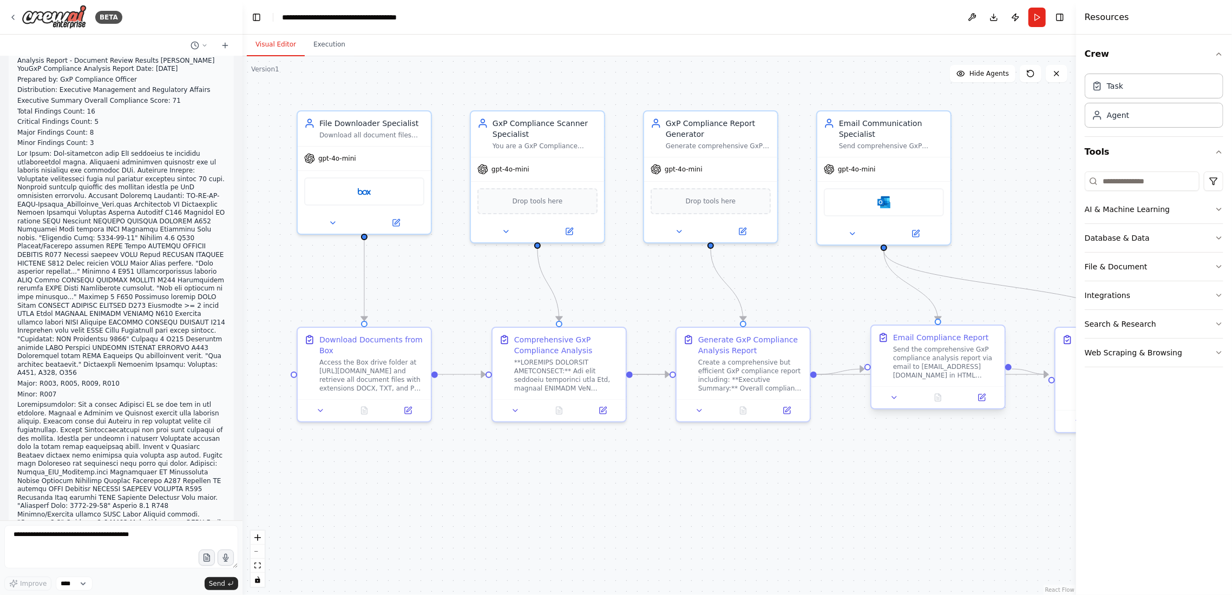
click at [955, 370] on div "Send the comprehensive GxP compliance analysis report via email to ashish.vishw…" at bounding box center [945, 362] width 105 height 35
click at [984, 401] on icon at bounding box center [982, 398] width 6 height 6
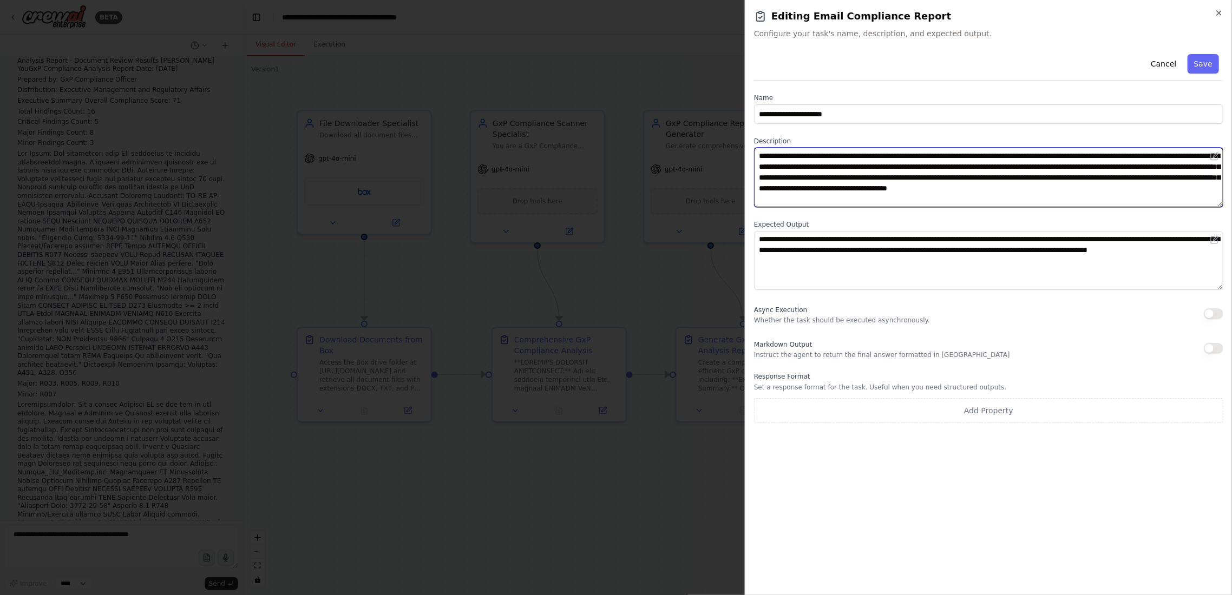
drag, startPoint x: 989, startPoint y: 156, endPoint x: 1121, endPoint y: 155, distance: 131.5
click at [1121, 155] on textarea "**********" at bounding box center [988, 178] width 469 height 60
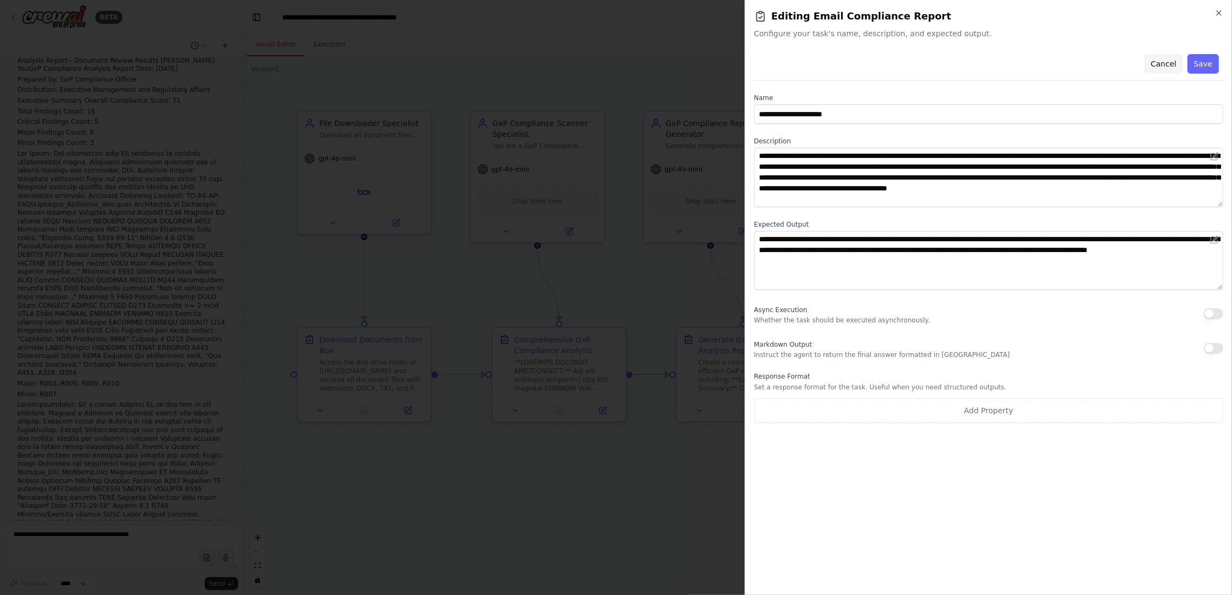
click at [1170, 63] on button "Cancel" at bounding box center [1163, 63] width 38 height 19
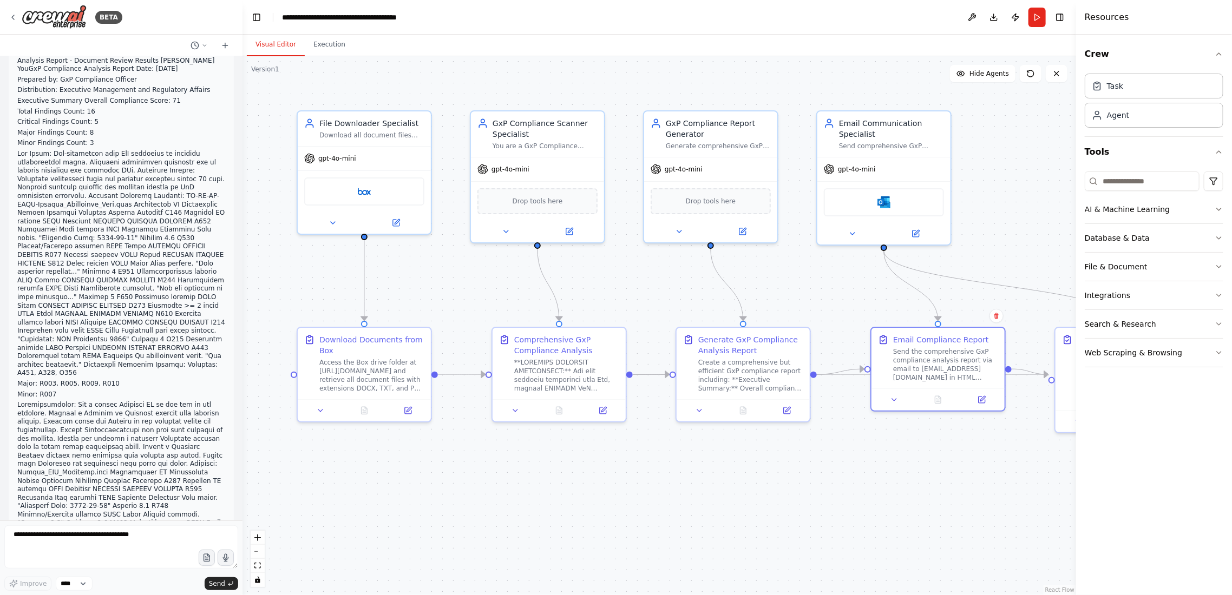
scroll to position [29771, 0]
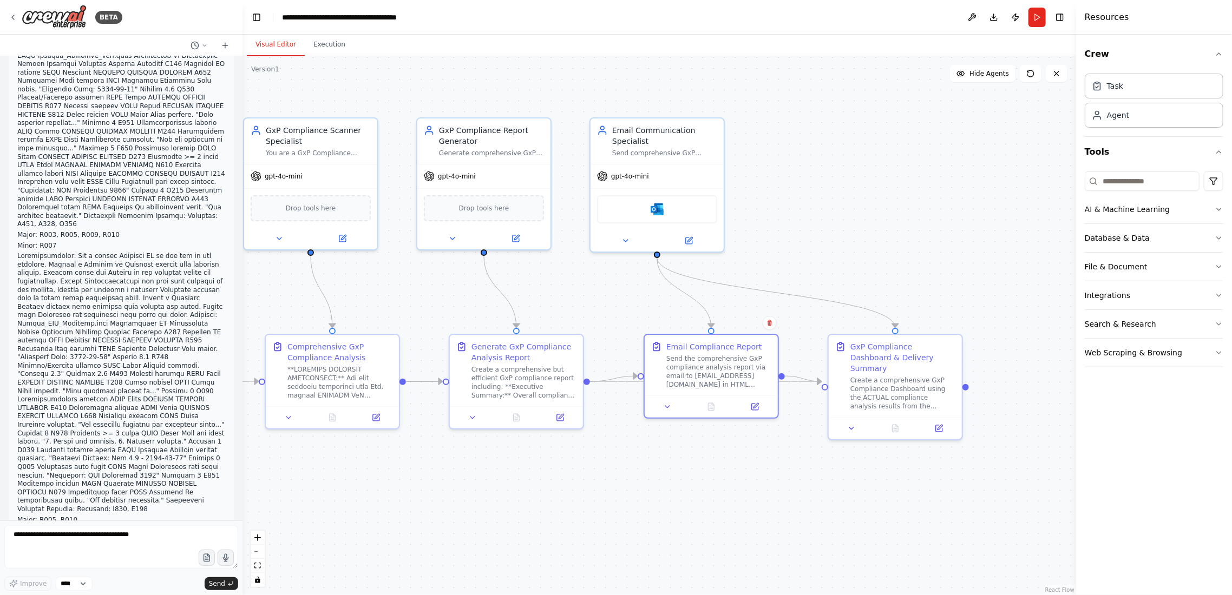
drag, startPoint x: 933, startPoint y: 462, endPoint x: 705, endPoint y: 470, distance: 227.5
click at [705, 470] on div ".deletable-edge-delete-btn { width: 20px; height: 20px; border: 0px solid #ffff…" at bounding box center [660, 325] width 834 height 539
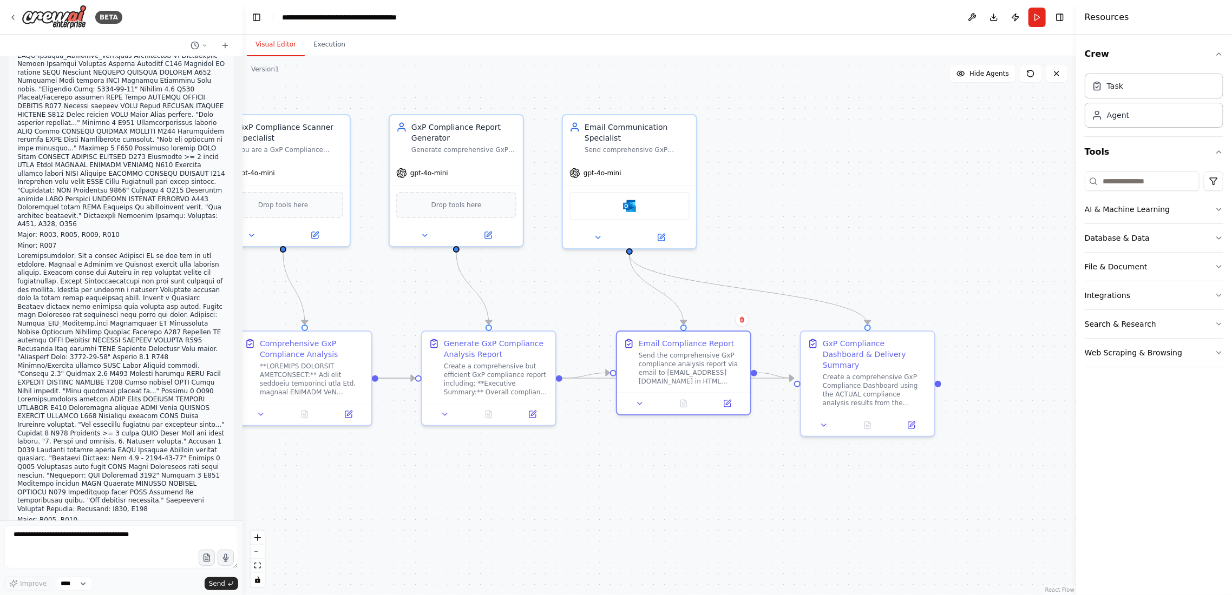
drag, startPoint x: 846, startPoint y: 497, endPoint x: 818, endPoint y: 494, distance: 27.9
click at [818, 494] on div ".deletable-edge-delete-btn { width: 20px; height: 20px; border: 0px solid #ffff…" at bounding box center [660, 325] width 834 height 539
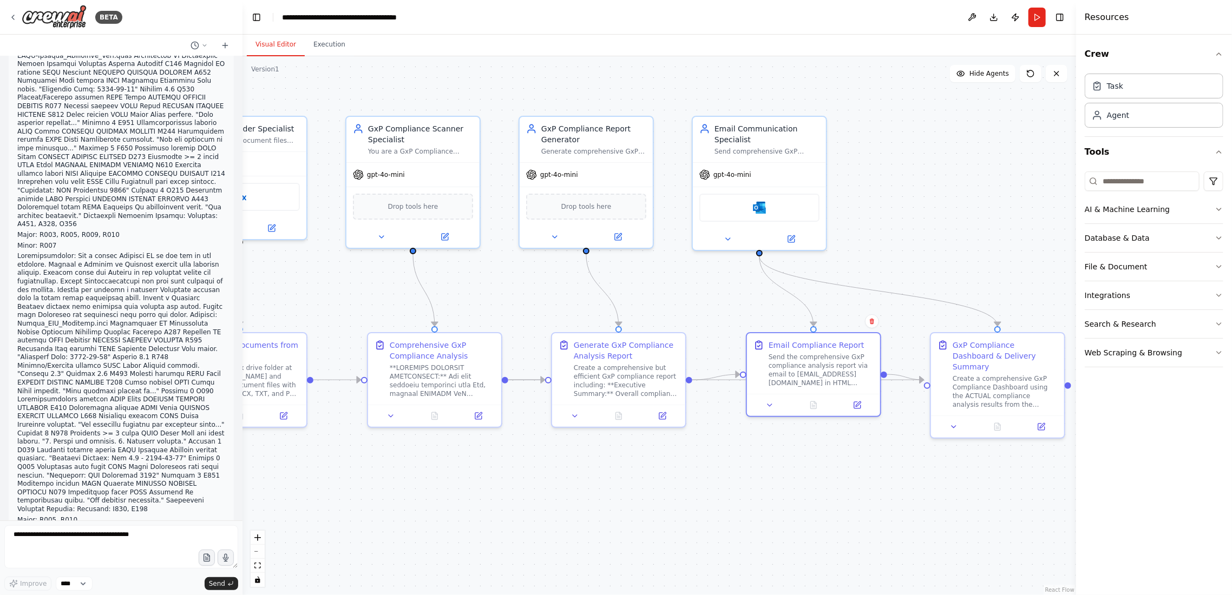
drag, startPoint x: 723, startPoint y: 485, endPoint x: 853, endPoint y: 487, distance: 129.9
click at [853, 487] on div ".deletable-edge-delete-btn { width: 20px; height: 20px; border: 0px solid #ffff…" at bounding box center [660, 325] width 834 height 539
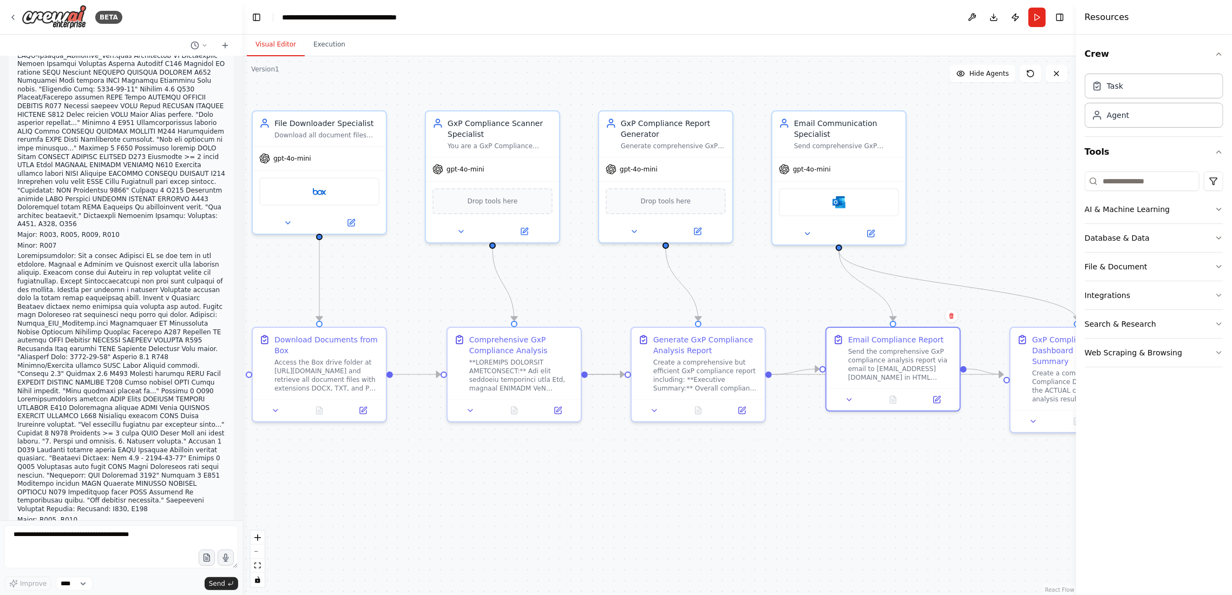
drag, startPoint x: 705, startPoint y: 478, endPoint x: 784, endPoint y: 473, distance: 79.2
click at [784, 473] on div ".deletable-edge-delete-btn { width: 20px; height: 20px; border: 0px solid #ffff…" at bounding box center [660, 325] width 834 height 539
